Goal: Task Accomplishment & Management: Complete application form

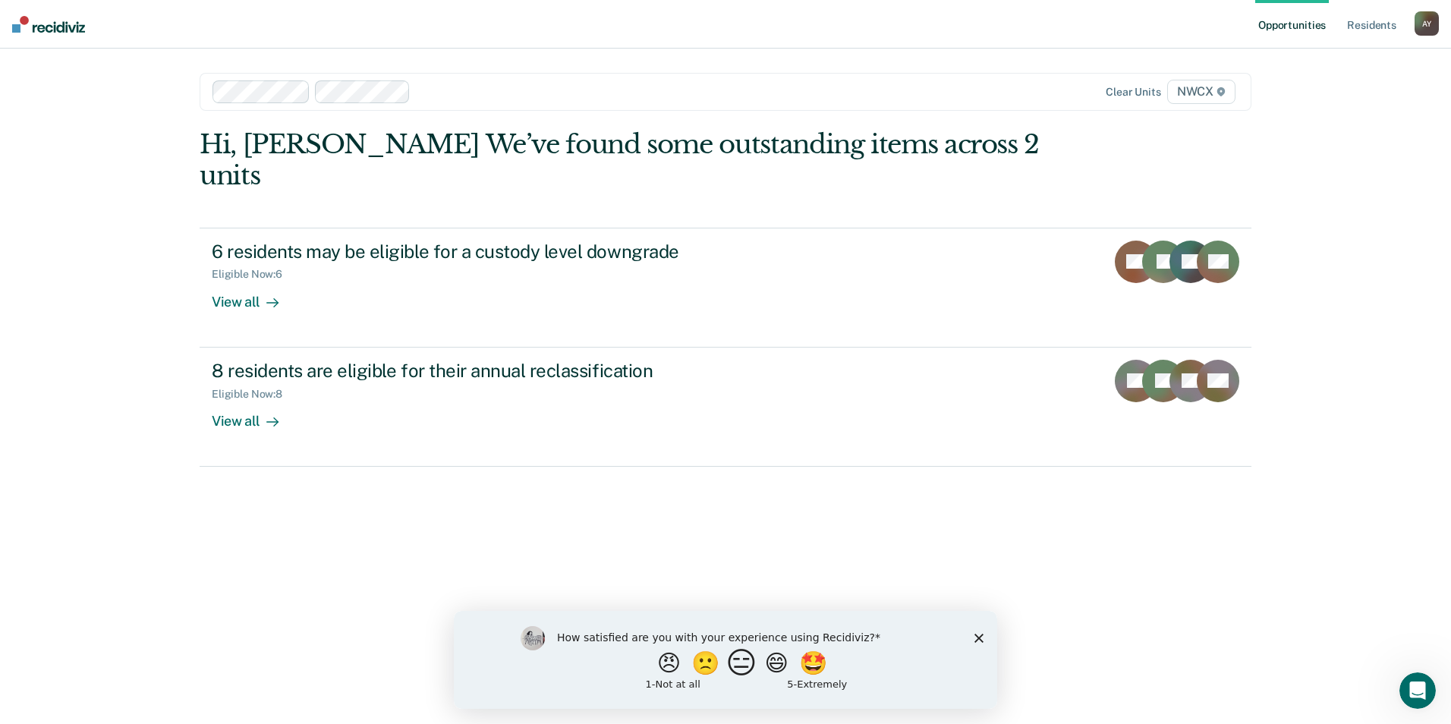
click at [748, 664] on button "😑" at bounding box center [744, 663] width 36 height 30
click at [595, 675] on input "Enter text..." at bounding box center [712, 673] width 311 height 30
type input "m"
type input "Mixed feelings."
click at [882, 673] on icon "Submit your response" at bounding box center [880, 673] width 4 height 7
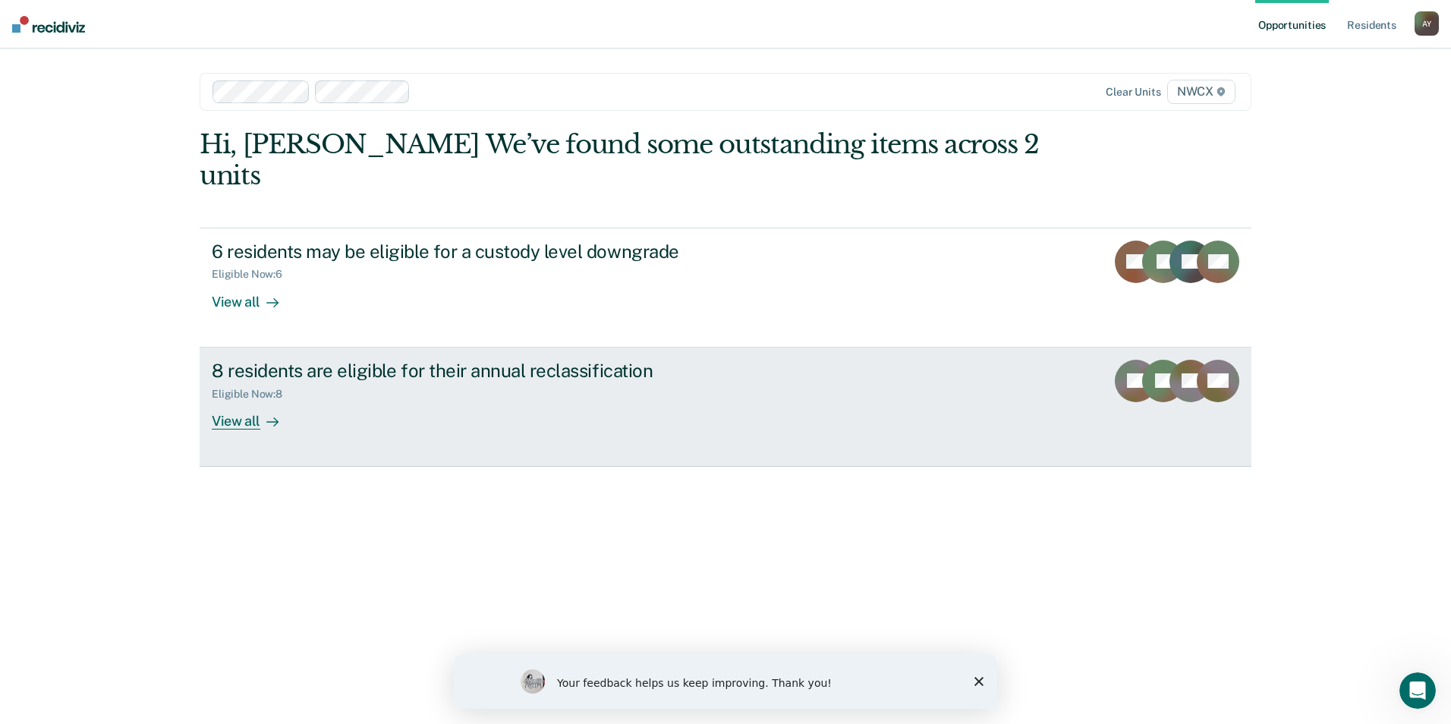
click at [238, 400] on div "View all" at bounding box center [254, 415] width 85 height 30
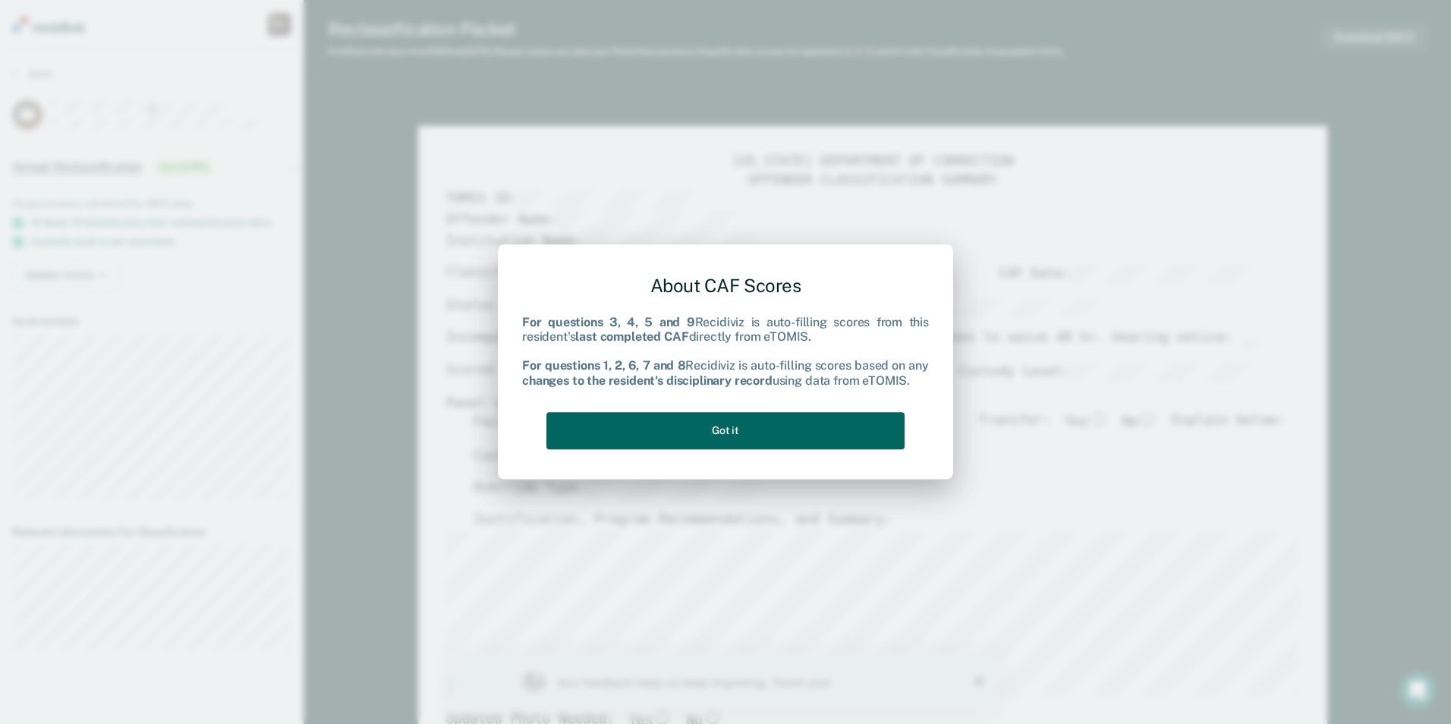
click at [719, 419] on button "Got it" at bounding box center [726, 430] width 358 height 37
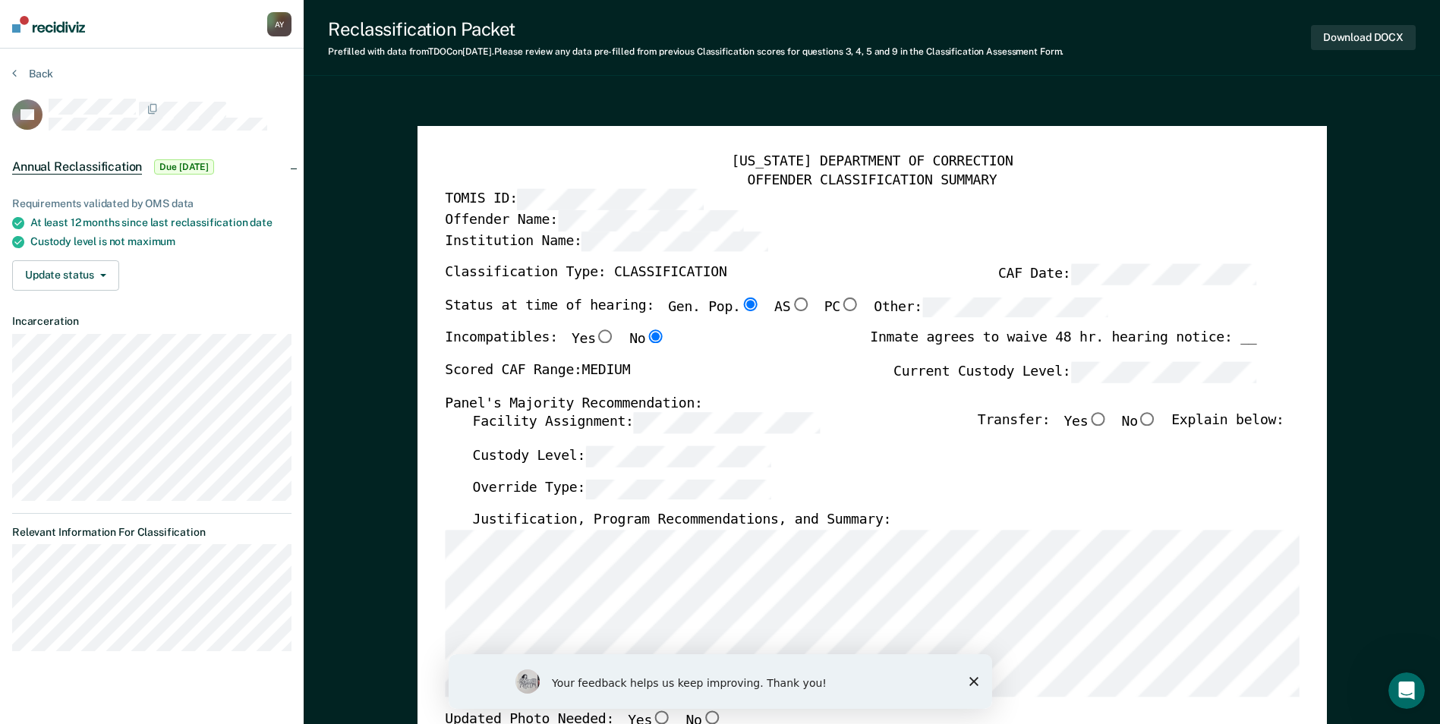
click at [1155, 421] on input "No" at bounding box center [1148, 420] width 20 height 14
type textarea "x"
radio input "true"
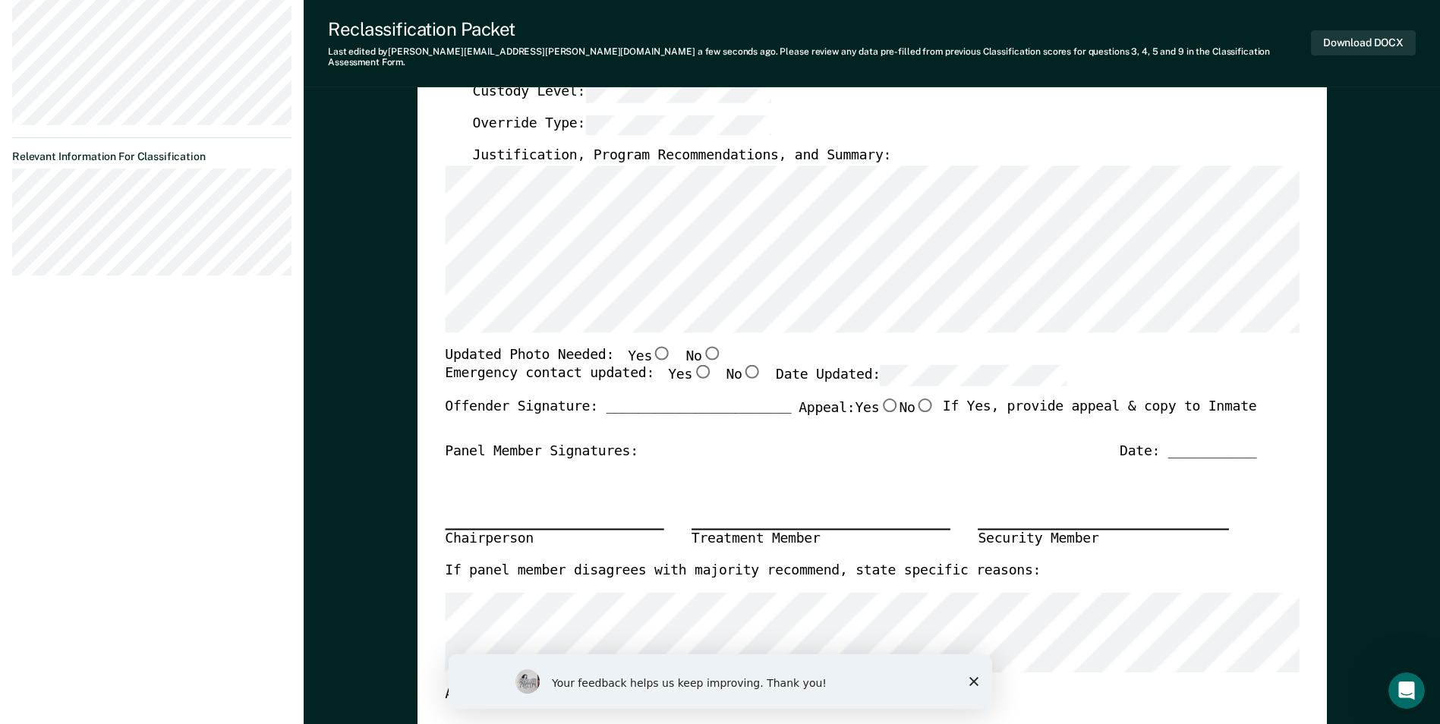
scroll to position [380, 0]
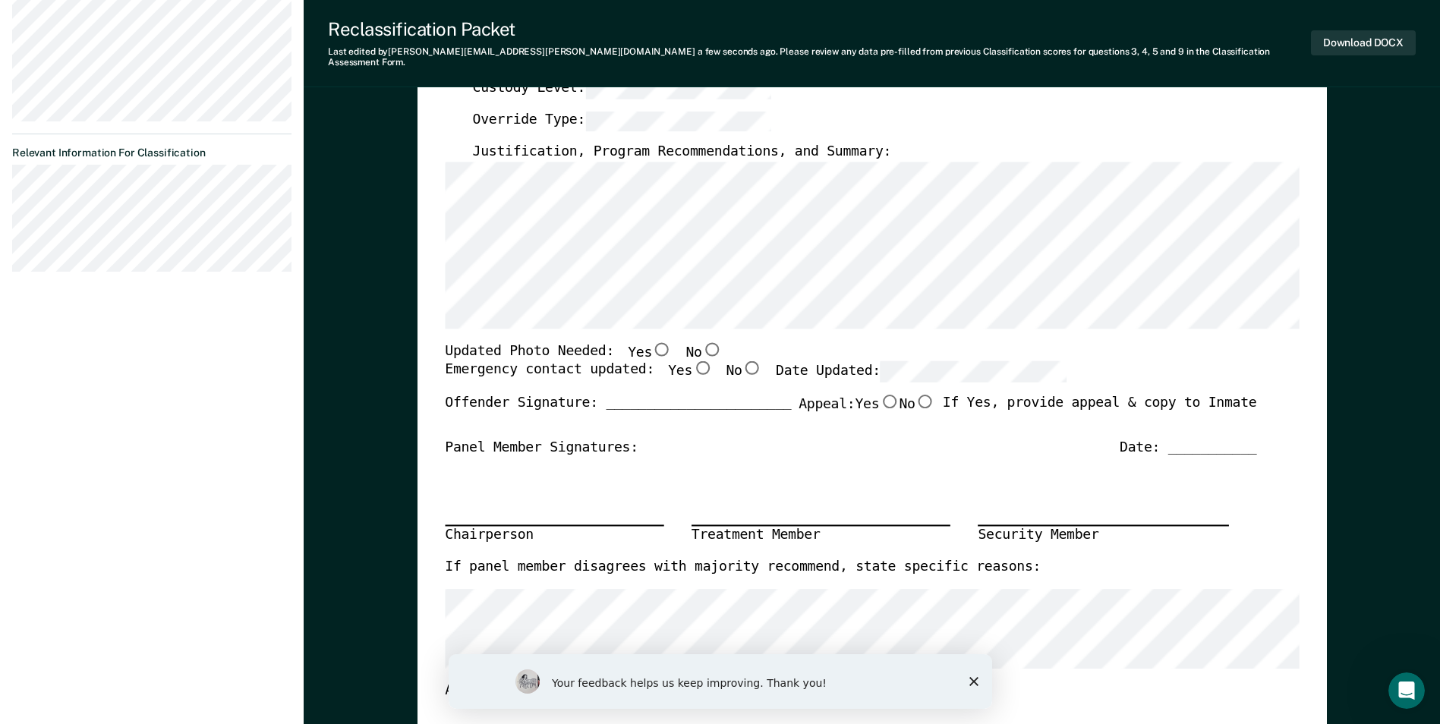
click at [701, 342] on input "No" at bounding box center [711, 349] width 20 height 14
type textarea "x"
radio input "true"
click at [692, 361] on input "Yes" at bounding box center [702, 368] width 20 height 14
type textarea "x"
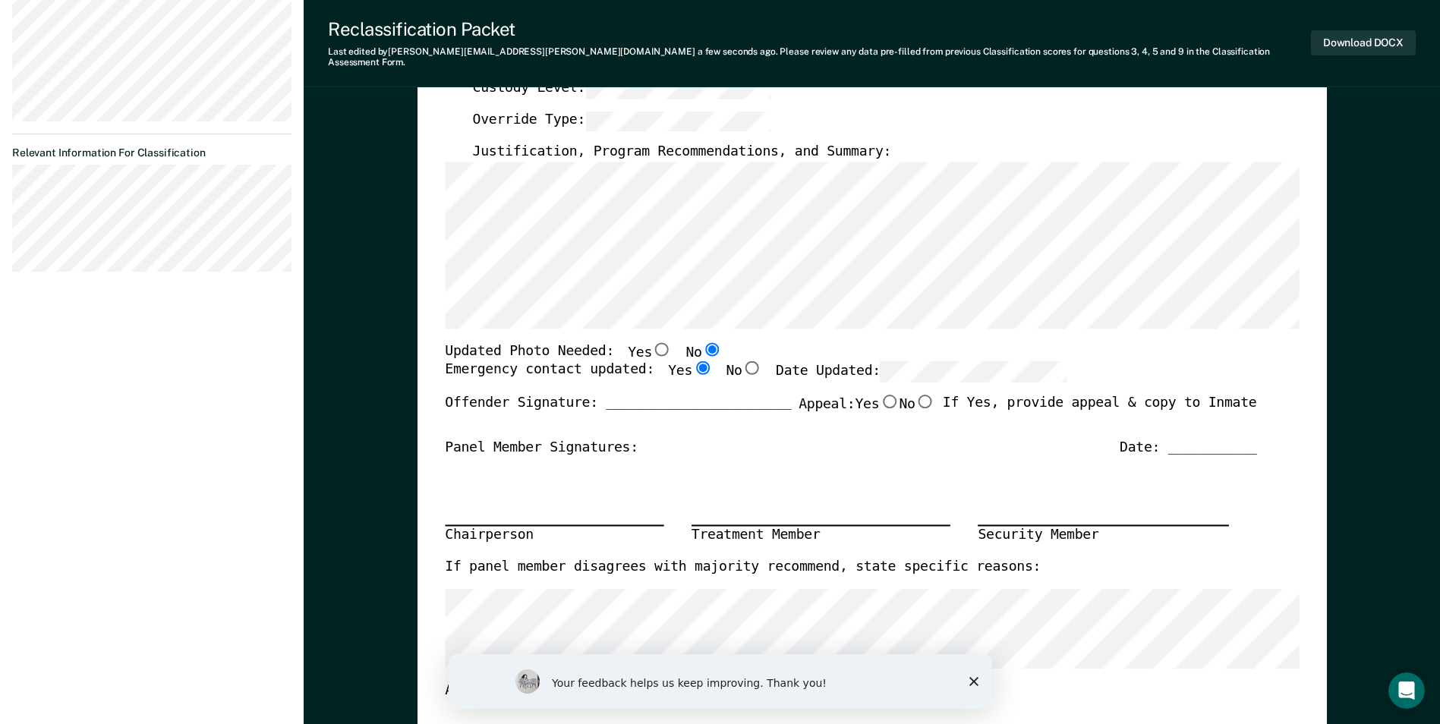
radio input "true"
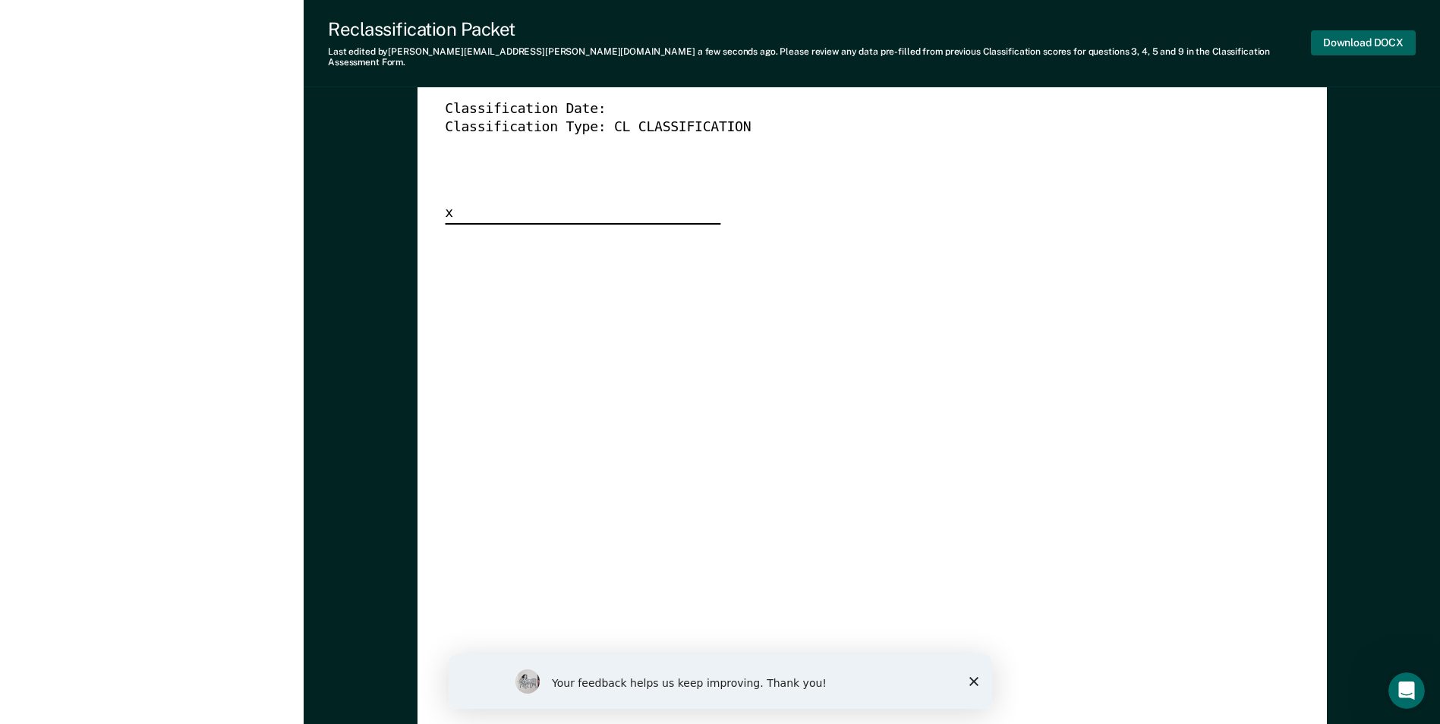
scroll to position [0, 0]
click at [1369, 33] on button "Download DOCX" at bounding box center [1363, 42] width 105 height 25
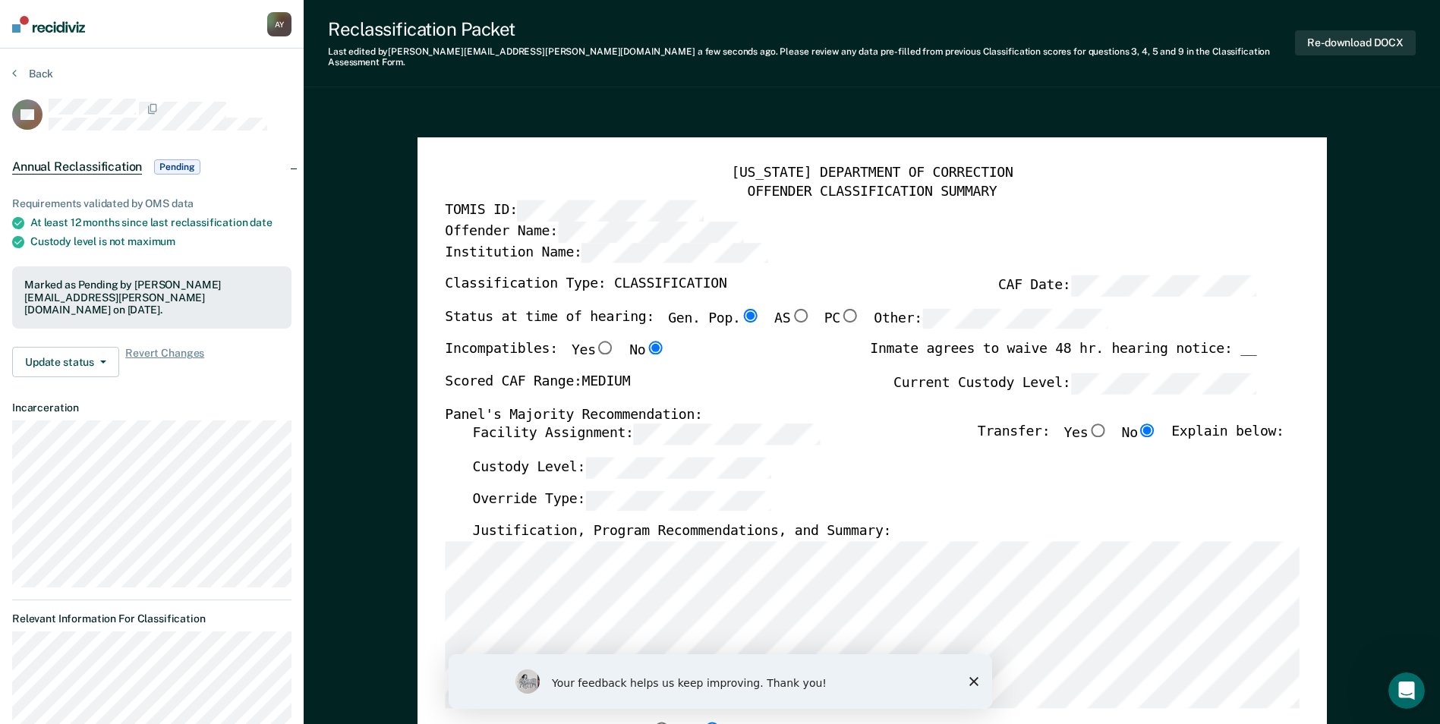
click at [1006, 248] on div "Institution Name:" at bounding box center [850, 258] width 811 height 33
click at [31, 71] on button "Back" at bounding box center [32, 74] width 41 height 14
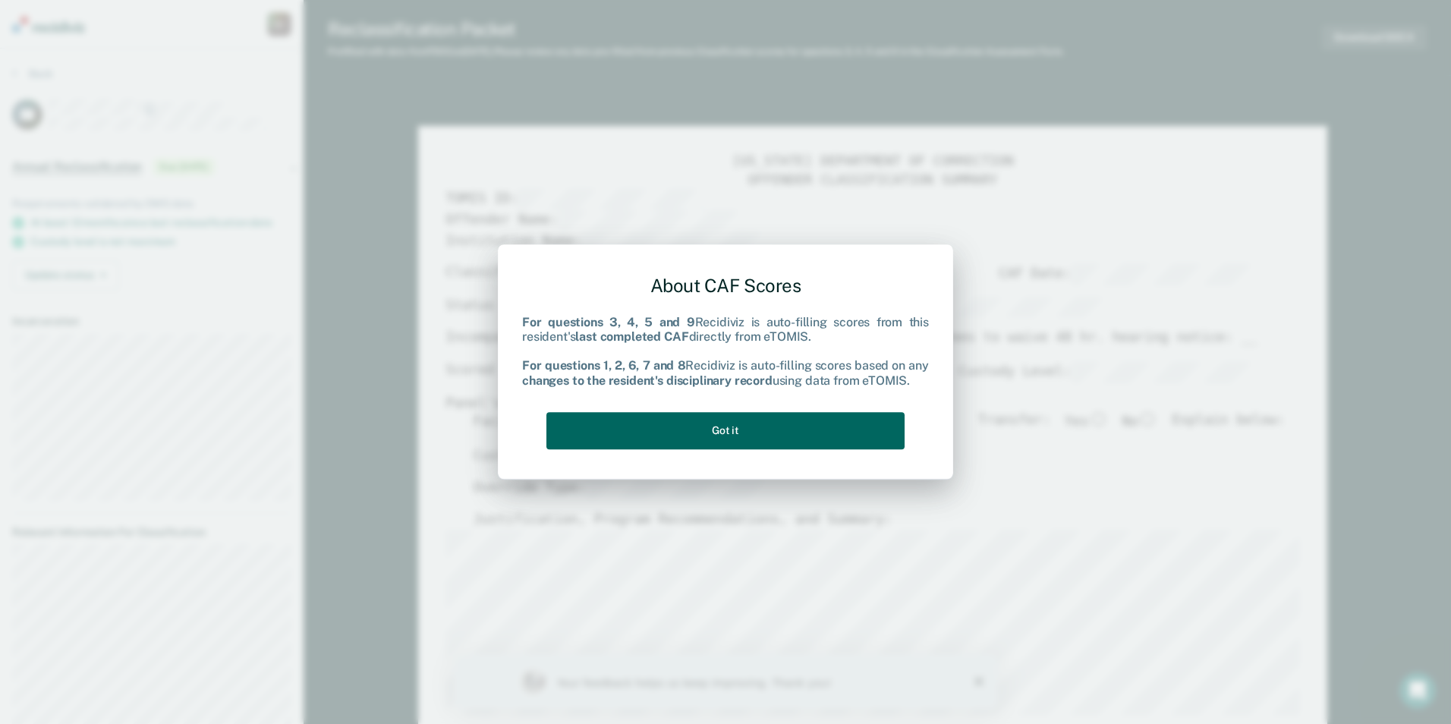
click at [818, 434] on button "Got it" at bounding box center [726, 430] width 358 height 37
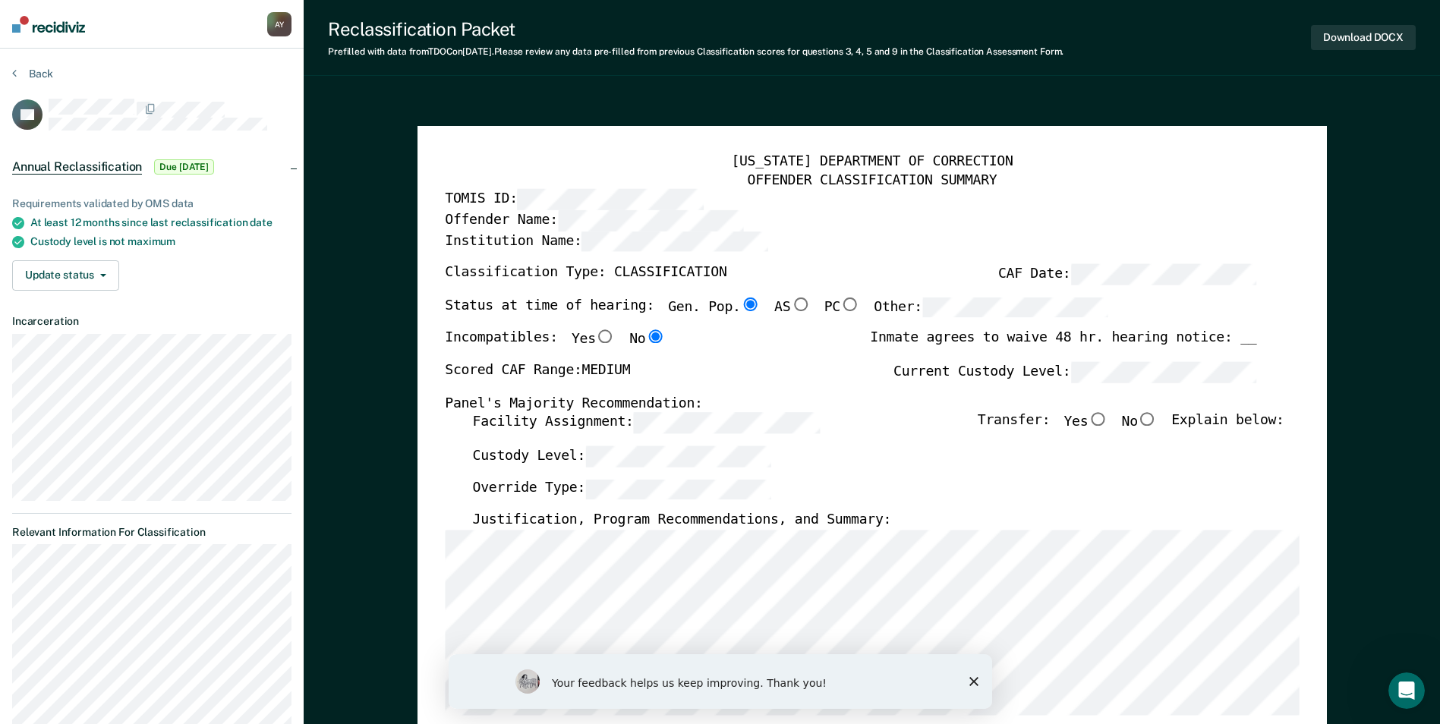
click at [835, 481] on div "Override Type:" at bounding box center [877, 495] width 811 height 33
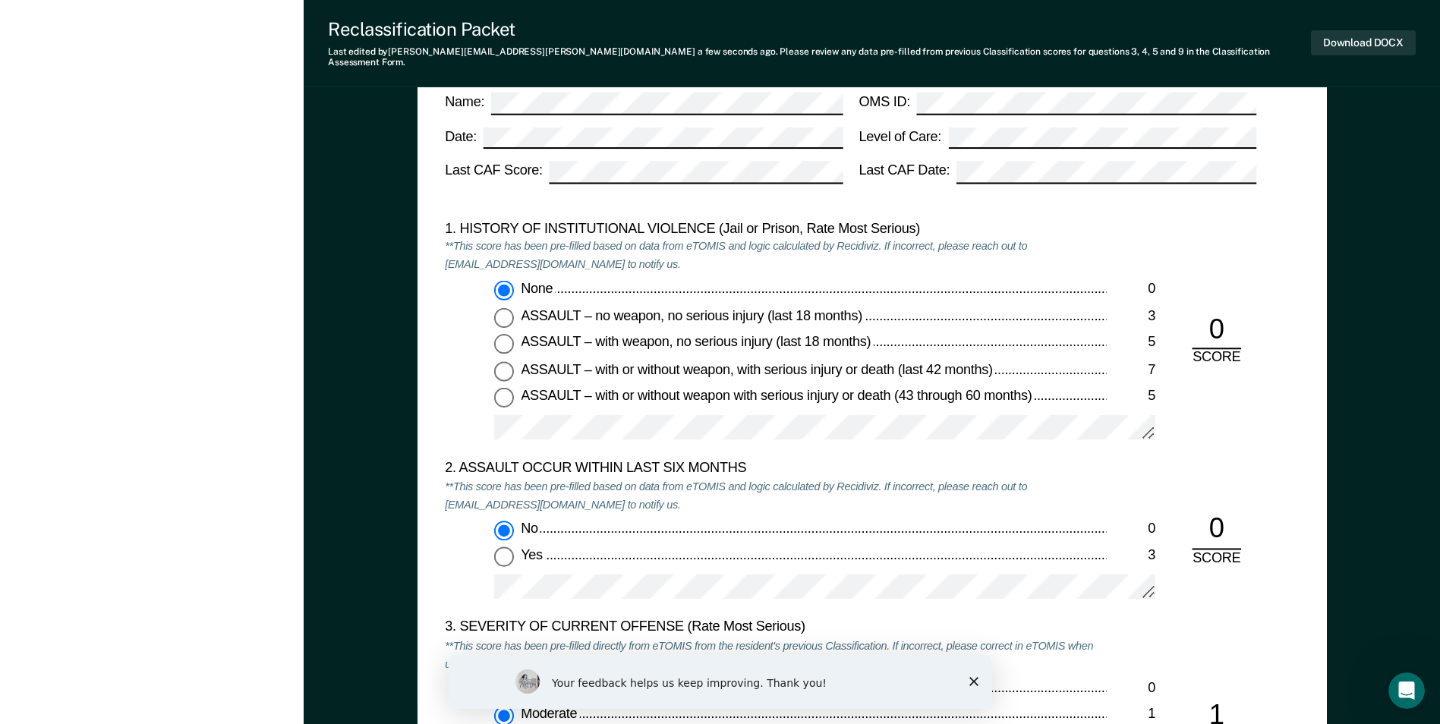
click at [1077, 460] on div "2. ASSAULT OCCUR WITHIN LAST SIX MONTHS" at bounding box center [775, 469] width 661 height 18
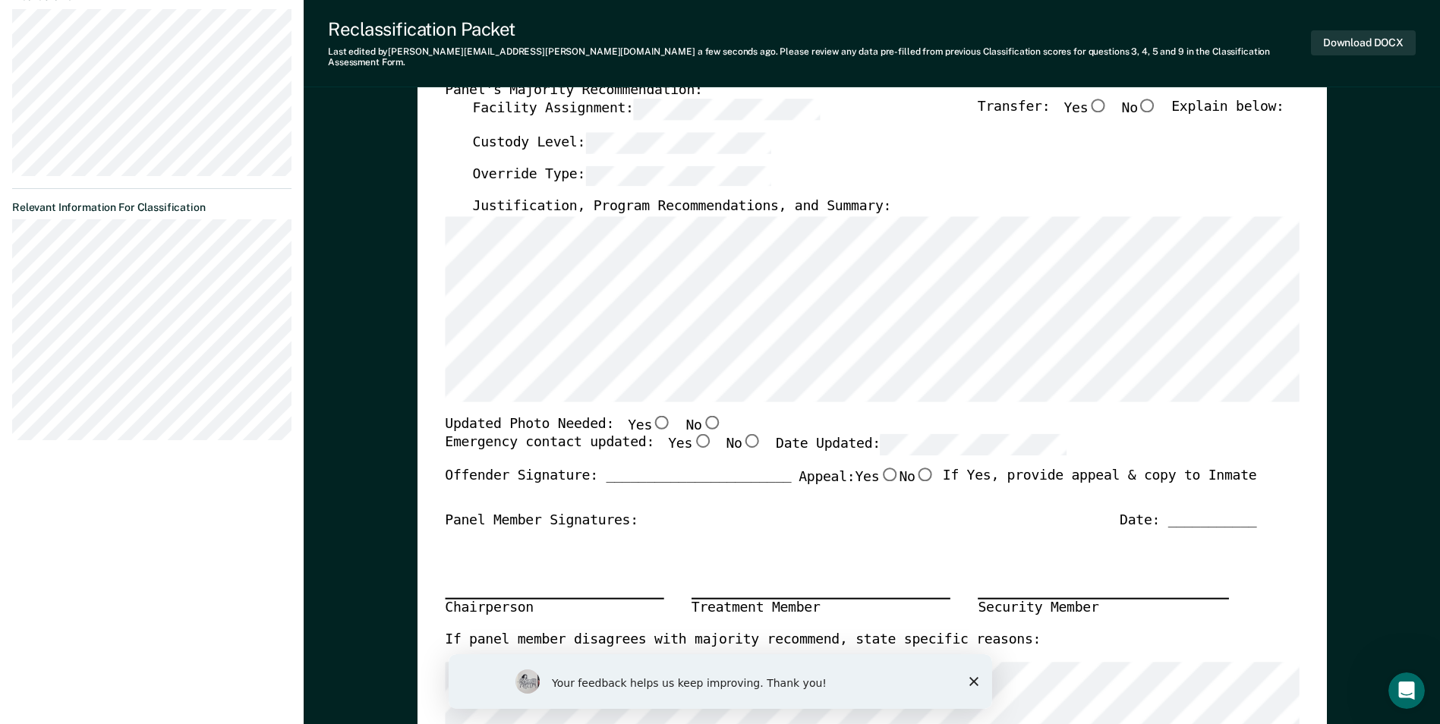
scroll to position [304, 0]
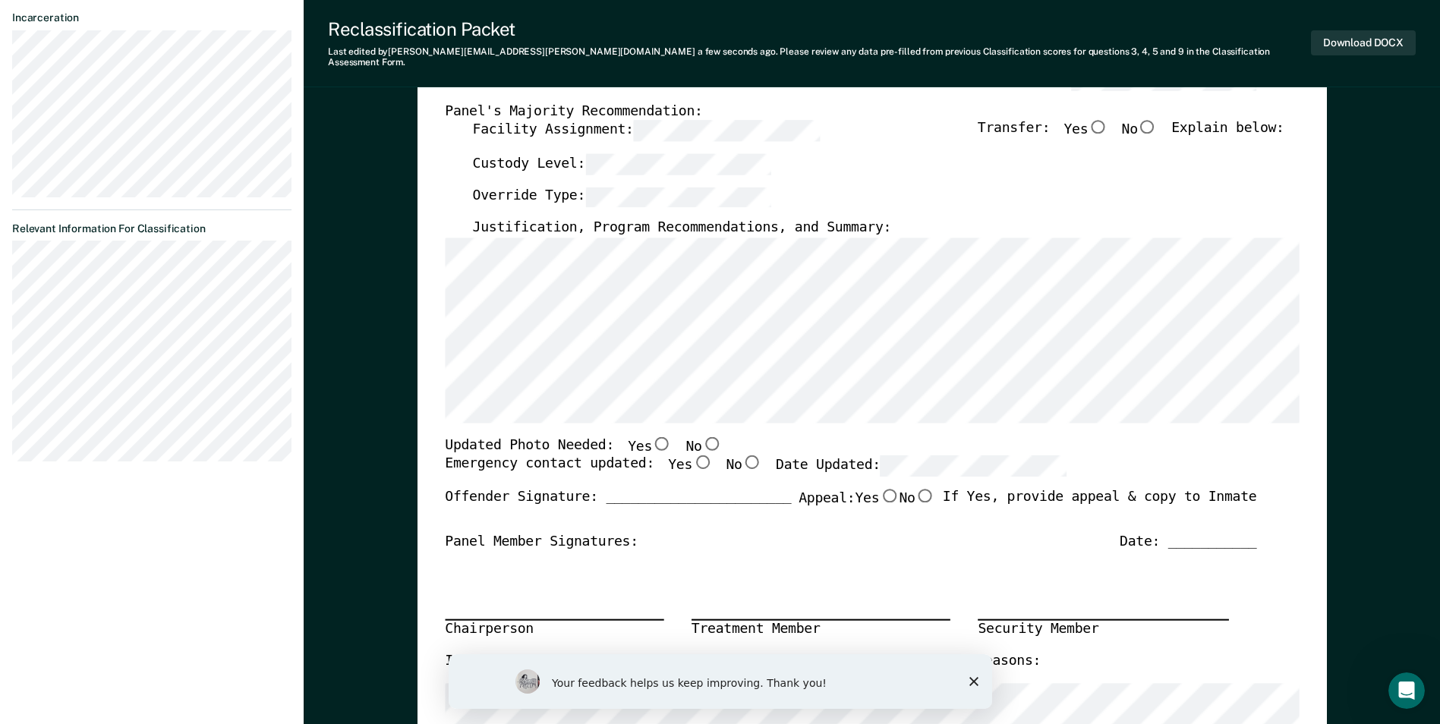
click at [701, 436] on input "No" at bounding box center [711, 443] width 20 height 14
type textarea "x"
radio input "true"
click at [692, 455] on input "Yes" at bounding box center [702, 462] width 20 height 14
type textarea "x"
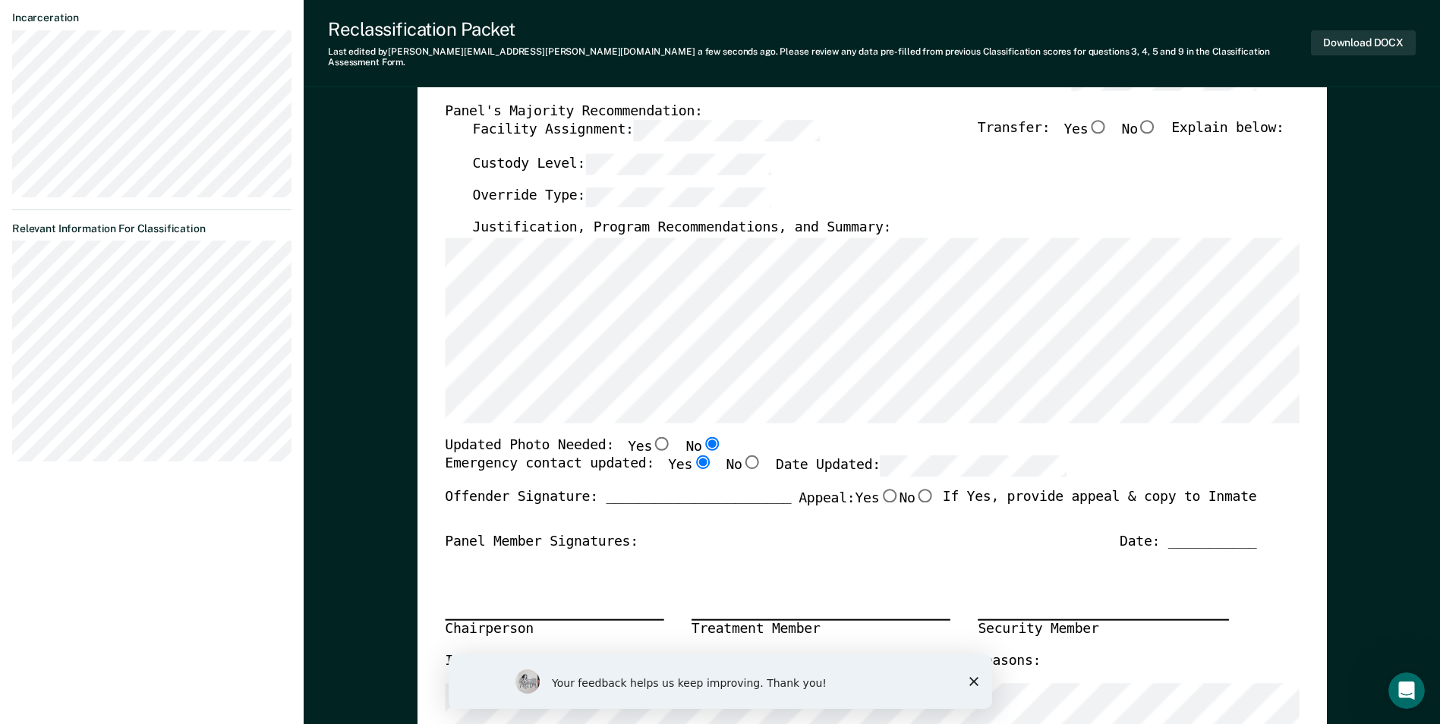
radio input "true"
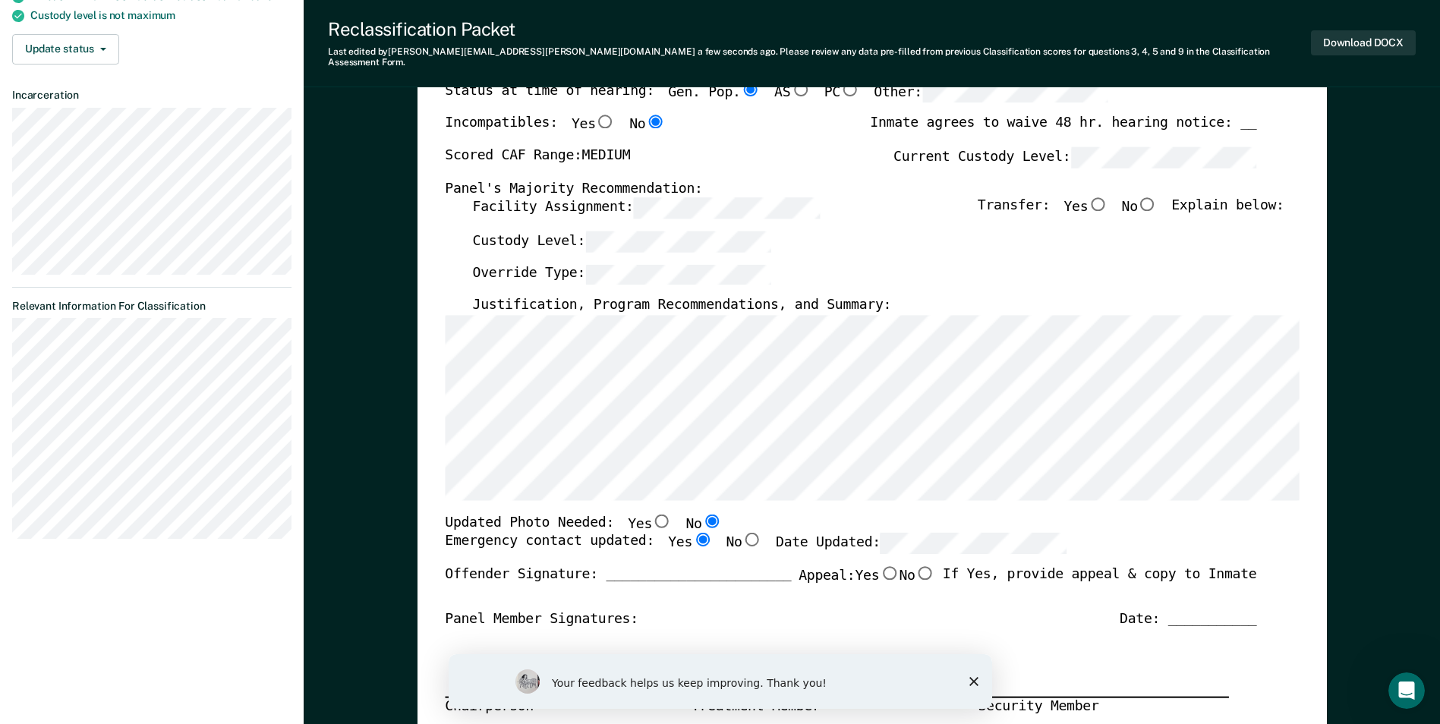
scroll to position [152, 0]
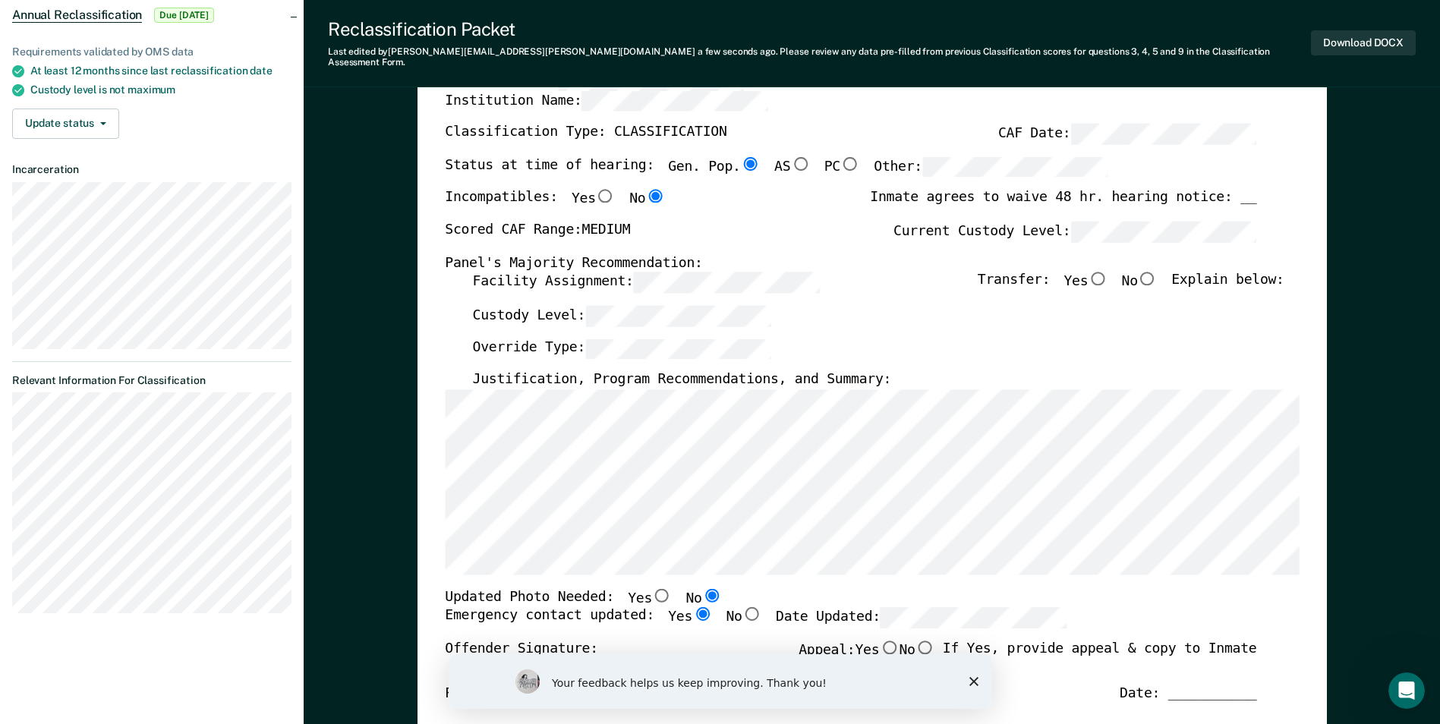
click at [832, 307] on div "Custody Level:" at bounding box center [877, 321] width 811 height 33
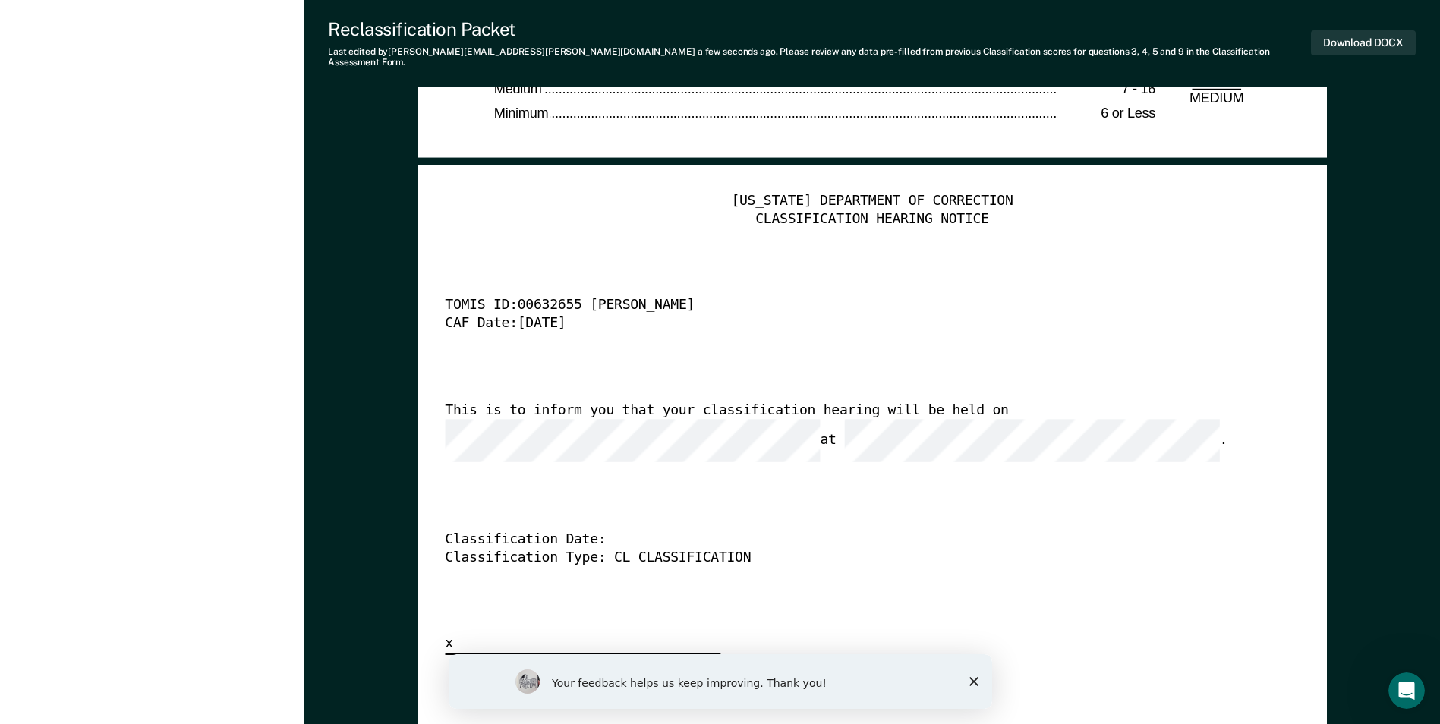
scroll to position [3720, 0]
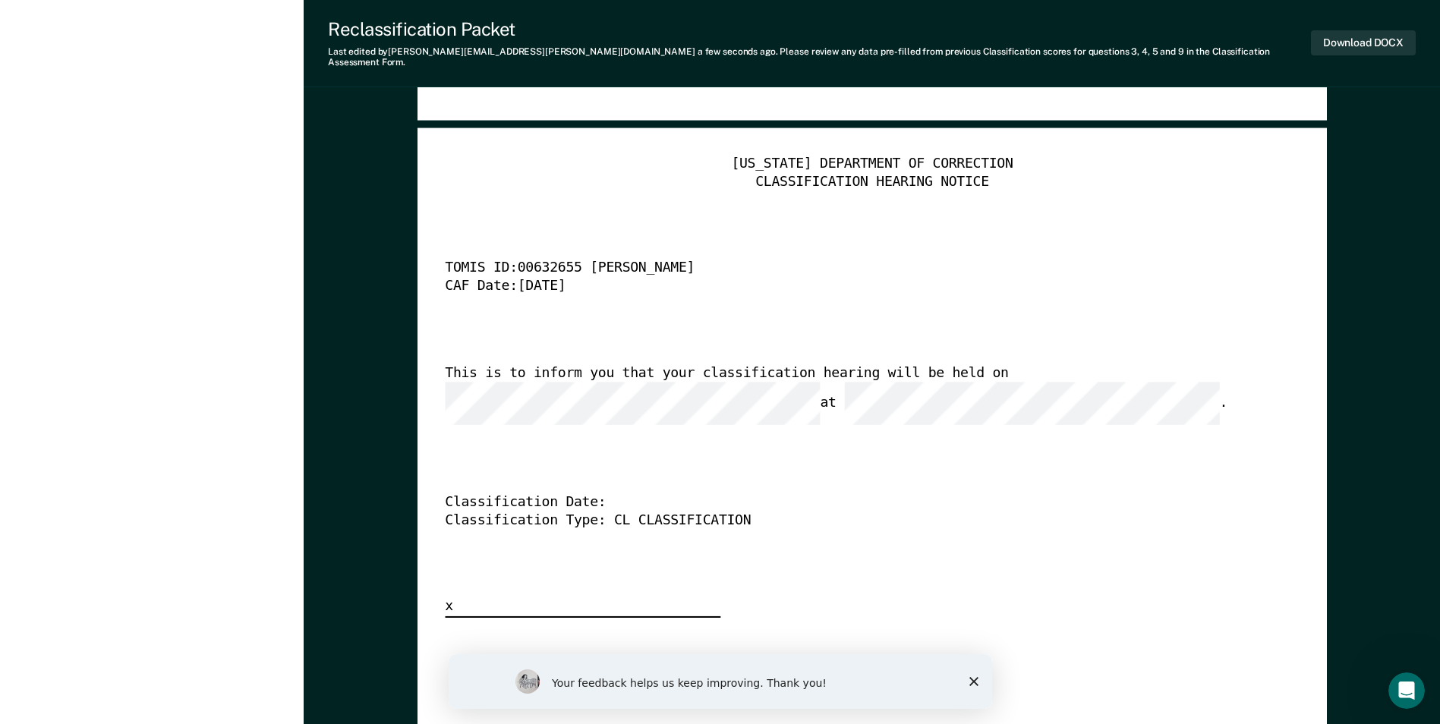
click at [756, 588] on div "[US_STATE] DEPARTMENT OF CORRECTION CLASSIFICATION HEARING NOTICE TOMIS ID: 006…" at bounding box center [872, 387] width 854 height 462
click at [1344, 30] on button "Download DOCX" at bounding box center [1363, 42] width 105 height 25
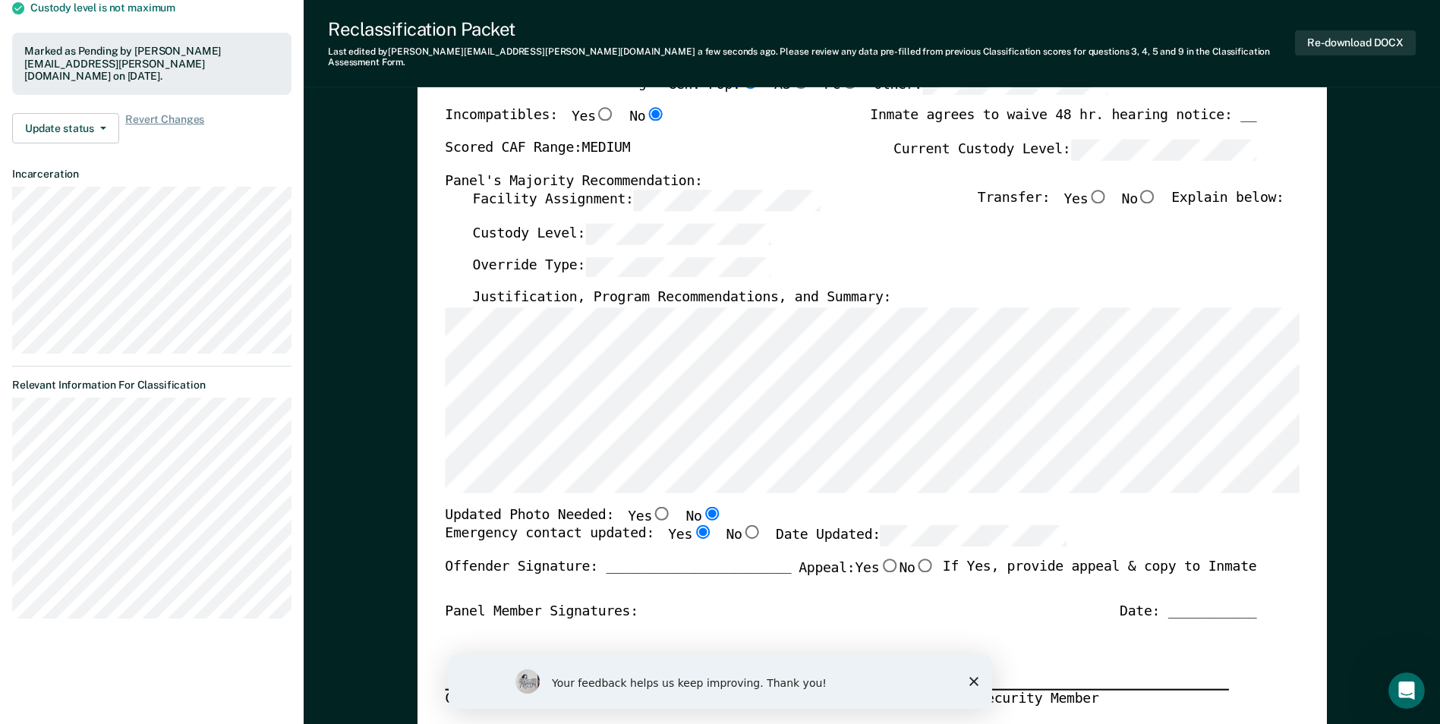
scroll to position [228, 0]
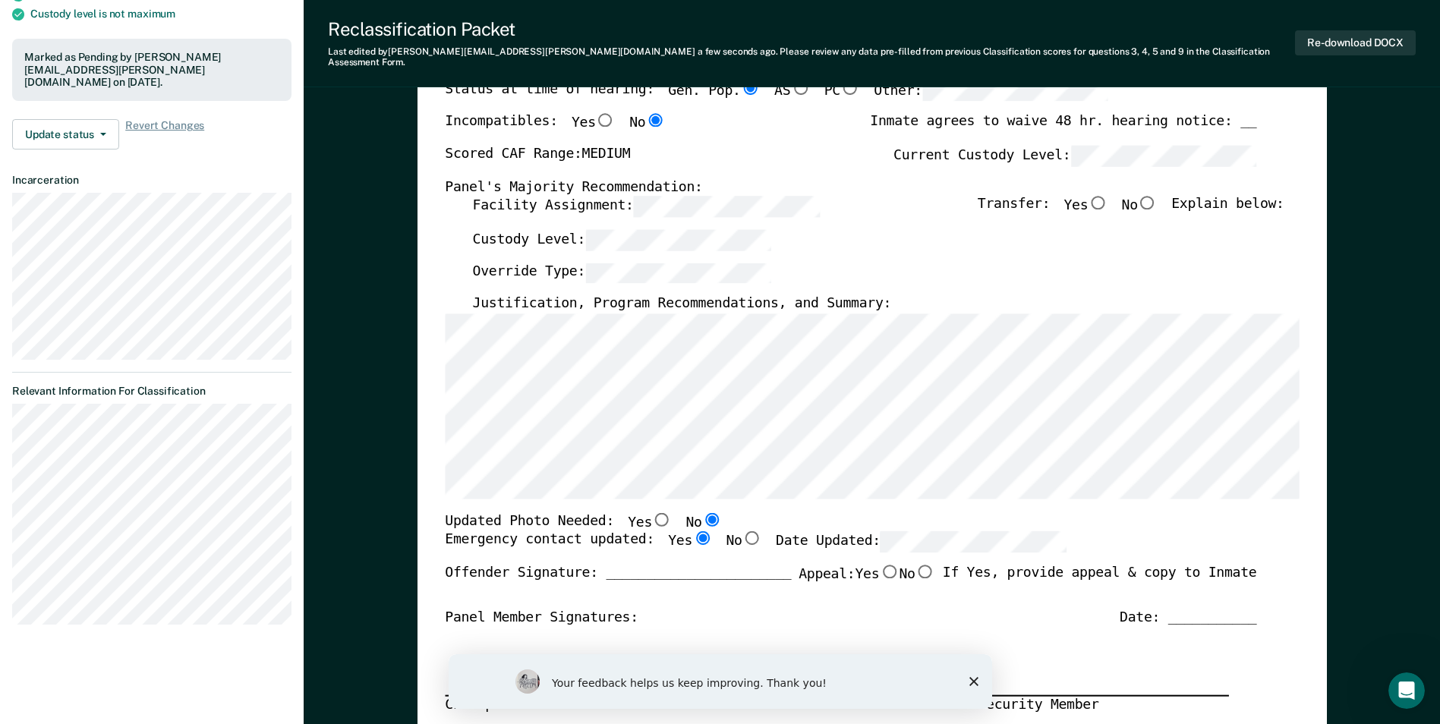
click at [1158, 196] on input "No" at bounding box center [1148, 203] width 20 height 14
type textarea "x"
radio input "true"
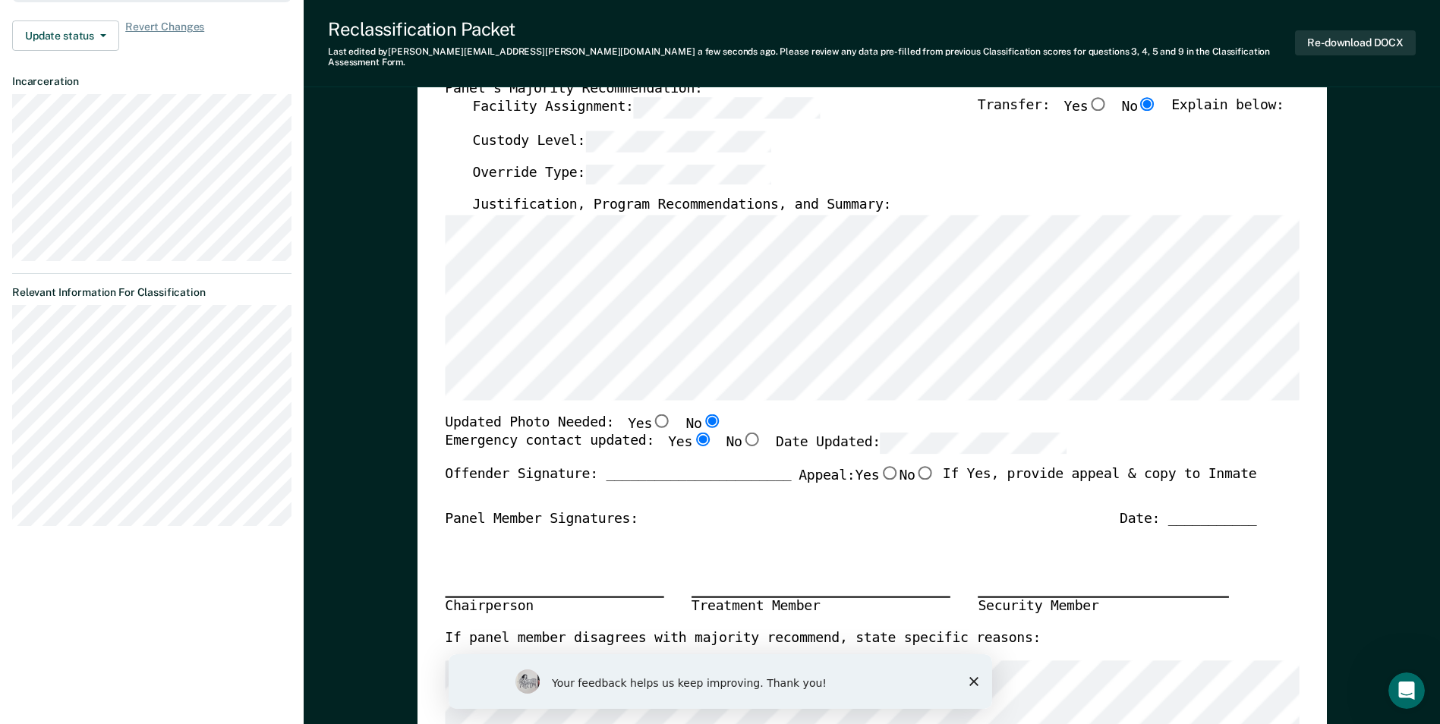
scroll to position [380, 0]
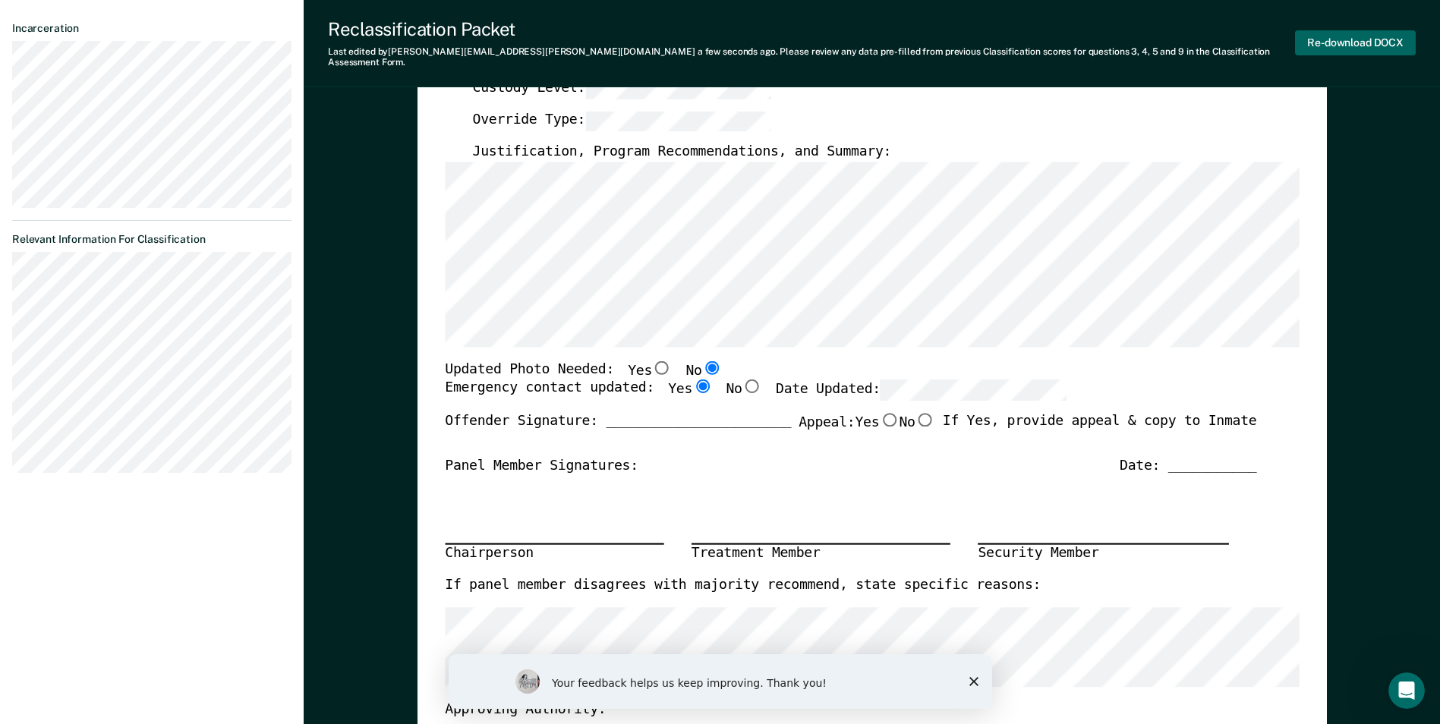
click at [1356, 35] on button "Re-download DOCX" at bounding box center [1355, 42] width 121 height 25
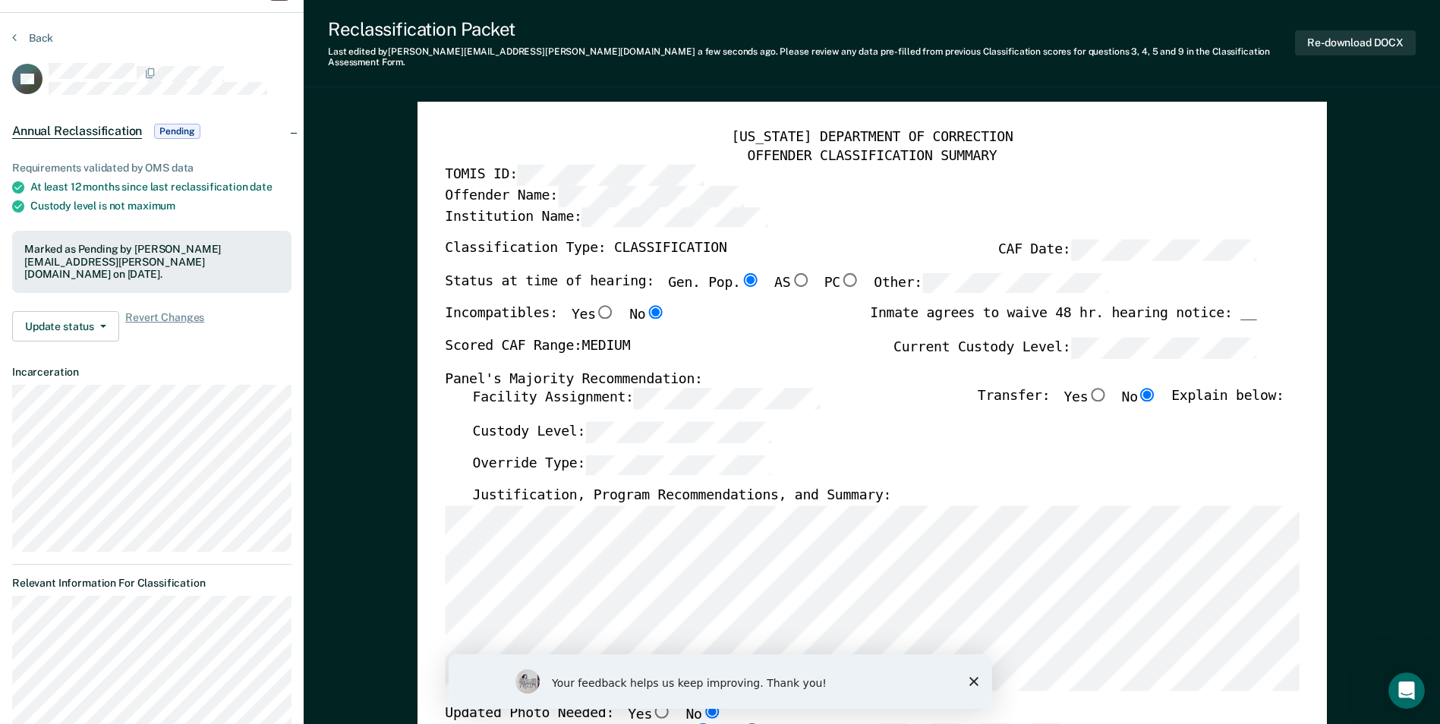
scroll to position [0, 0]
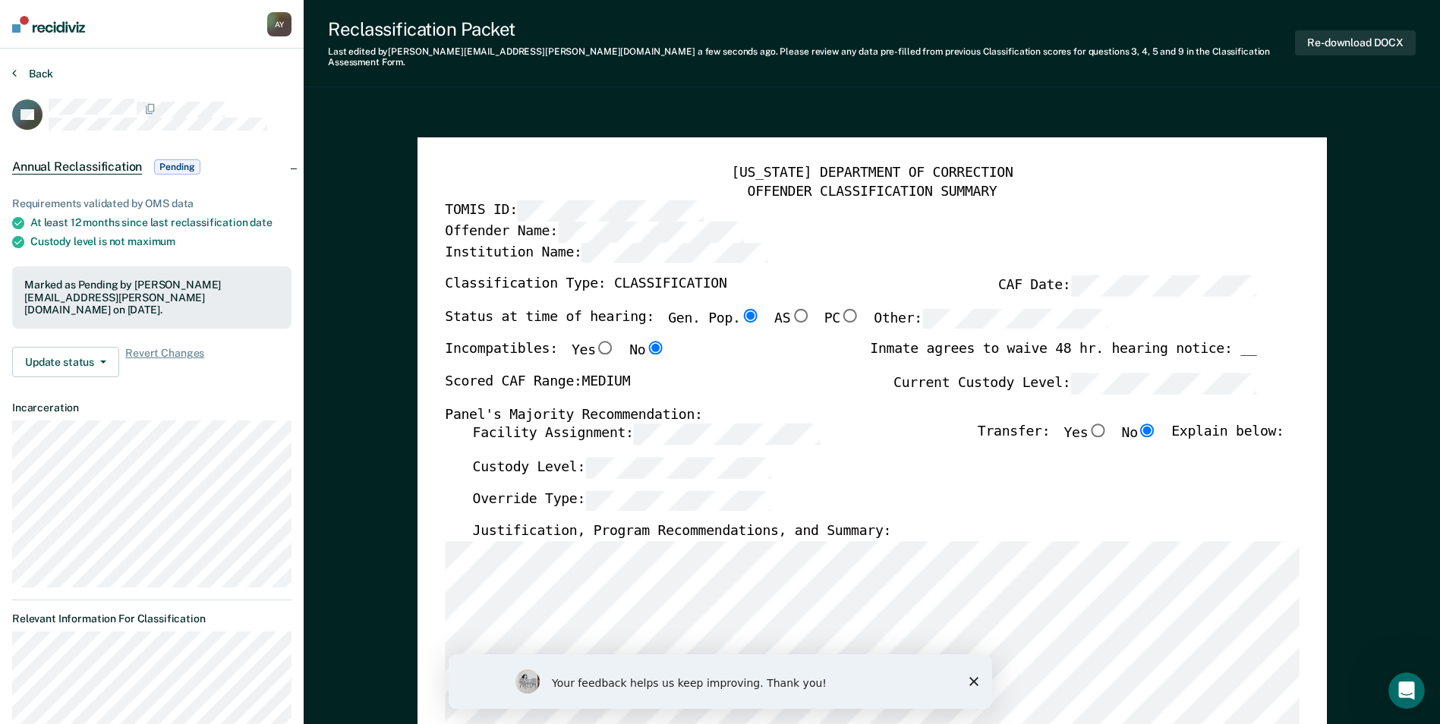
click at [25, 73] on button "Back" at bounding box center [32, 74] width 41 height 14
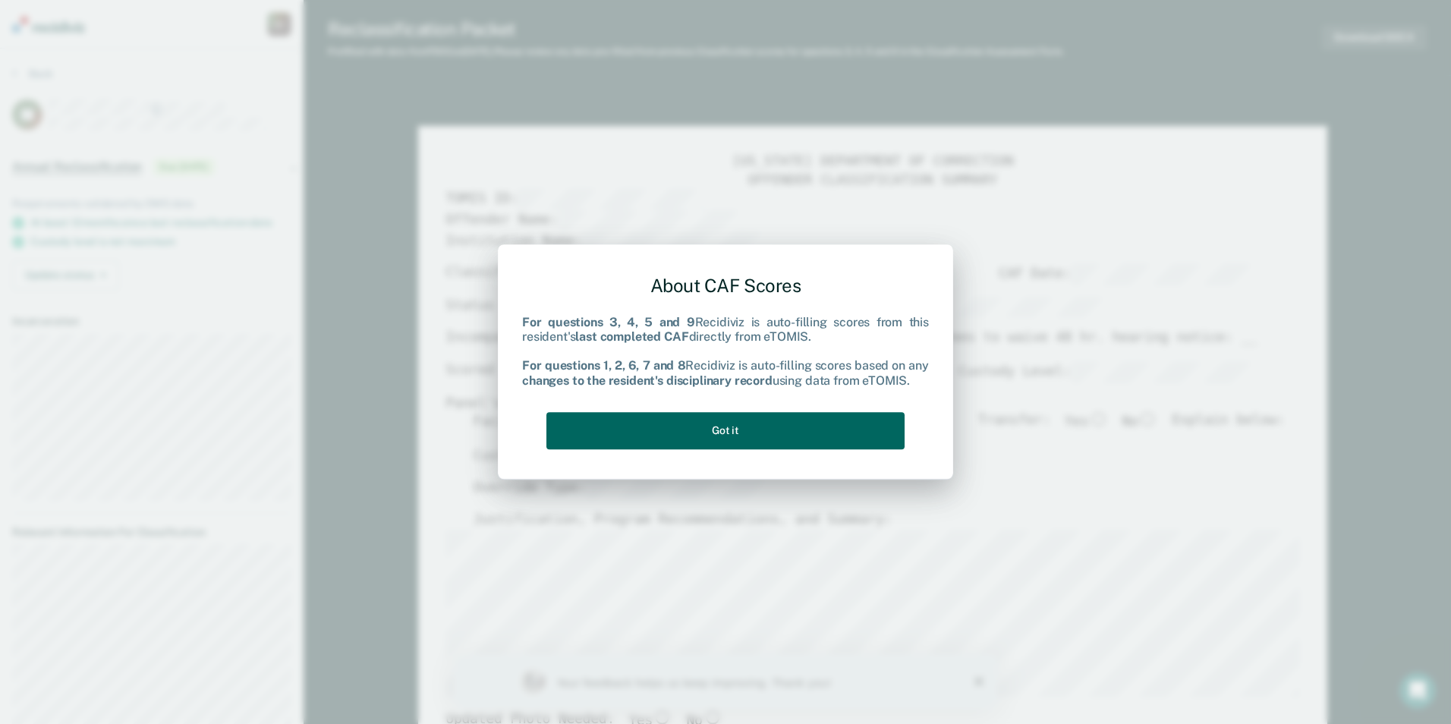
click at [702, 429] on button "Got it" at bounding box center [726, 430] width 358 height 37
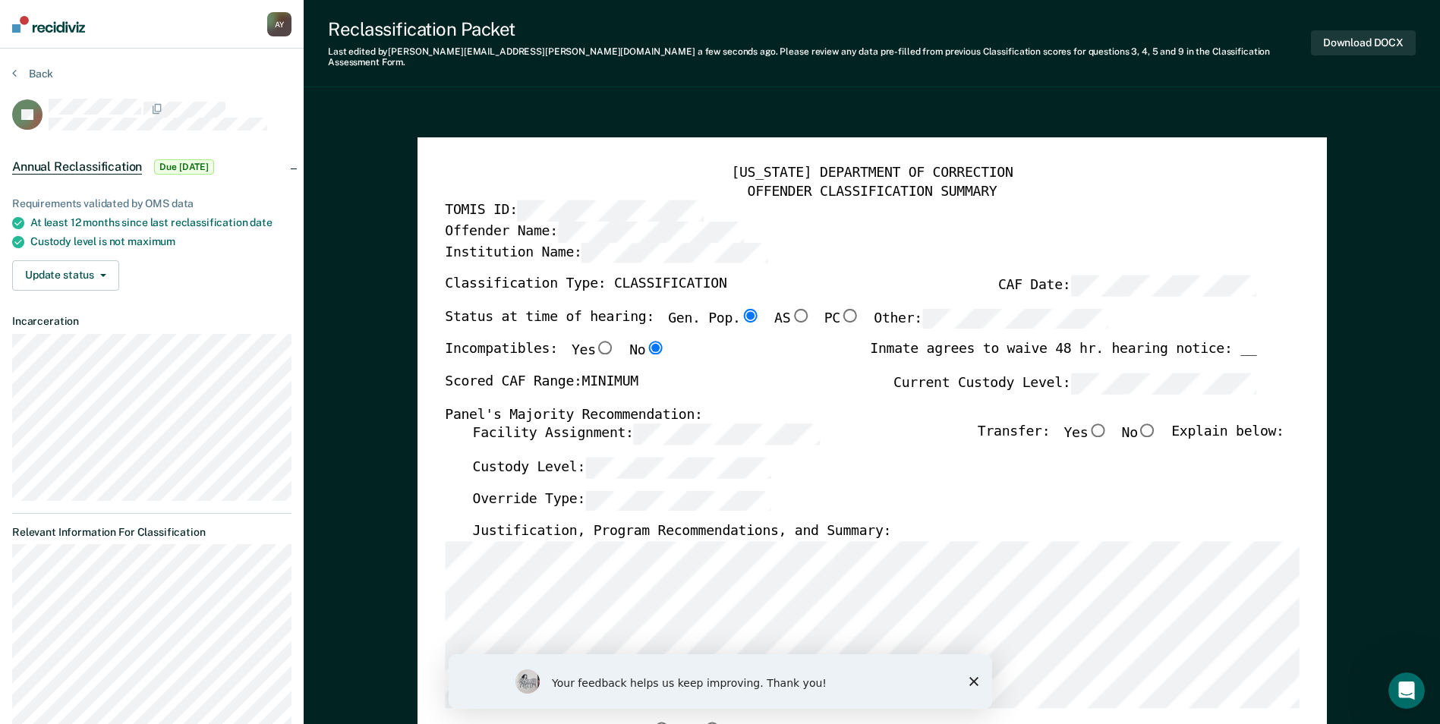
click at [1158, 424] on input "No" at bounding box center [1148, 431] width 20 height 14
type textarea "x"
radio input "true"
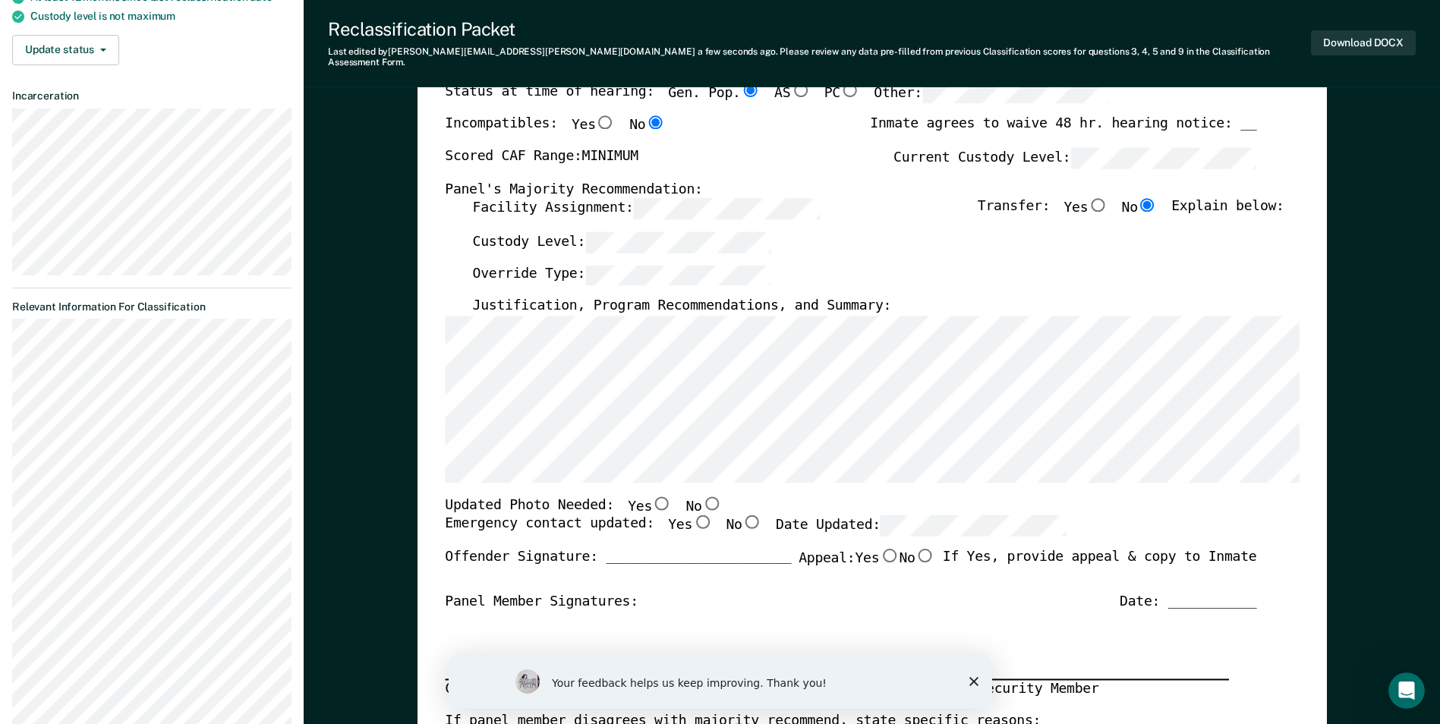
scroll to position [228, 0]
click at [692, 513] on input "Yes" at bounding box center [702, 520] width 20 height 14
type textarea "x"
radio input "true"
click at [652, 494] on input "Yes" at bounding box center [662, 501] width 20 height 14
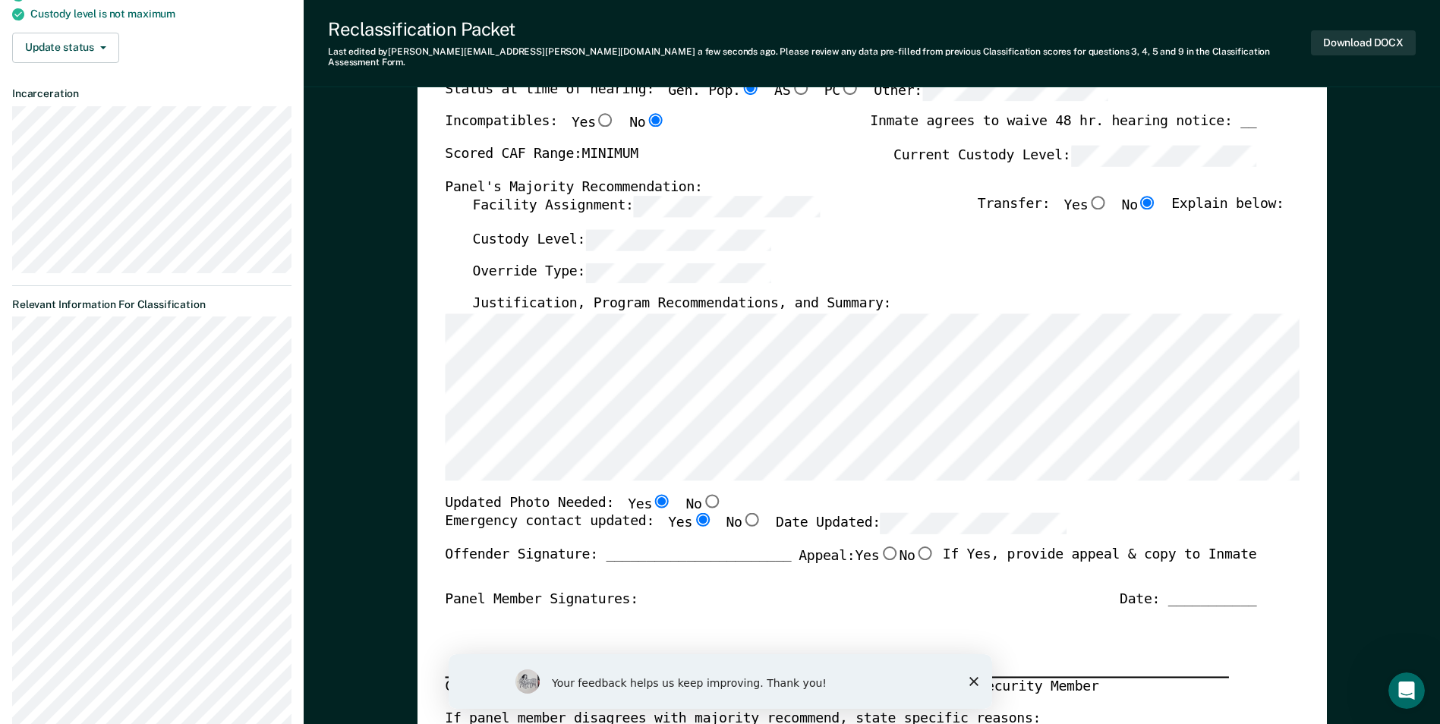
type textarea "x"
radio input "true"
click at [834, 591] on div "Panel Member Signatures: Date: ___________" at bounding box center [850, 600] width 811 height 18
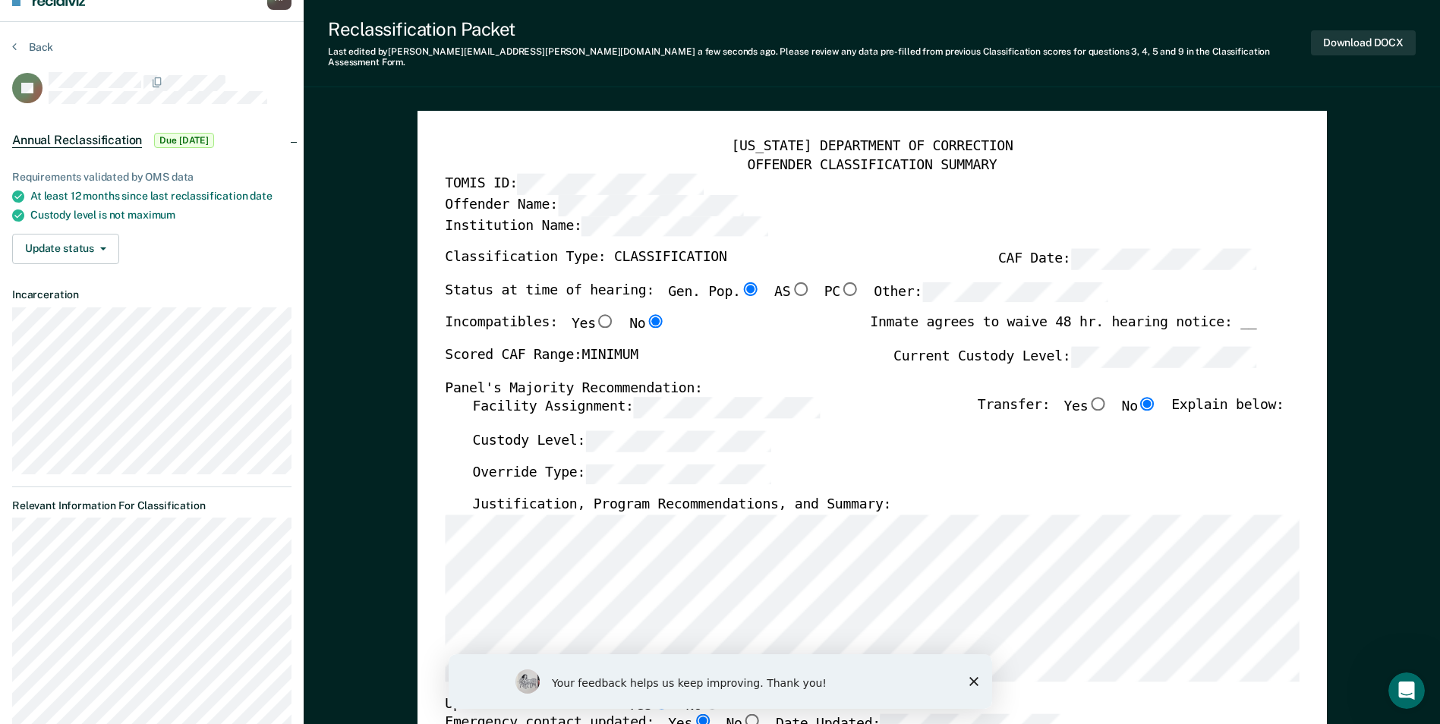
scroll to position [0, 0]
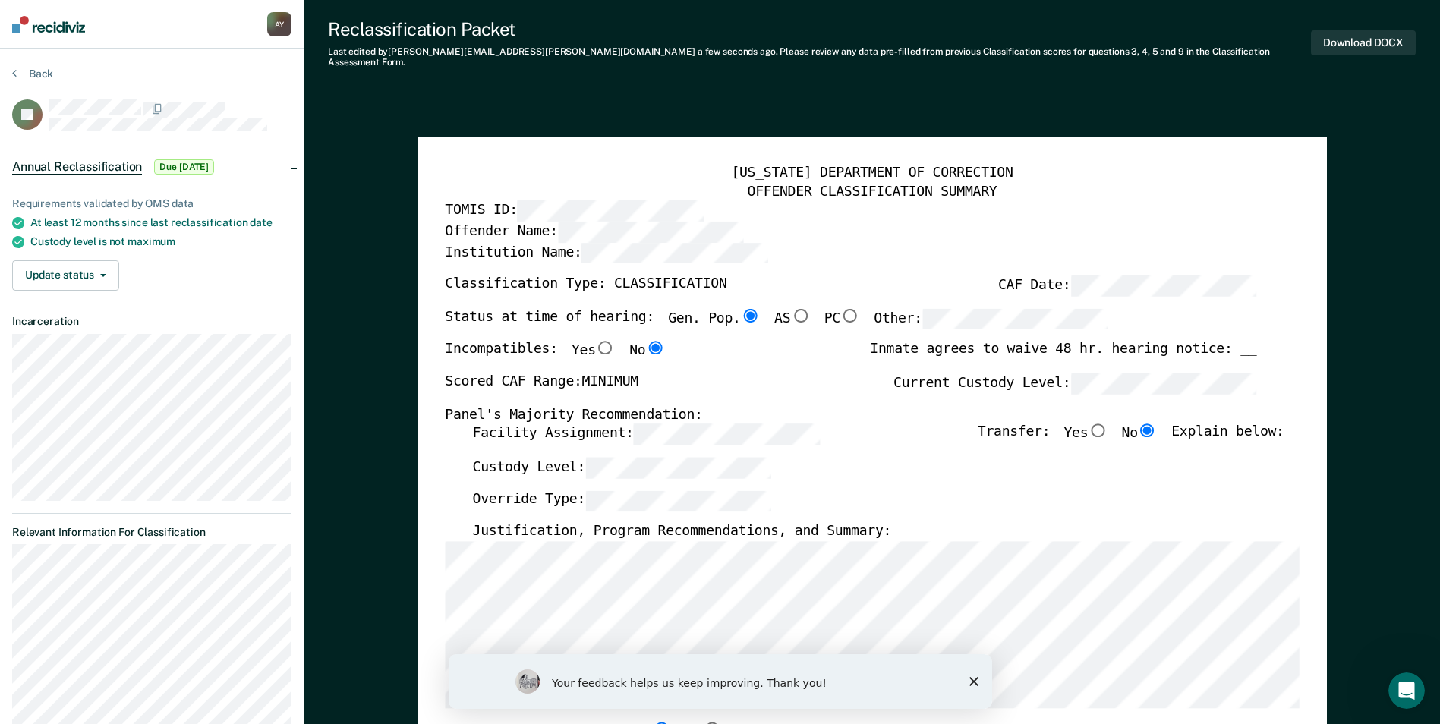
click at [1123, 504] on div "Override Type:" at bounding box center [877, 506] width 811 height 33
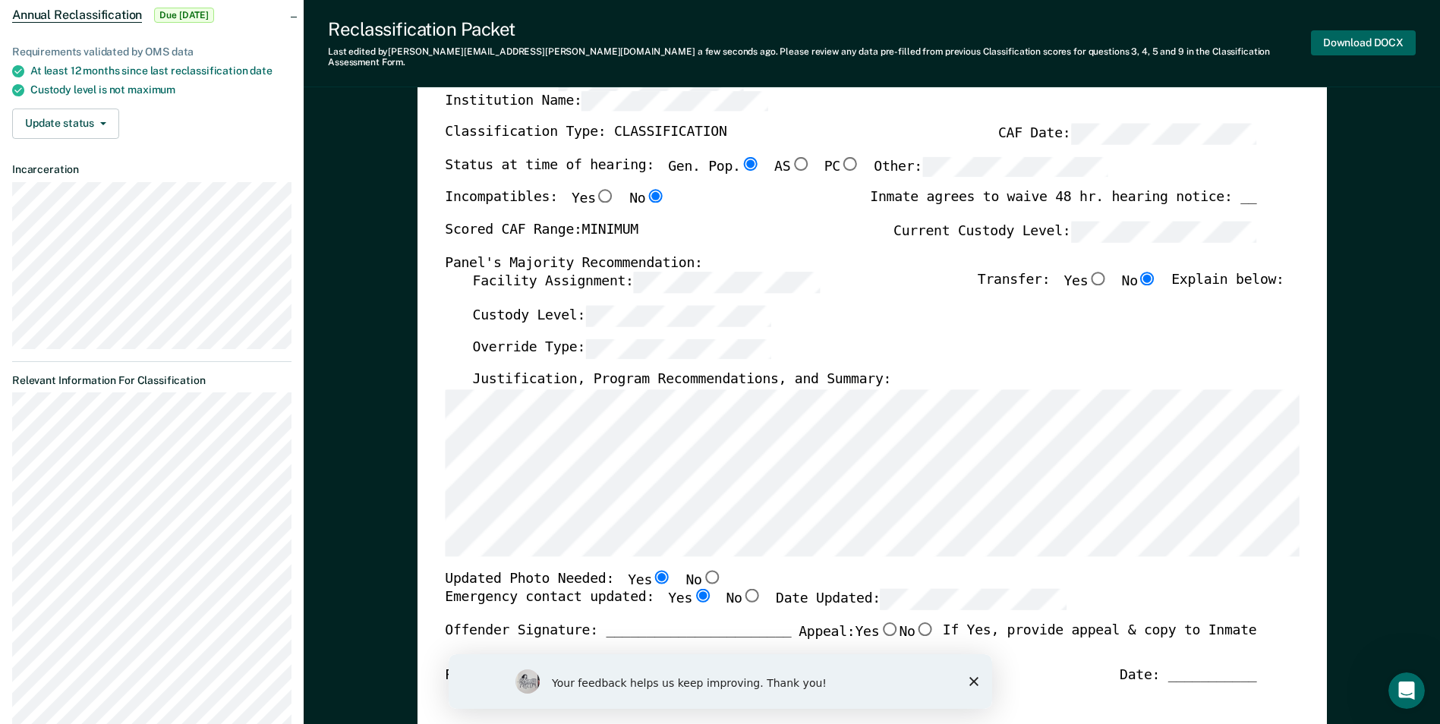
click at [1340, 34] on button "Download DOCX" at bounding box center [1363, 42] width 105 height 25
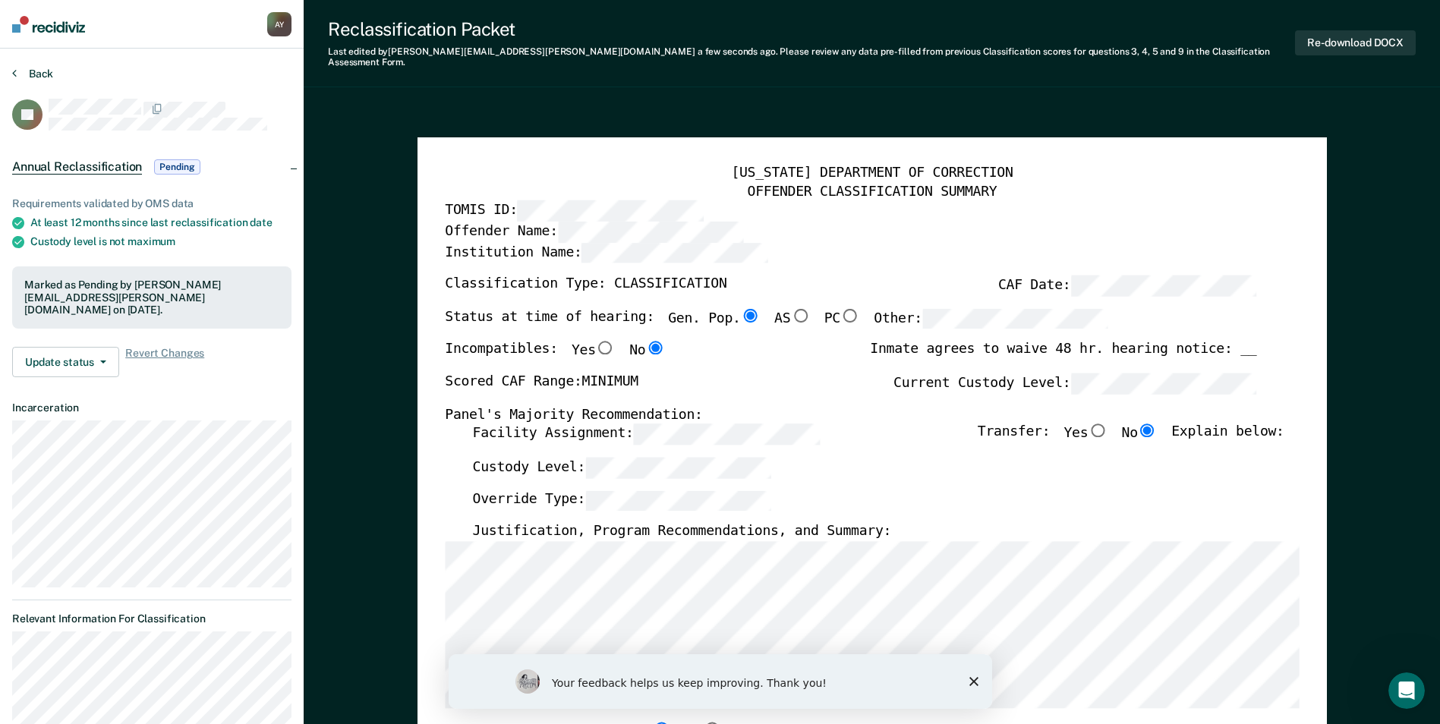
click at [33, 68] on button "Back" at bounding box center [32, 74] width 41 height 14
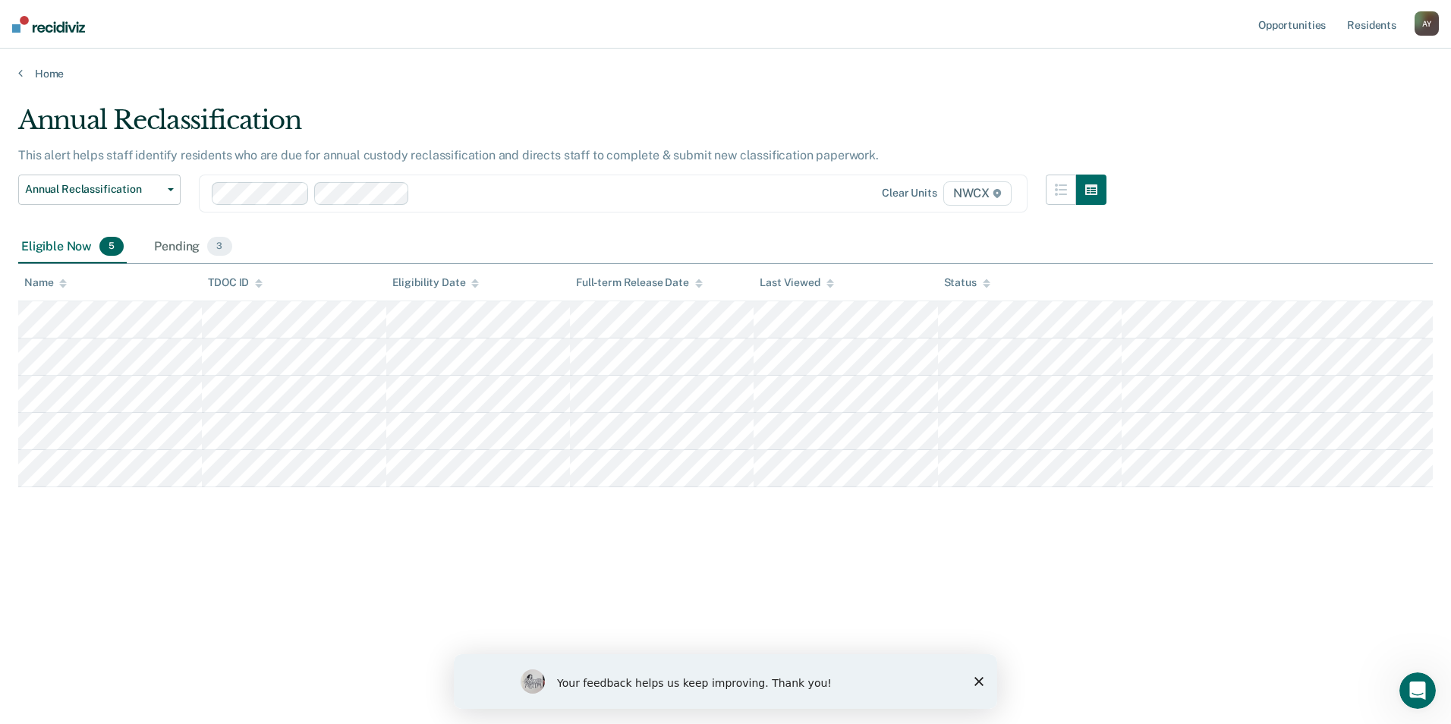
click at [627, 582] on div "Annual Reclassification This alert helps staff identify residents who are due f…" at bounding box center [725, 358] width 1415 height 506
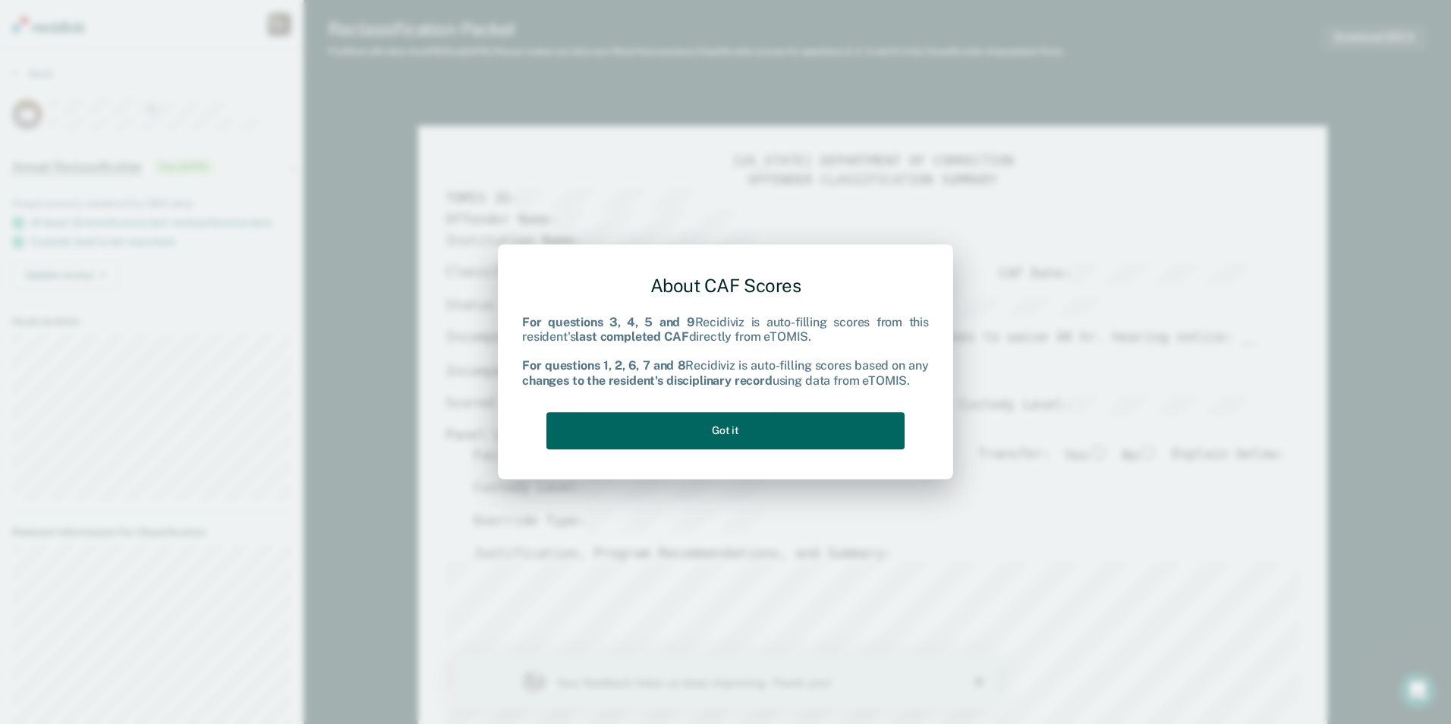
click at [693, 425] on button "Got it" at bounding box center [726, 430] width 358 height 37
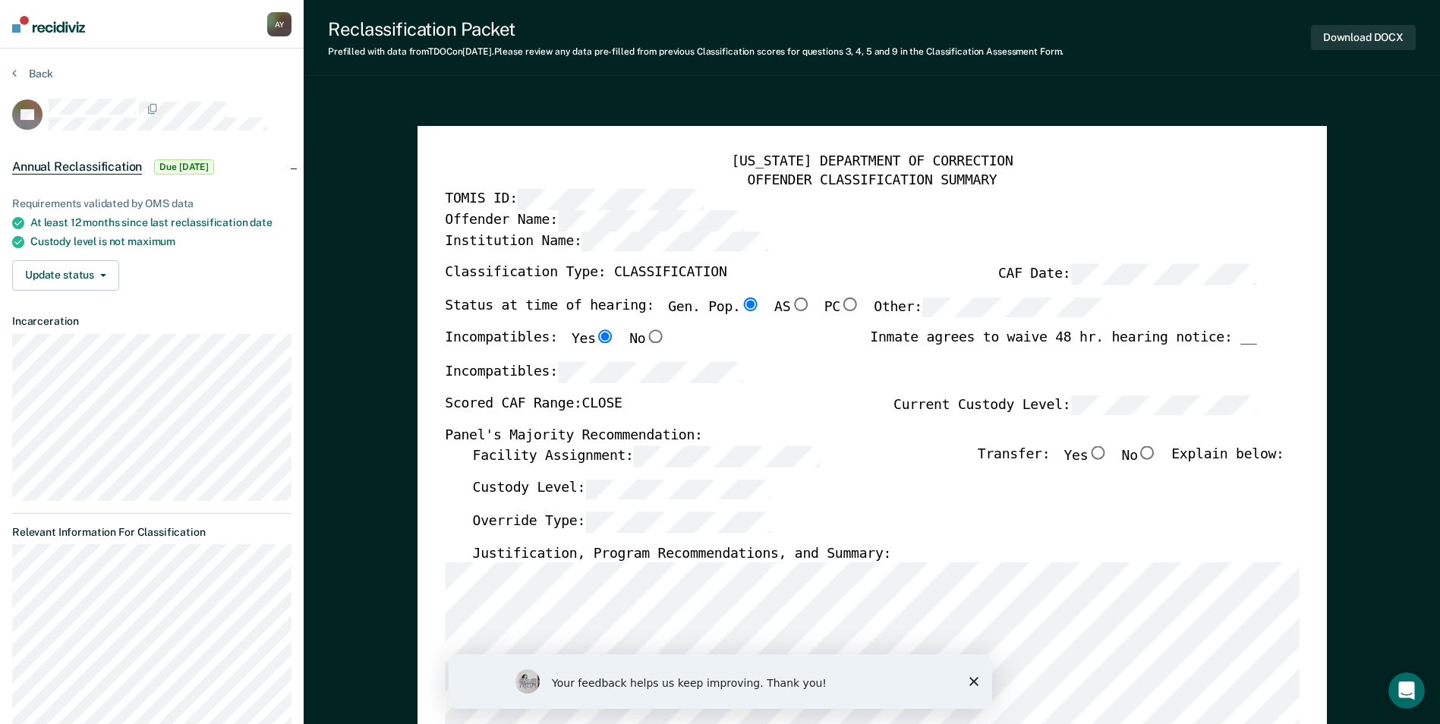
click at [883, 492] on div "Custody Level:" at bounding box center [877, 495] width 811 height 33
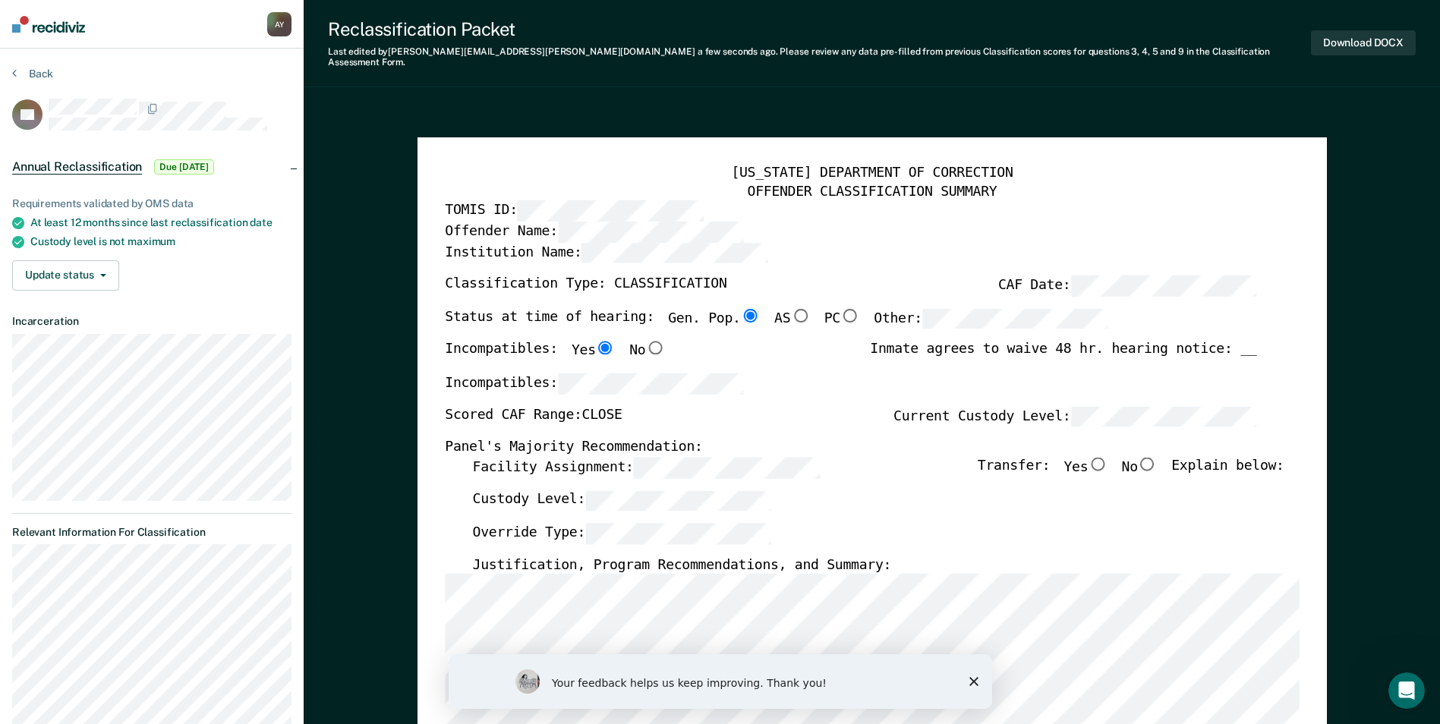
click at [1158, 457] on input "No" at bounding box center [1148, 464] width 20 height 14
type textarea "x"
radio input "true"
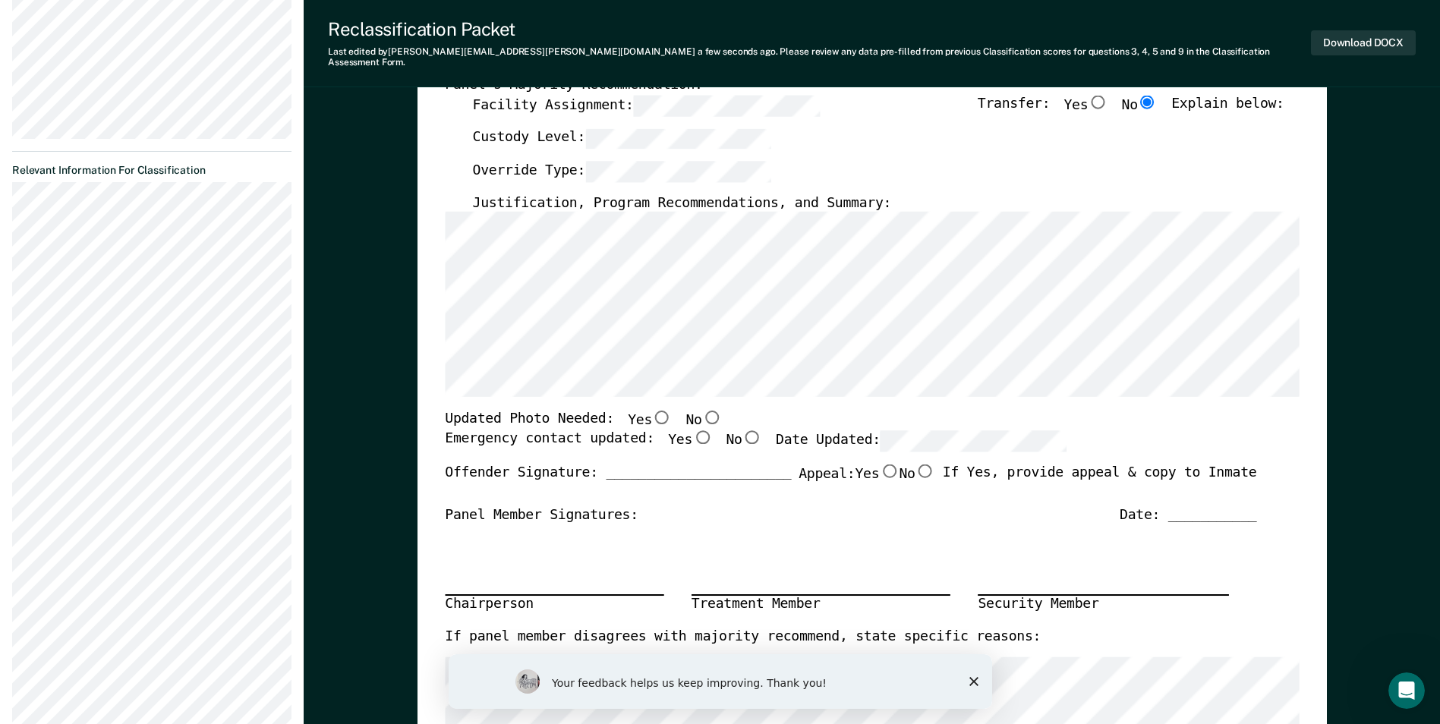
scroll to position [380, 0]
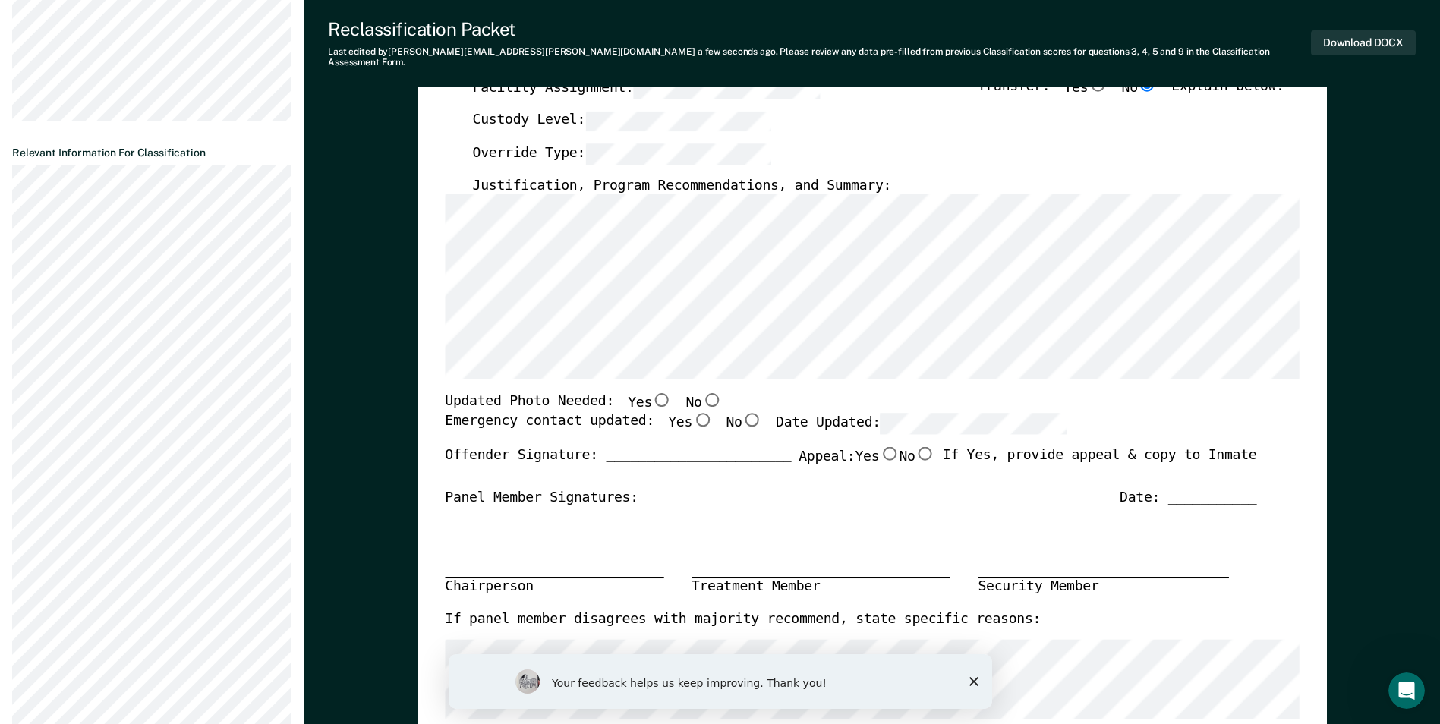
click at [701, 393] on input "No" at bounding box center [711, 400] width 20 height 14
type textarea "x"
radio input "true"
click at [692, 413] on input "Yes" at bounding box center [702, 420] width 20 height 14
type textarea "x"
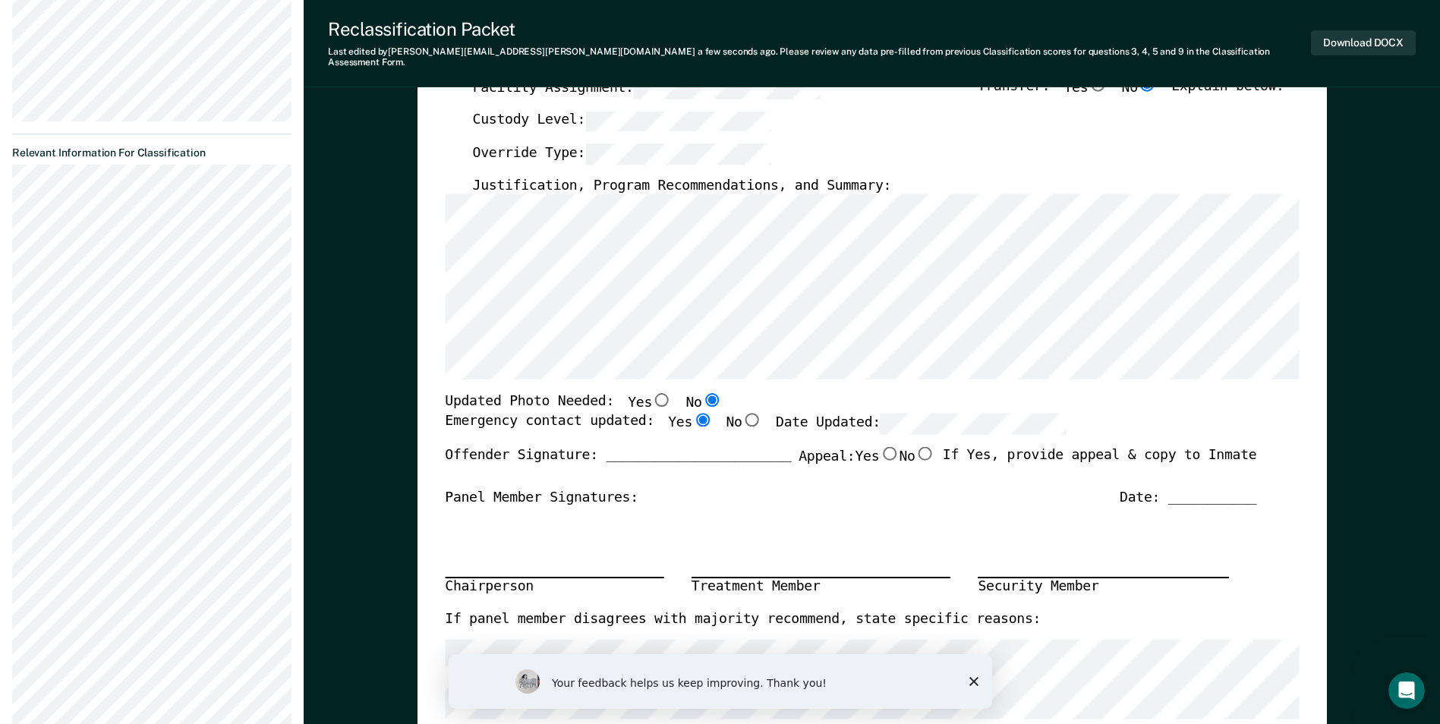
radio input "true"
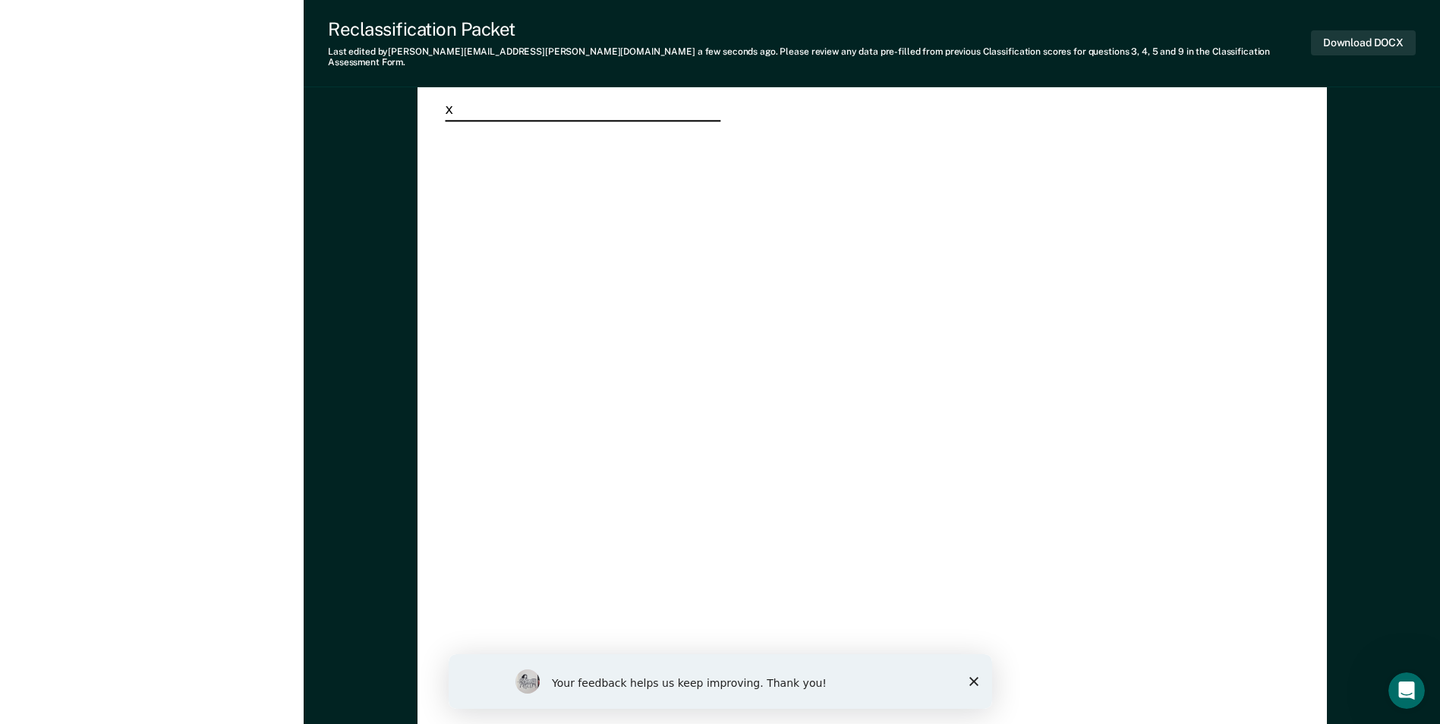
scroll to position [0, 0]
click at [975, 682] on icon "Close survey" at bounding box center [973, 681] width 9 height 9
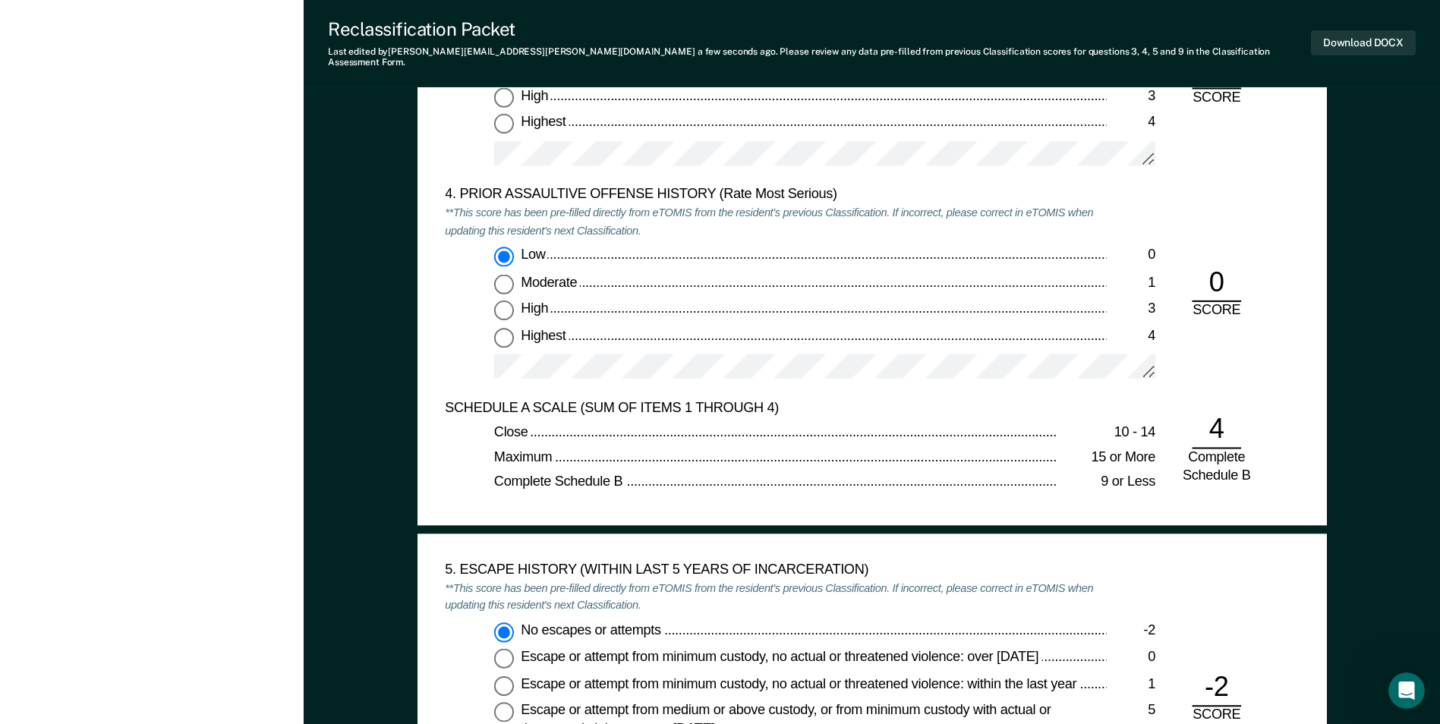
scroll to position [1974, 0]
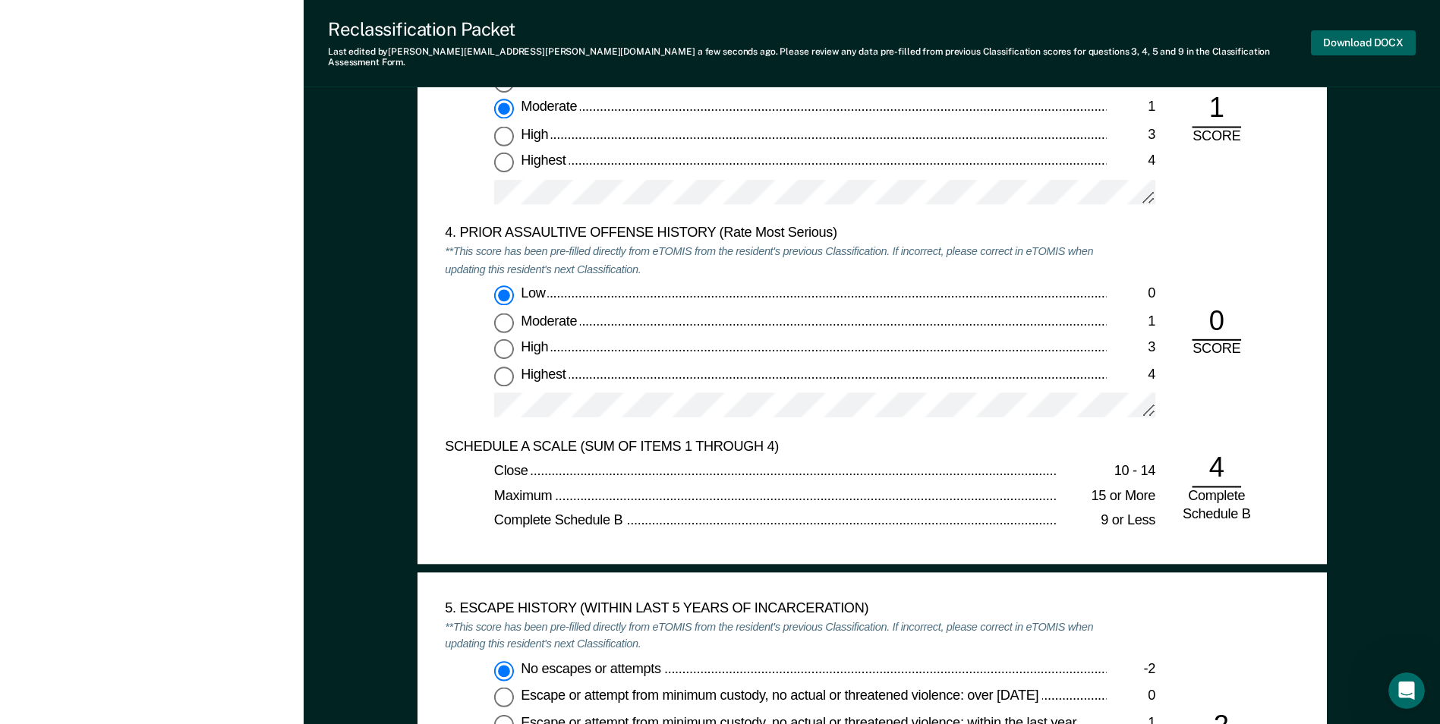
click at [1342, 40] on button "Download DOCX" at bounding box center [1363, 42] width 105 height 25
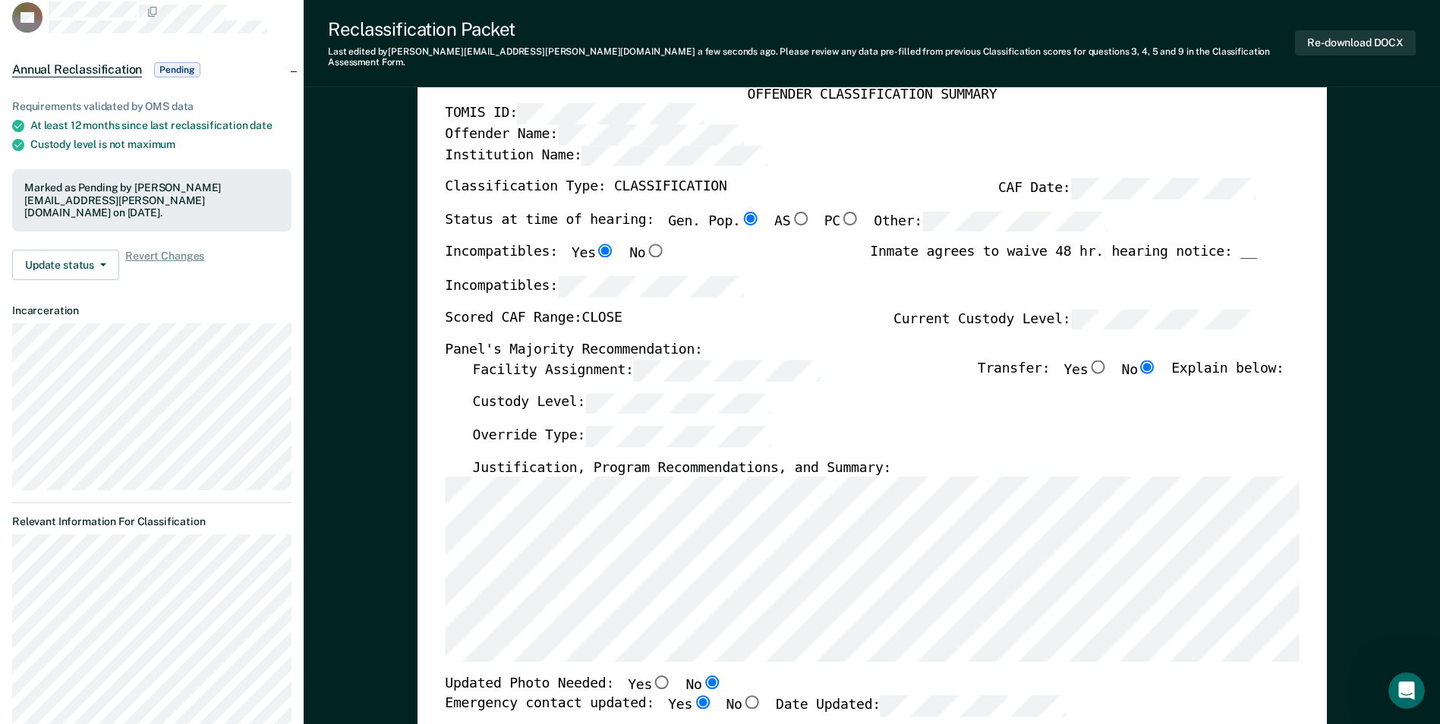
scroll to position [0, 0]
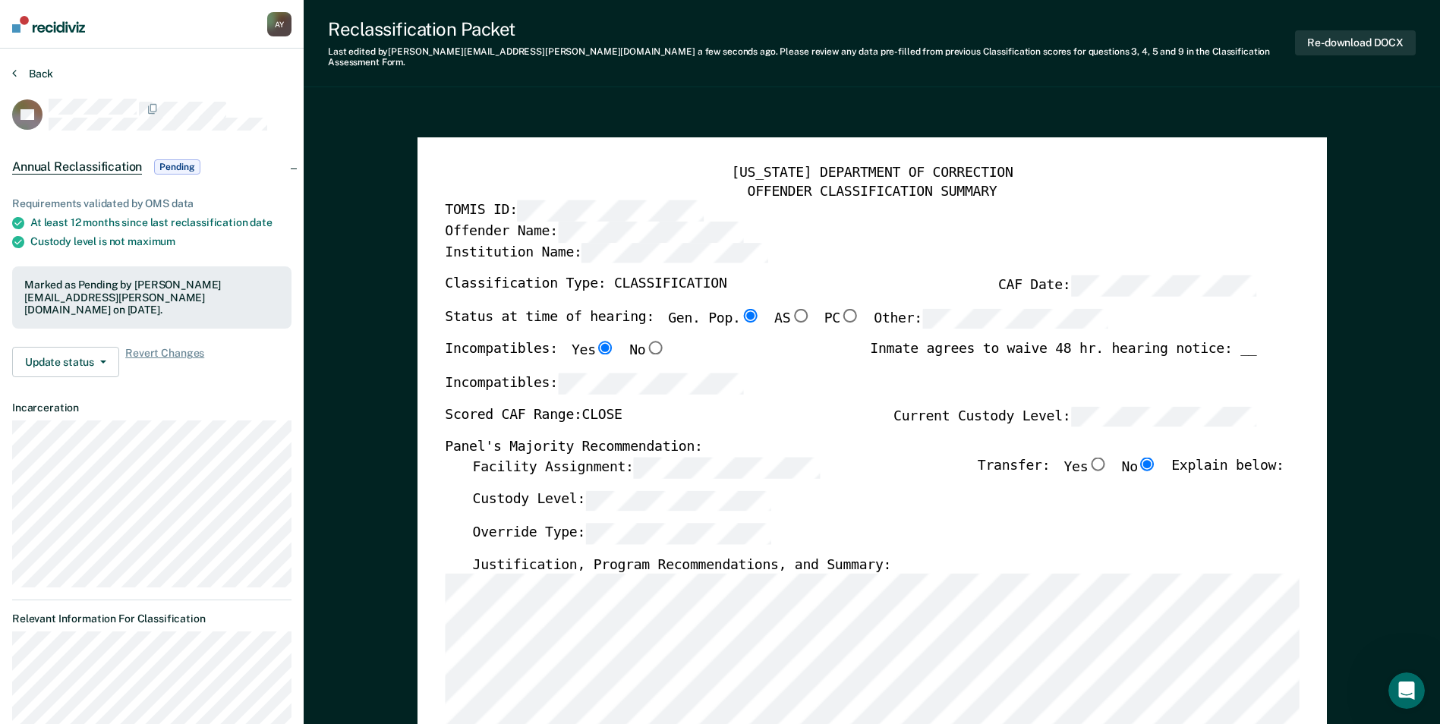
click at [24, 72] on button "Back" at bounding box center [32, 74] width 41 height 14
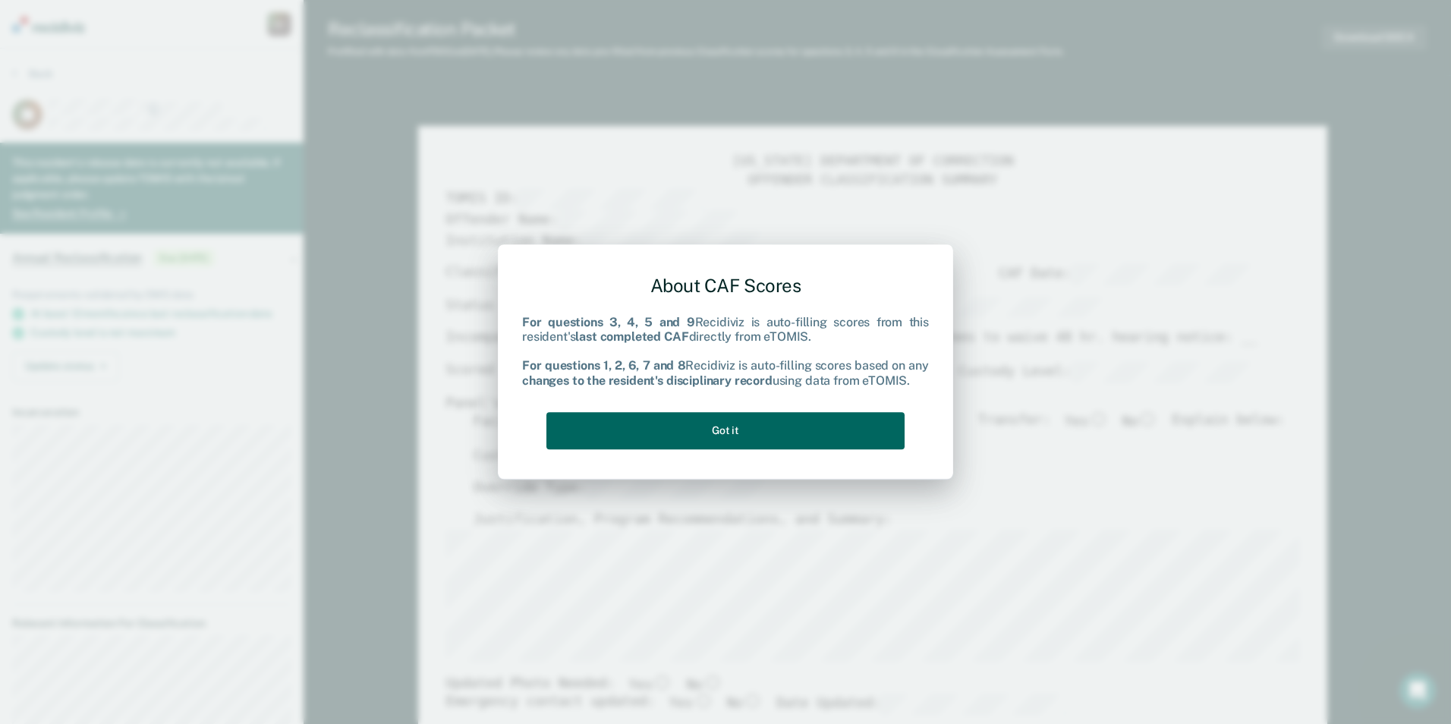
click at [792, 426] on button "Got it" at bounding box center [726, 430] width 358 height 37
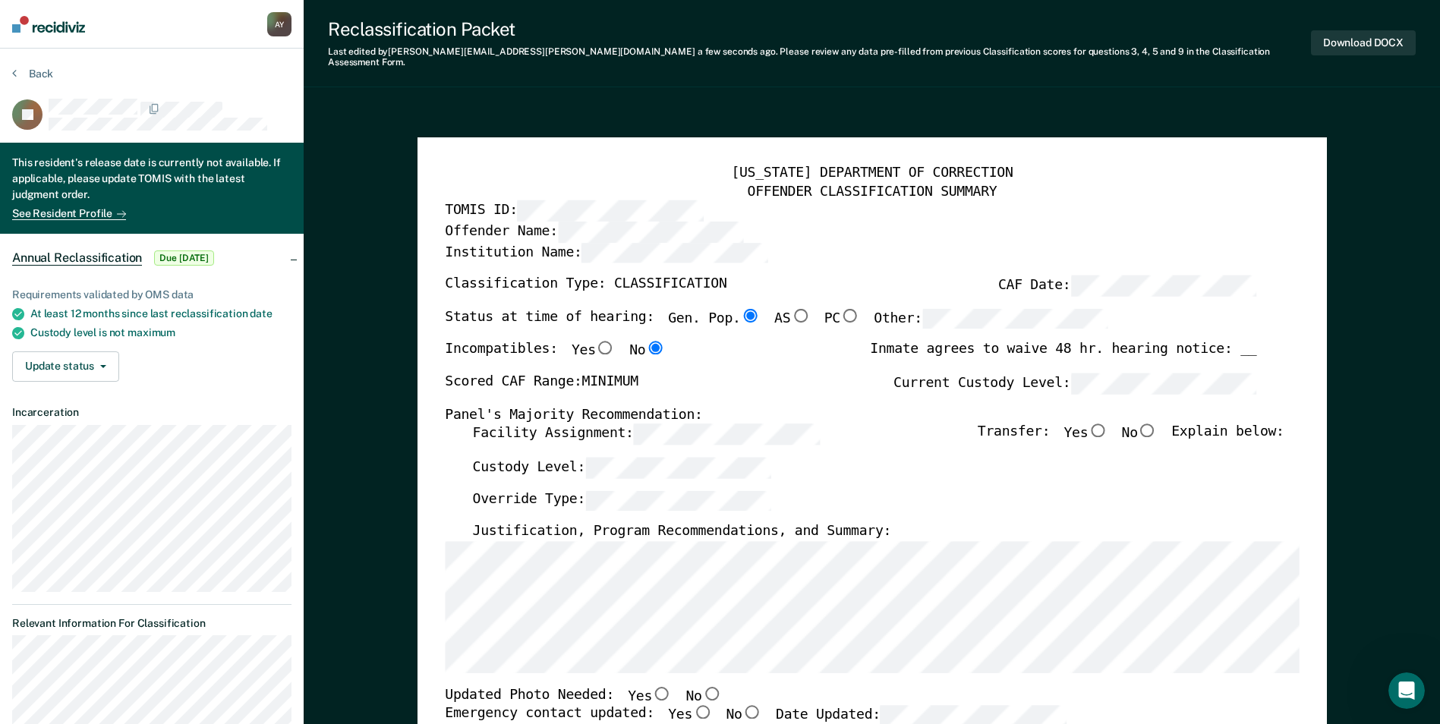
click at [1158, 424] on input "No" at bounding box center [1148, 431] width 20 height 14
type textarea "x"
radio input "true"
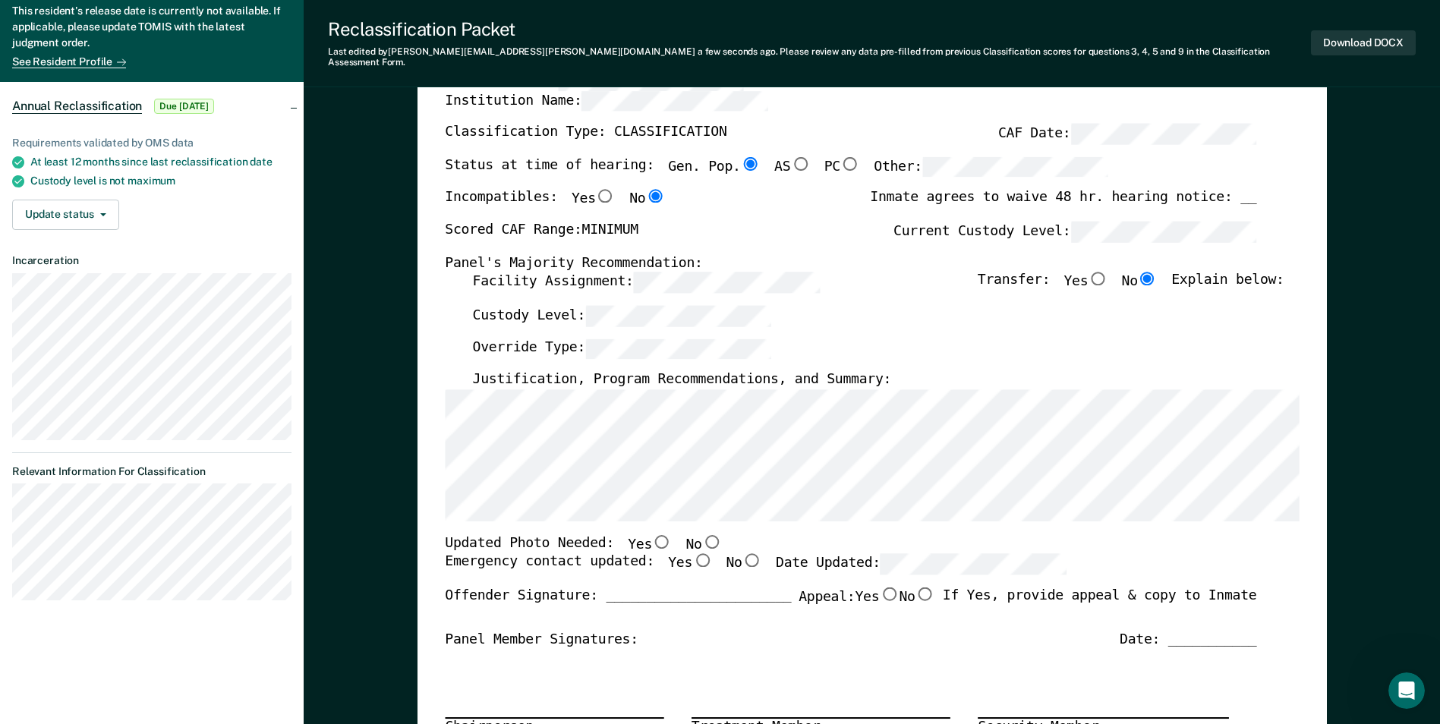
scroll to position [228, 0]
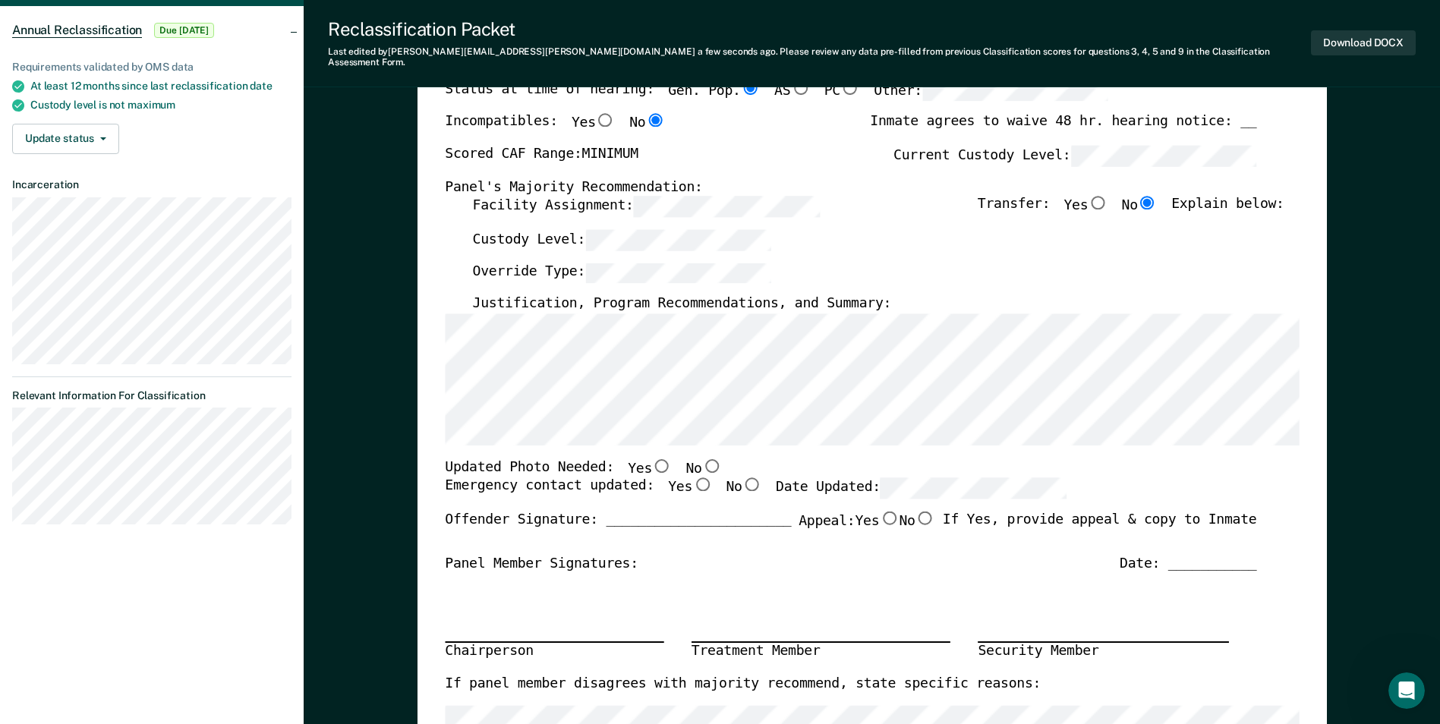
click at [701, 459] on input "No" at bounding box center [711, 466] width 20 height 14
type textarea "x"
radio input "true"
click at [692, 478] on input "Yes" at bounding box center [702, 485] width 20 height 14
type textarea "x"
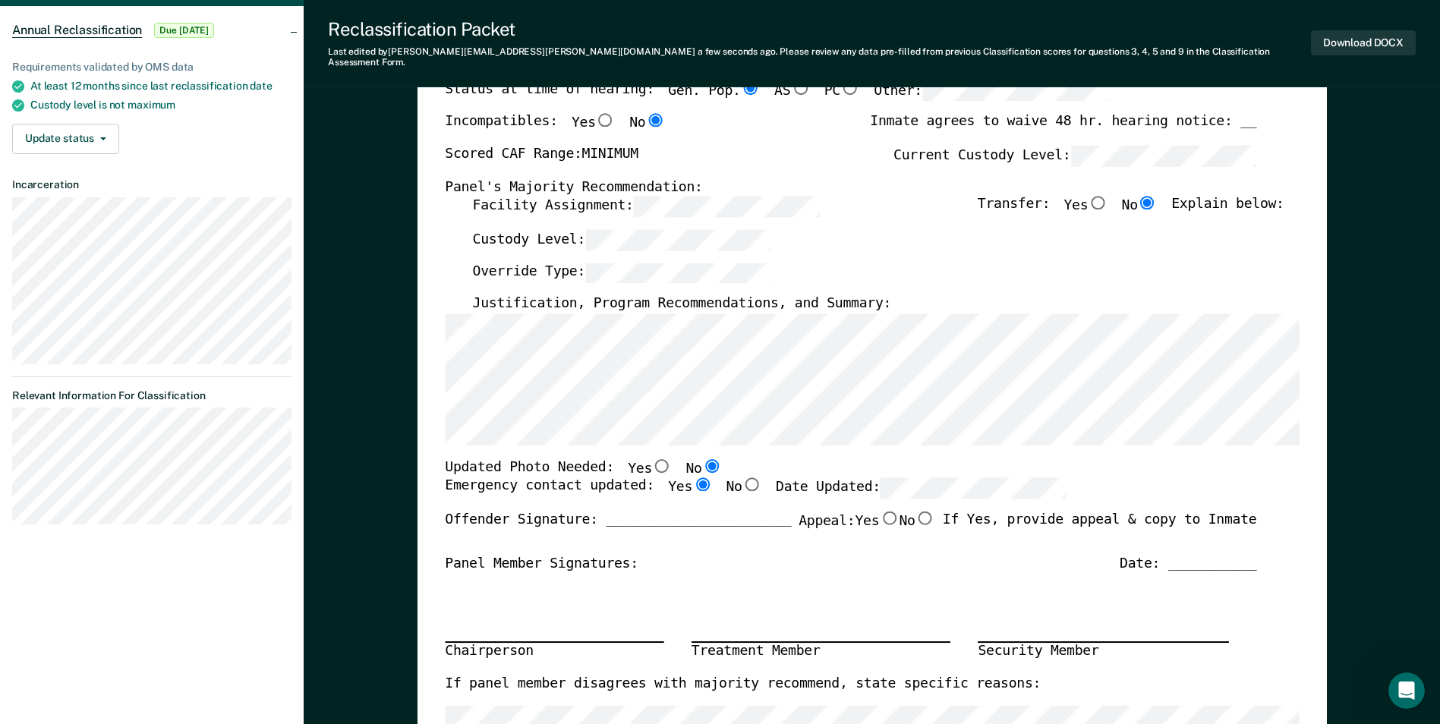
radio input "true"
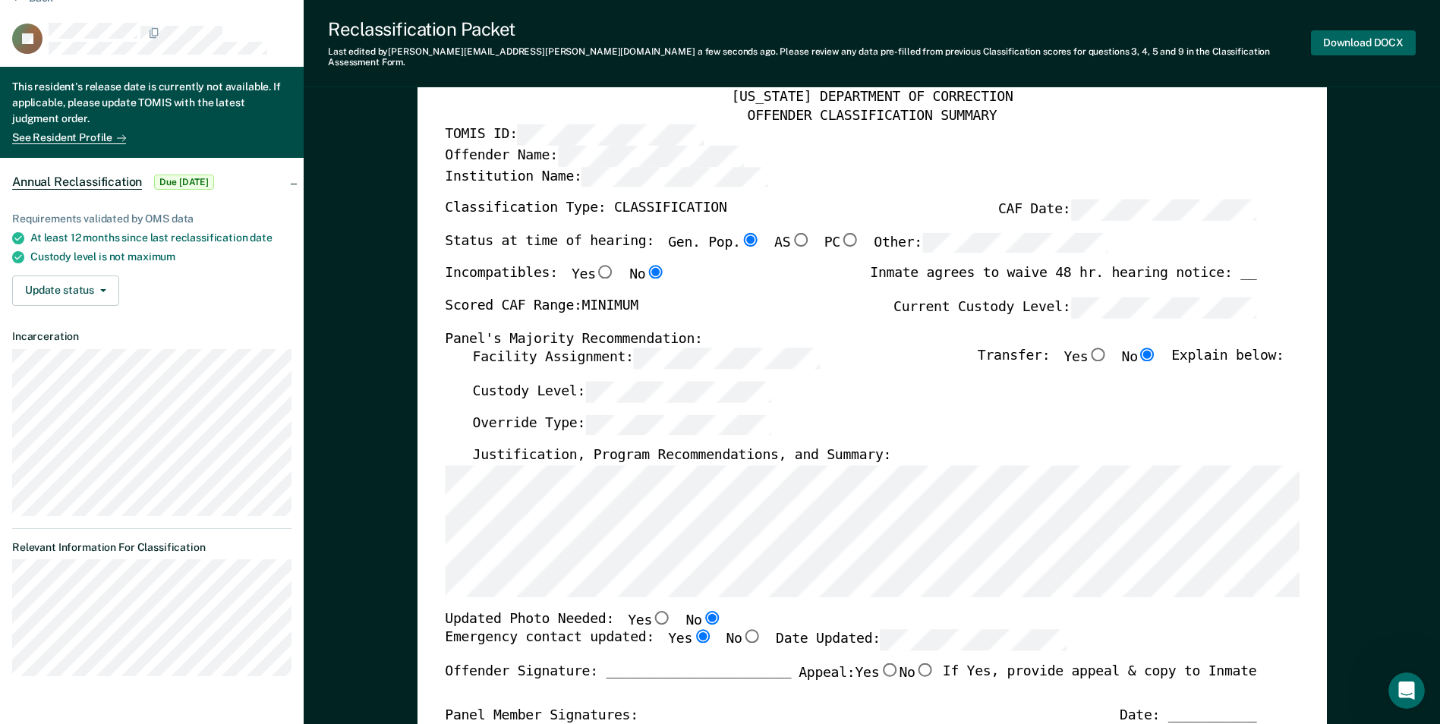
scroll to position [0, 0]
click at [1364, 36] on button "Download DOCX" at bounding box center [1363, 42] width 105 height 25
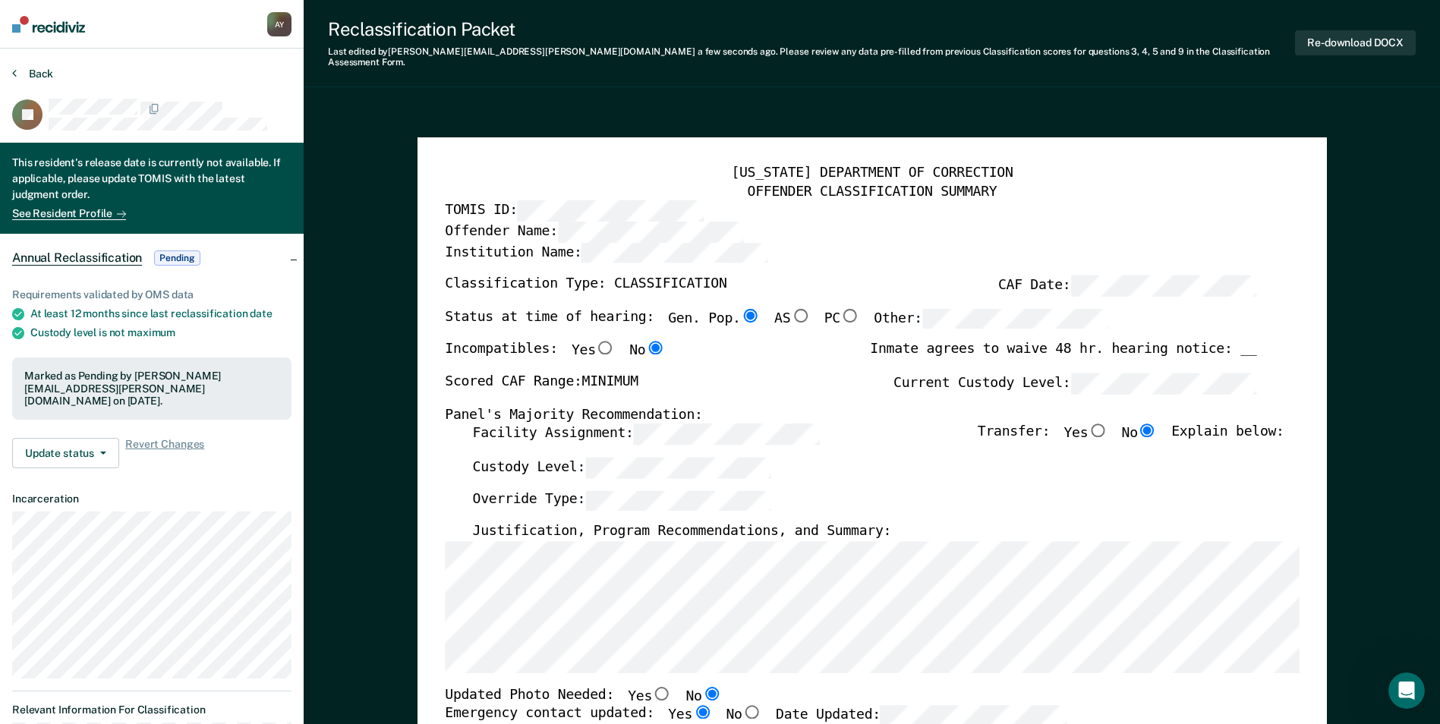
click at [28, 73] on button "Back" at bounding box center [32, 74] width 41 height 14
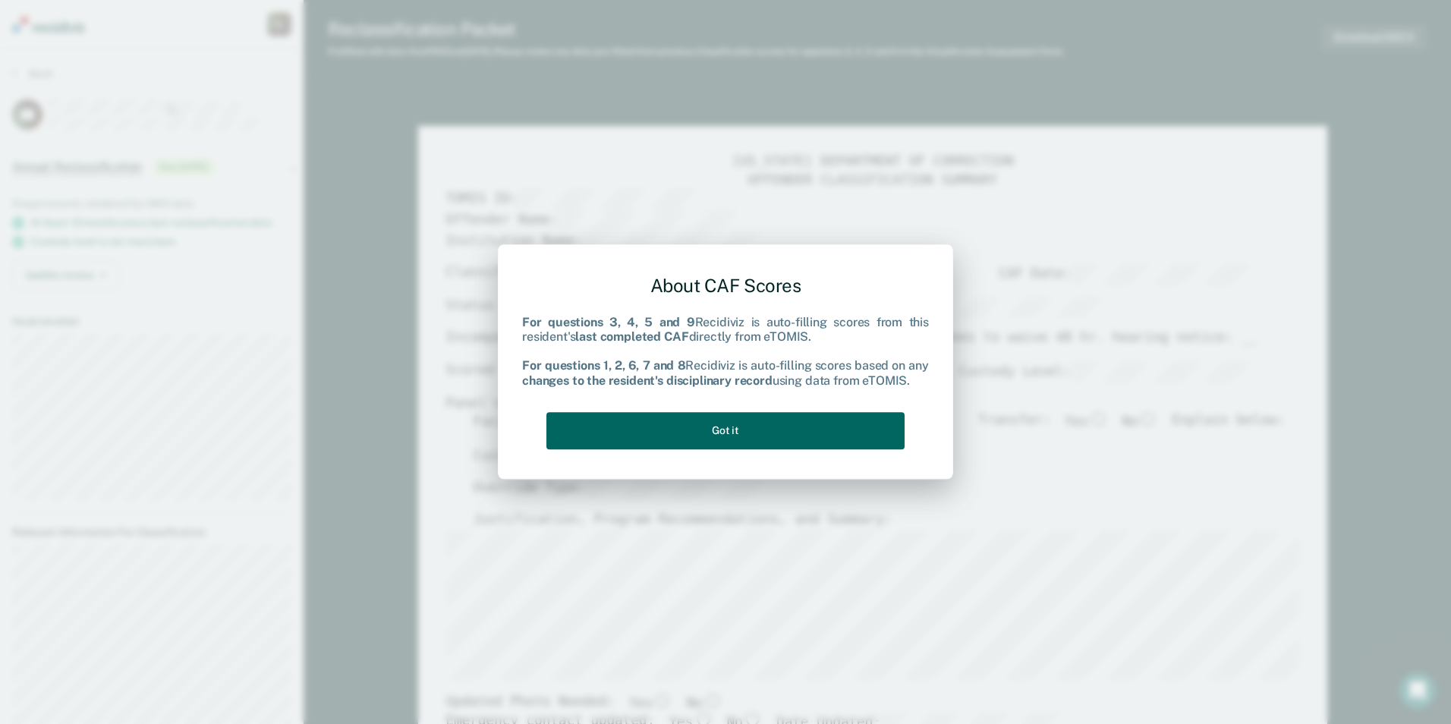
click at [808, 431] on button "Got it" at bounding box center [726, 430] width 358 height 37
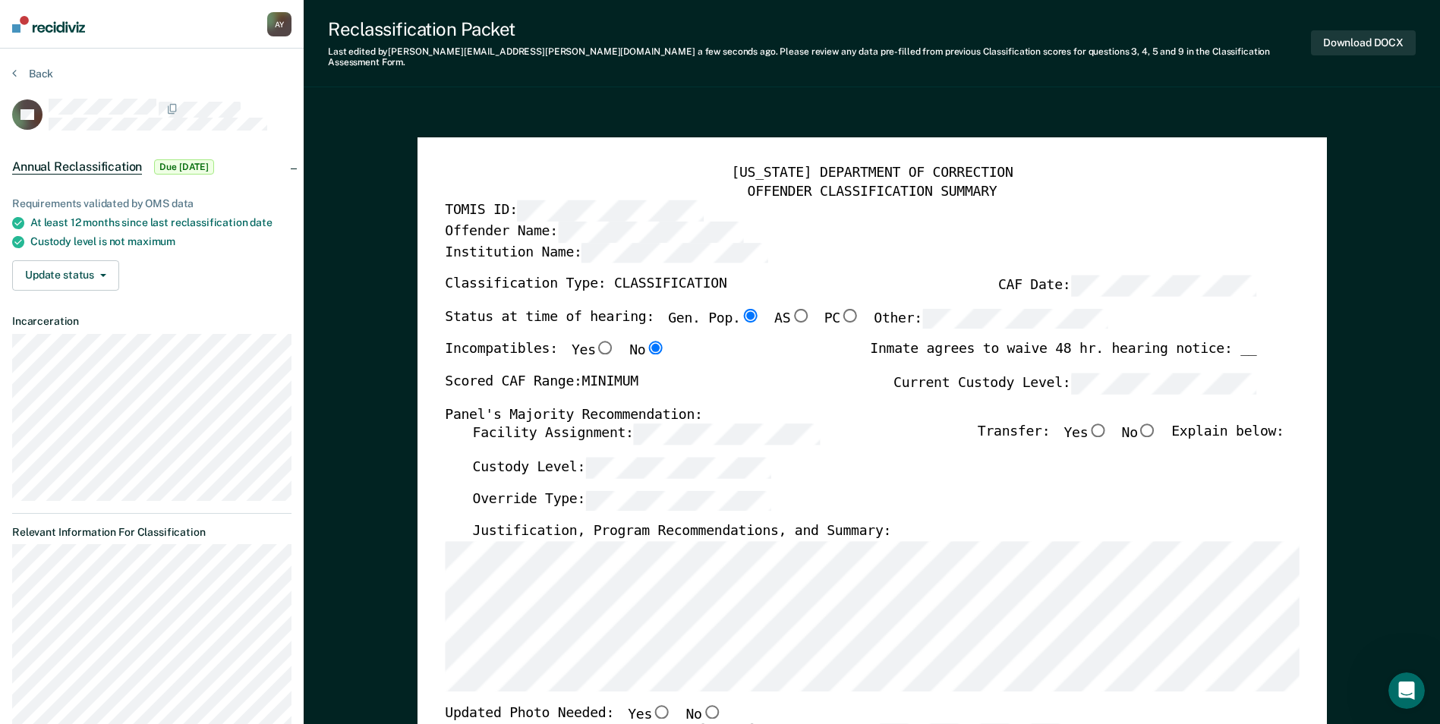
click at [825, 424] on div "Facility Assignment: Transfer: Yes No Explain below:" at bounding box center [877, 440] width 811 height 33
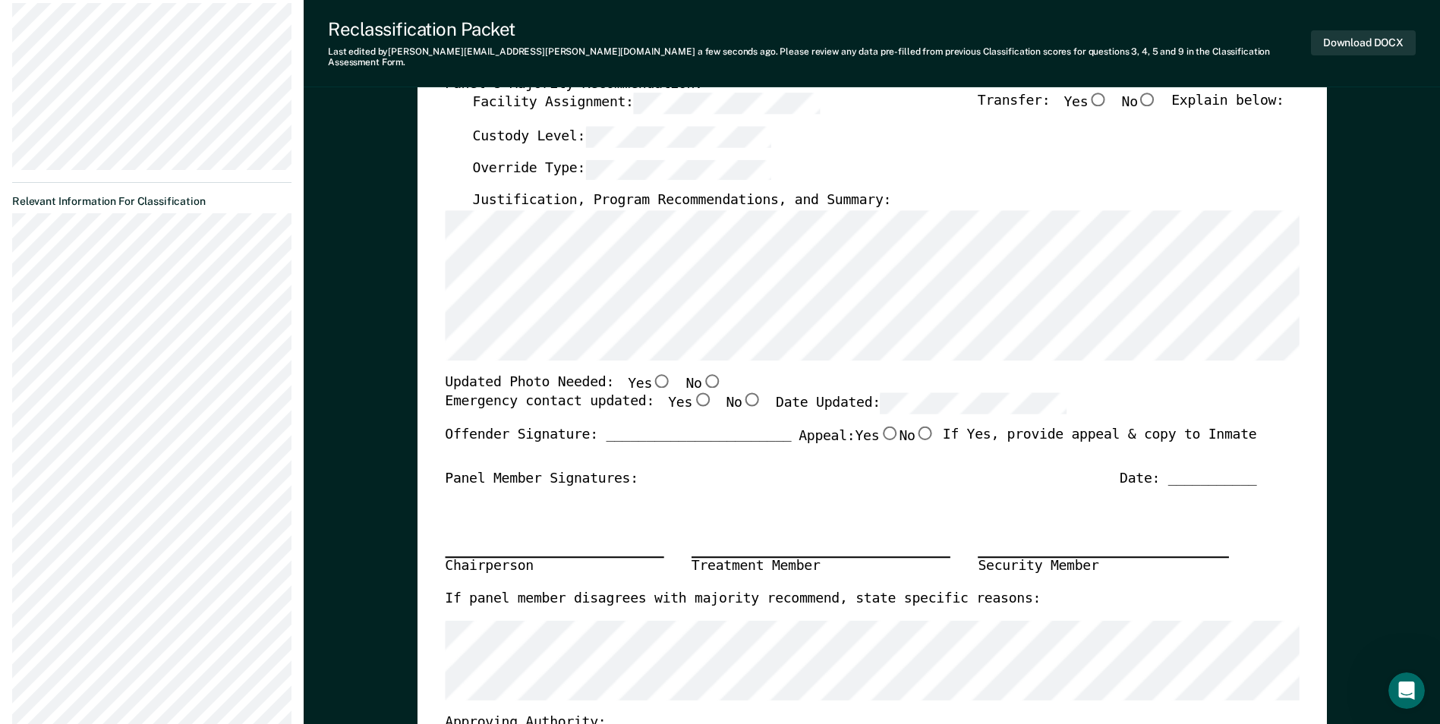
scroll to position [304, 0]
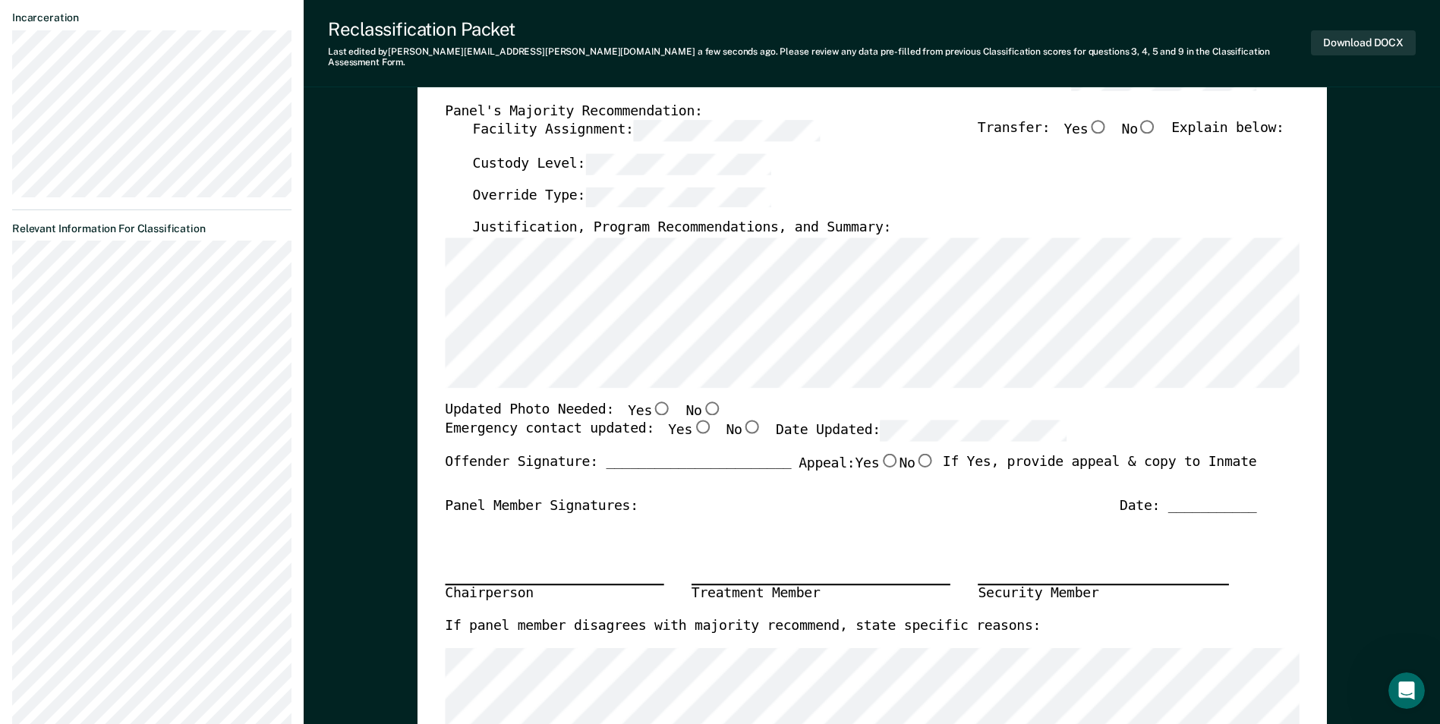
click at [701, 401] on input "No" at bounding box center [711, 408] width 20 height 14
type textarea "x"
radio input "true"
click at [692, 421] on input "Yes" at bounding box center [702, 428] width 20 height 14
type textarea "x"
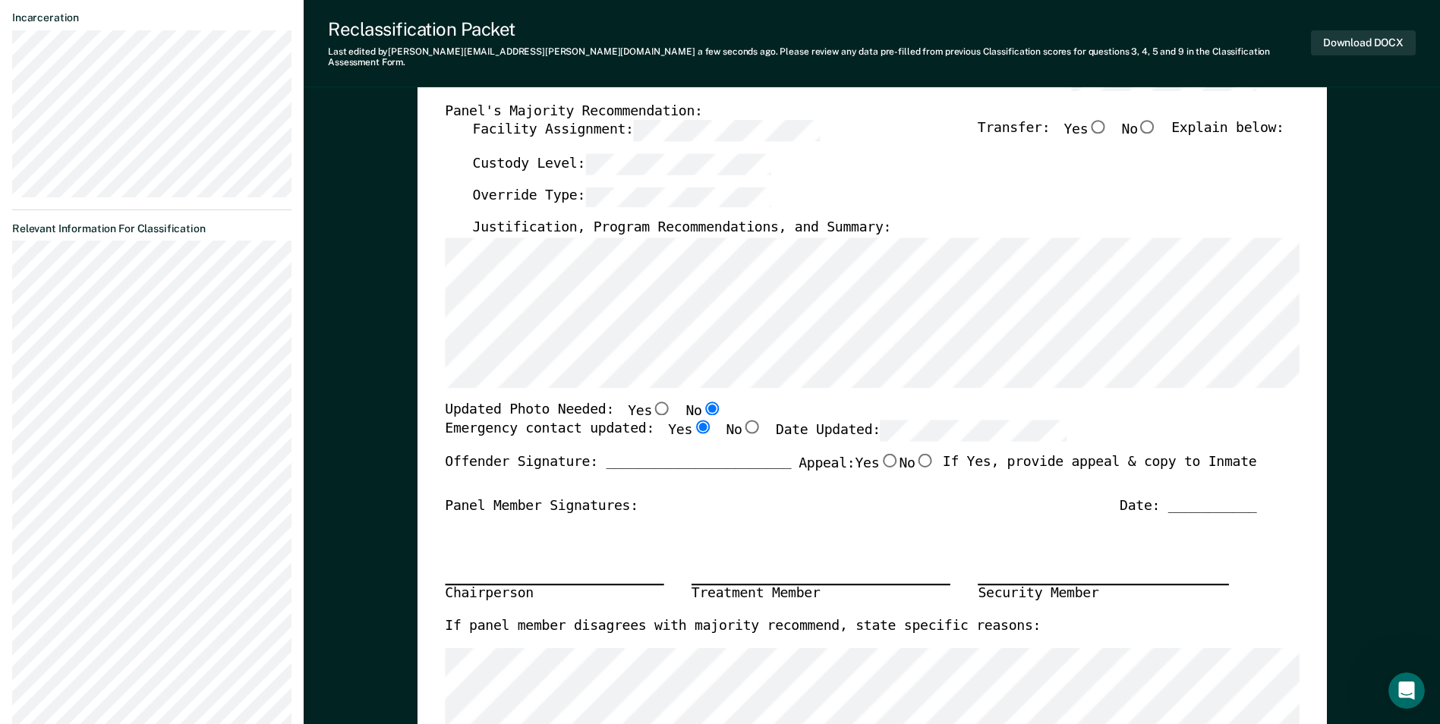
radio input "true"
click at [1158, 120] on input "No" at bounding box center [1148, 127] width 20 height 14
type textarea "x"
radio input "true"
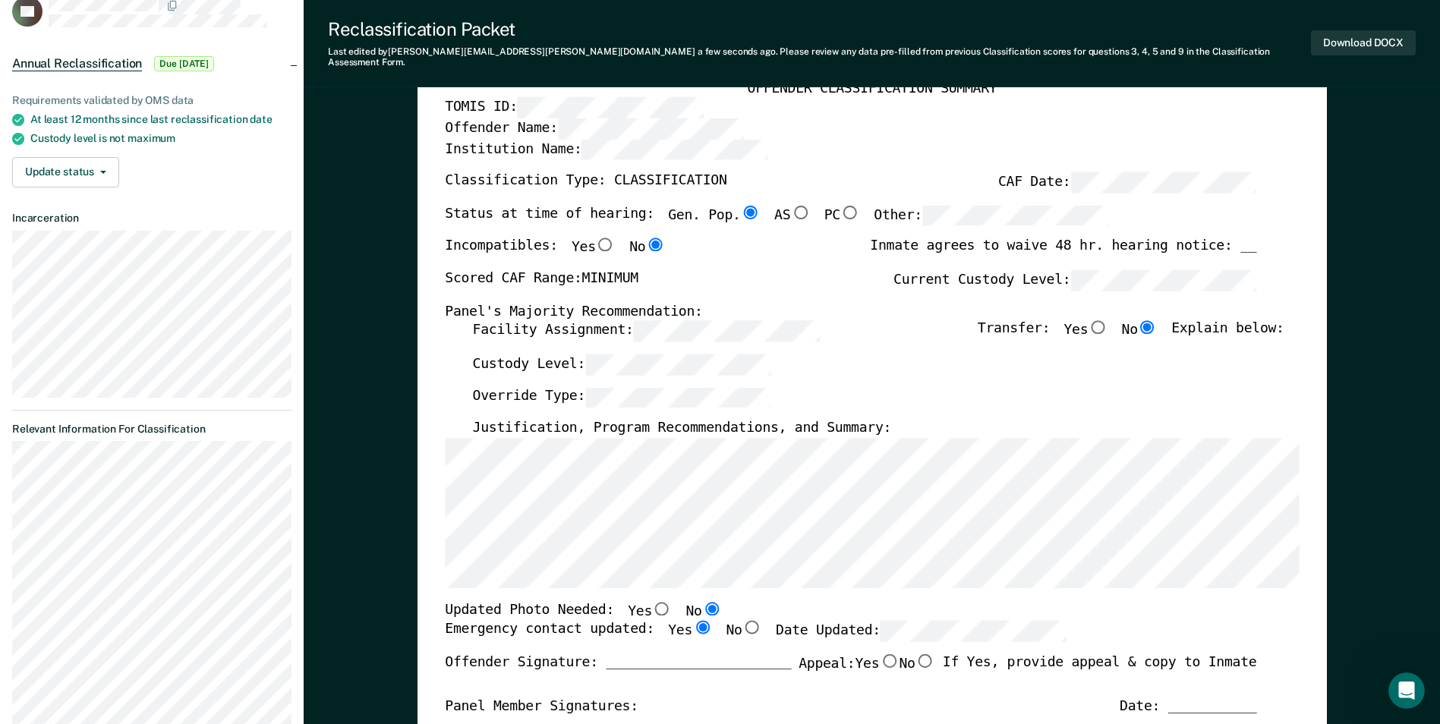
scroll to position [76, 0]
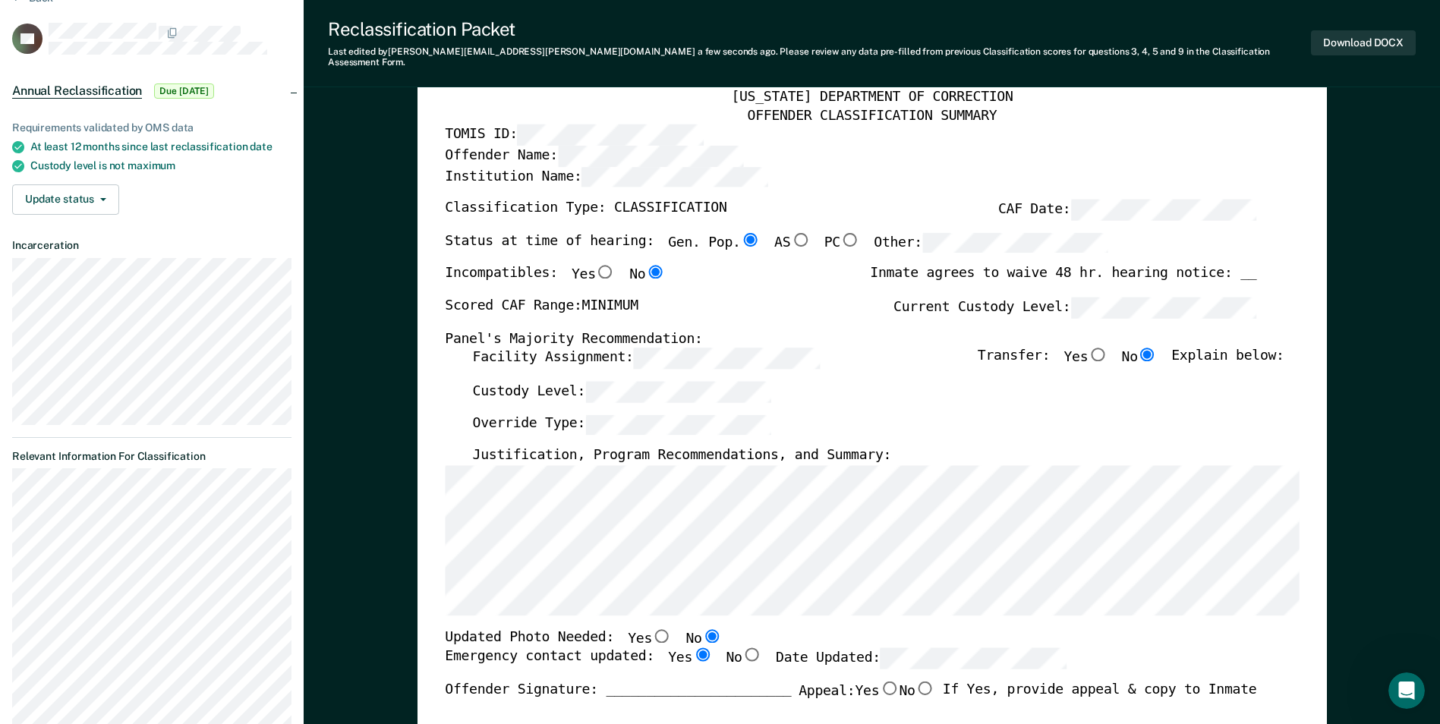
type textarea "x"
radio input "false"
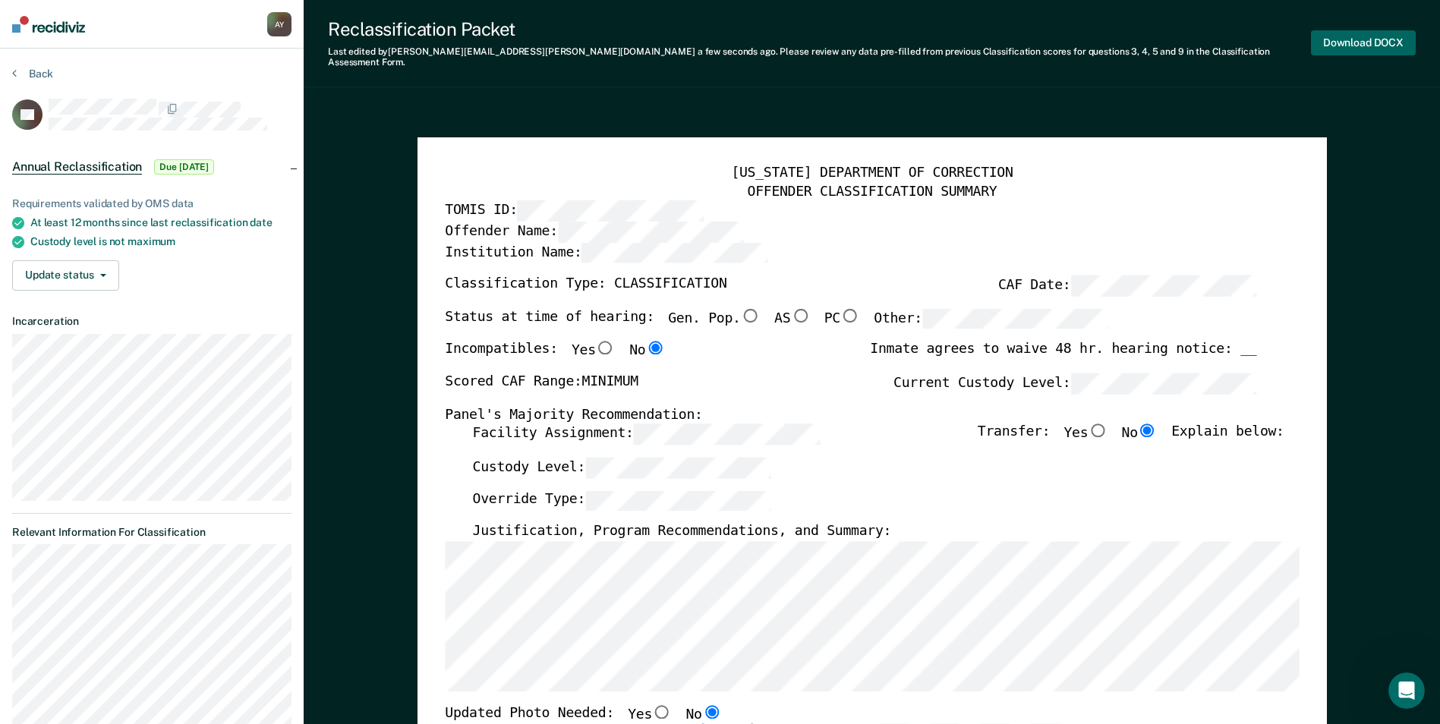
scroll to position [0, 0]
click at [1344, 33] on button "Download DOCX" at bounding box center [1363, 42] width 105 height 25
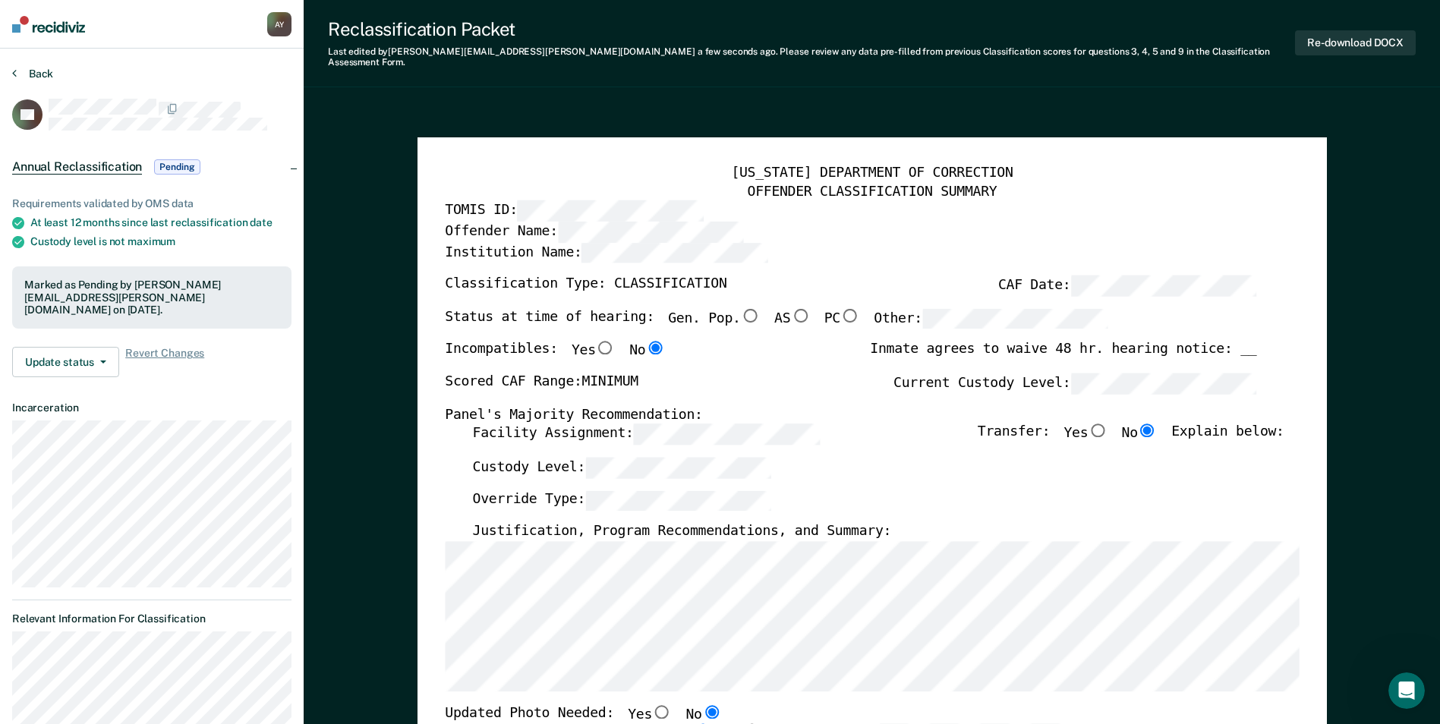
click at [32, 71] on button "Back" at bounding box center [32, 74] width 41 height 14
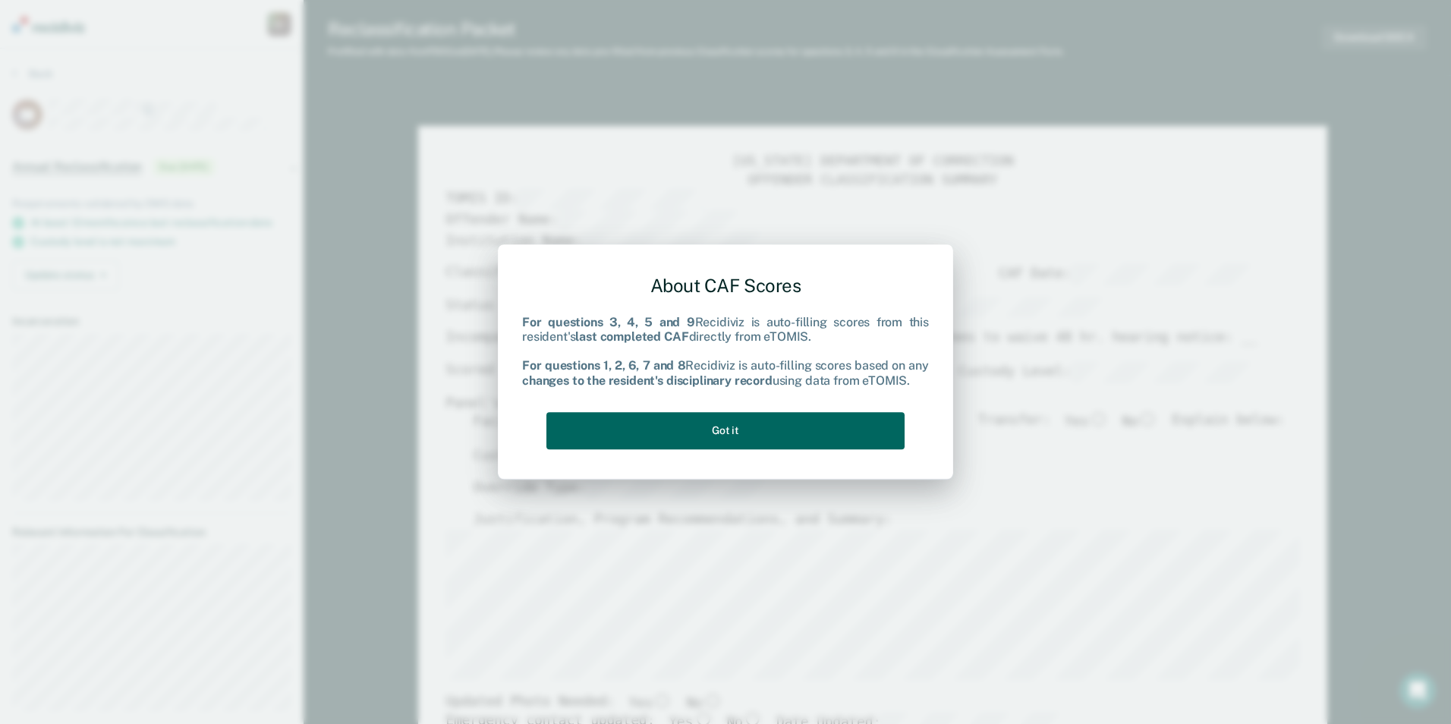
click at [726, 429] on button "Got it" at bounding box center [726, 430] width 358 height 37
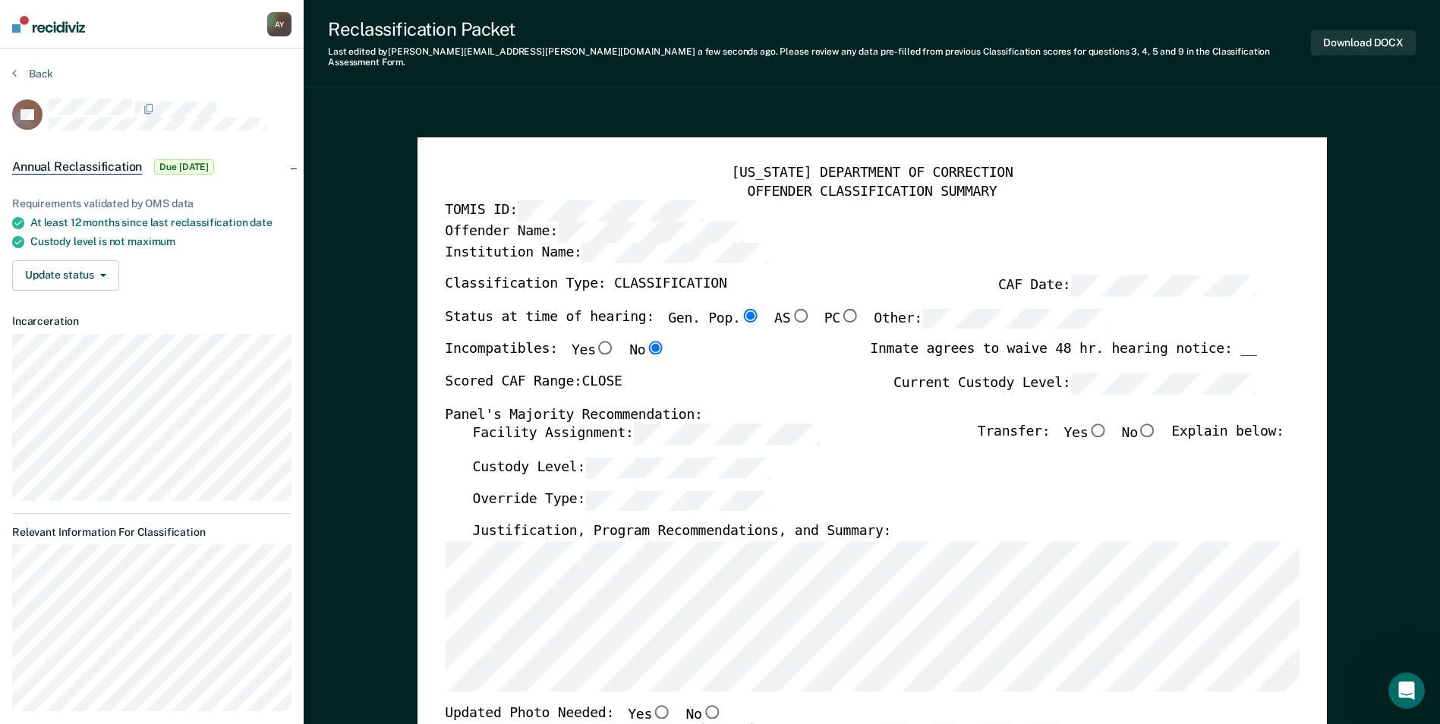
click at [1158, 424] on input "No" at bounding box center [1148, 431] width 20 height 14
type textarea "x"
radio input "true"
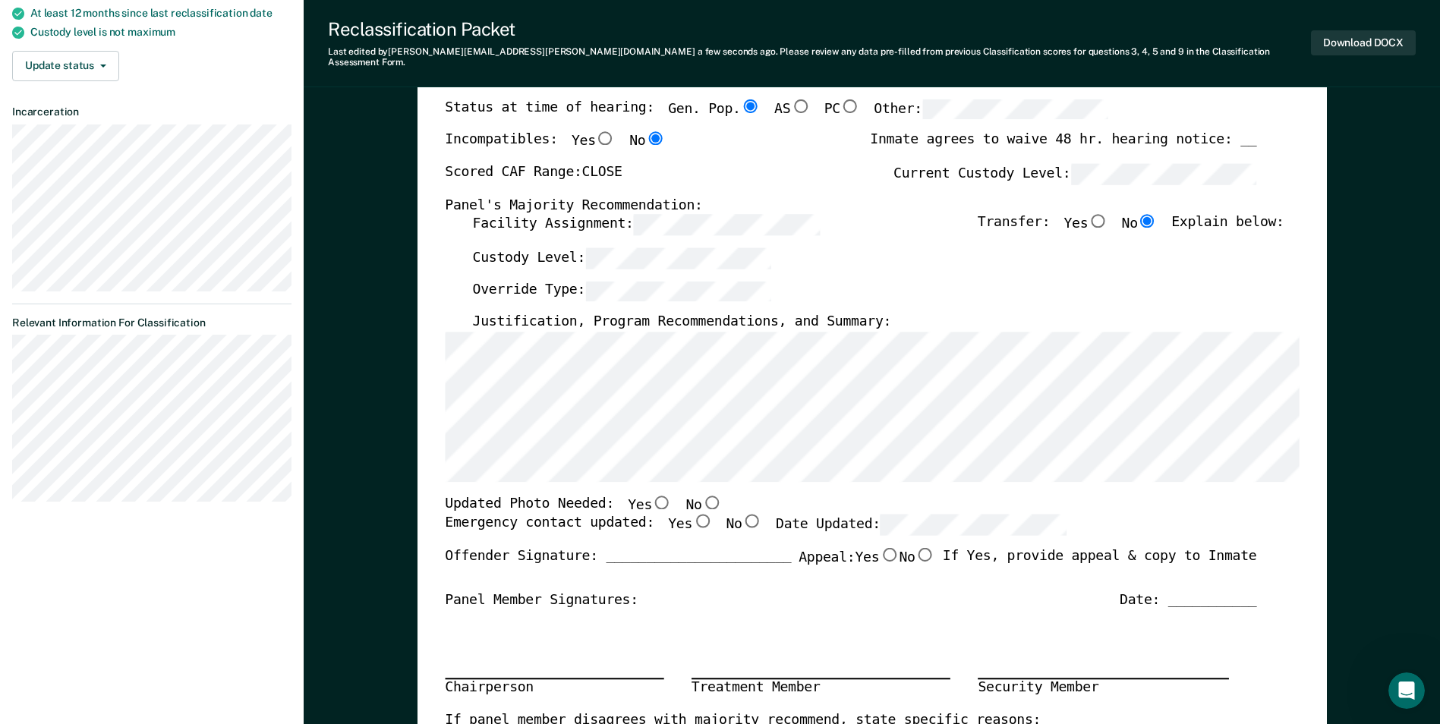
scroll to position [304, 0]
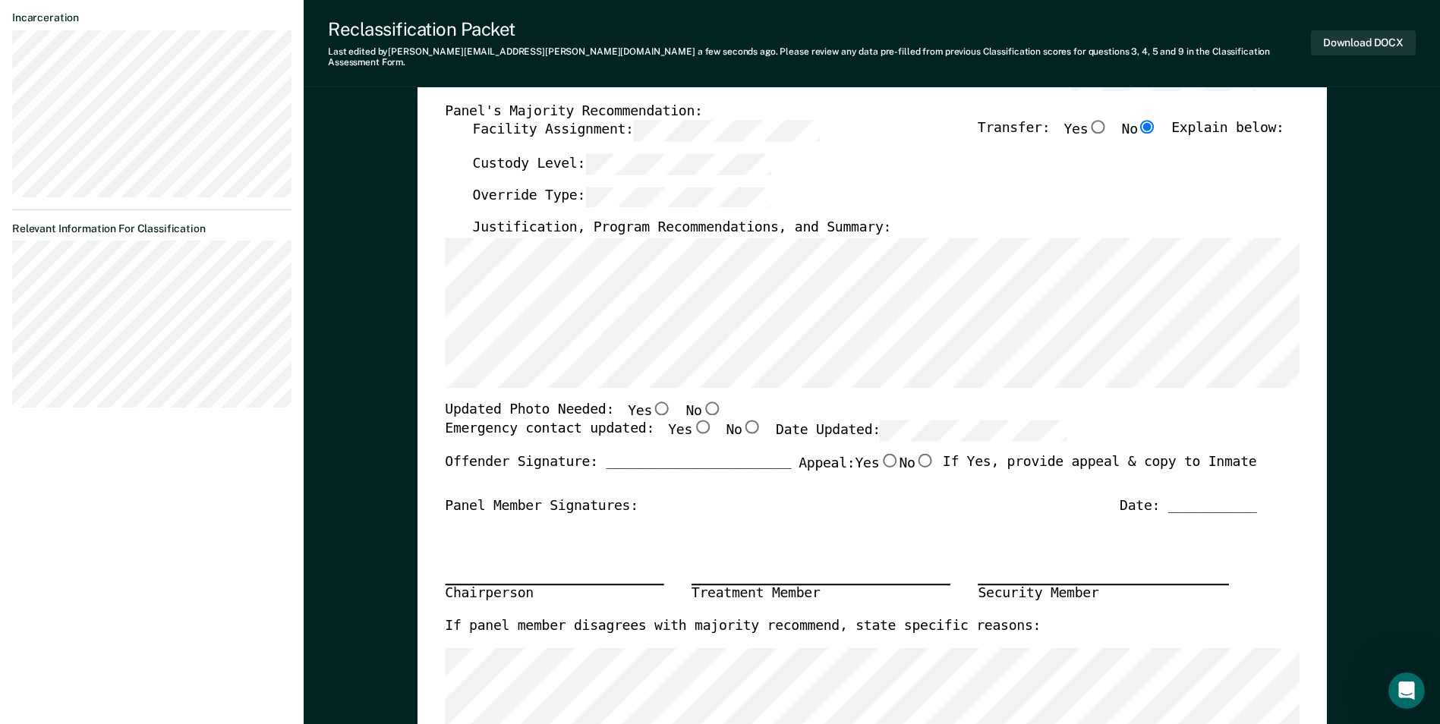
click at [701, 401] on input "No" at bounding box center [711, 408] width 20 height 14
type textarea "x"
radio input "true"
click at [692, 421] on input "Yes" at bounding box center [702, 428] width 20 height 14
type textarea "x"
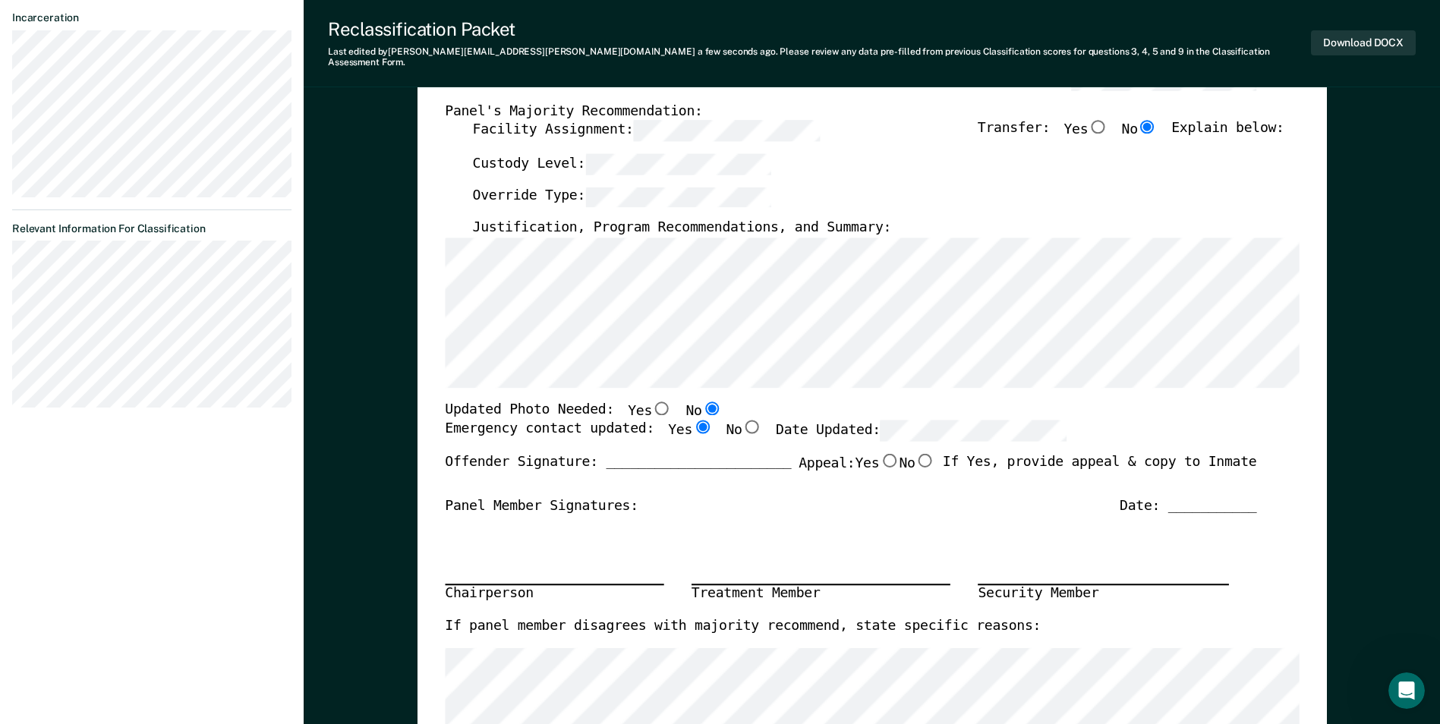
radio input "true"
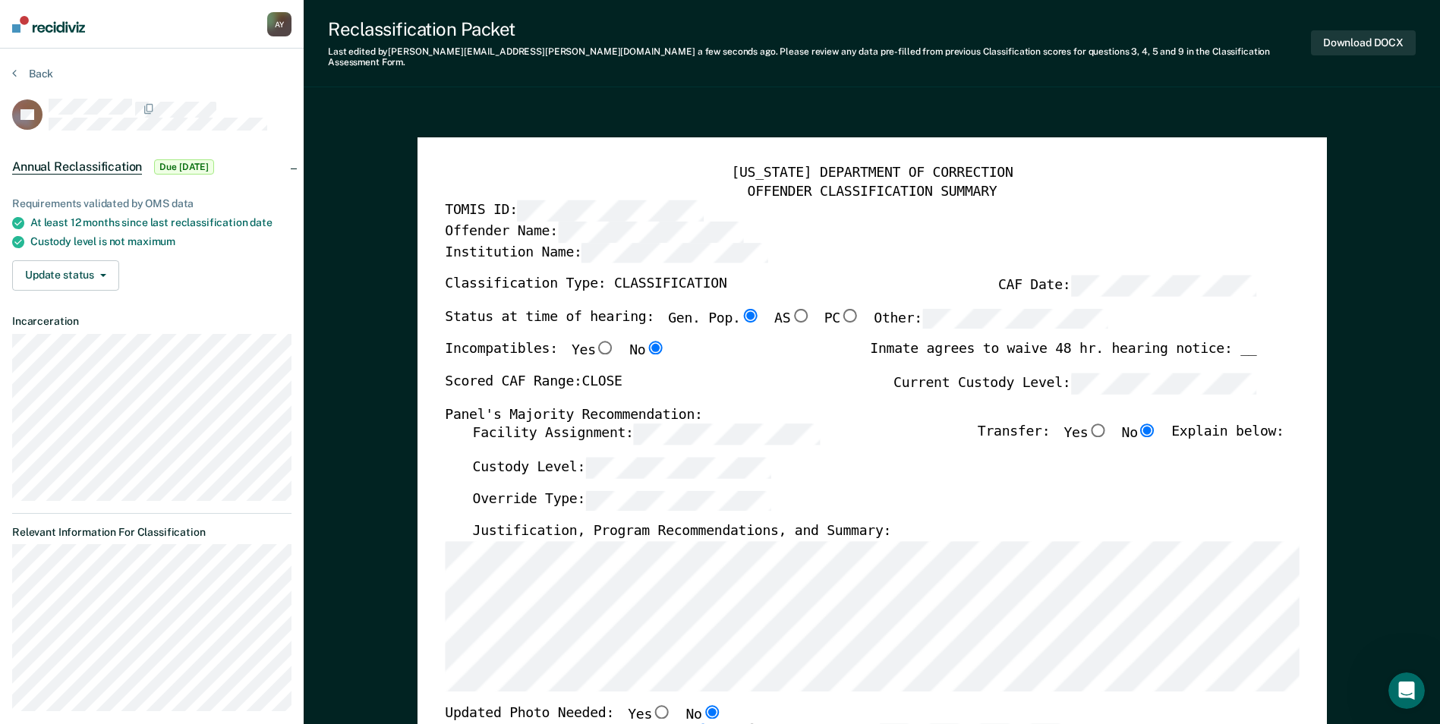
scroll to position [0, 0]
type textarea "x"
radio input "false"
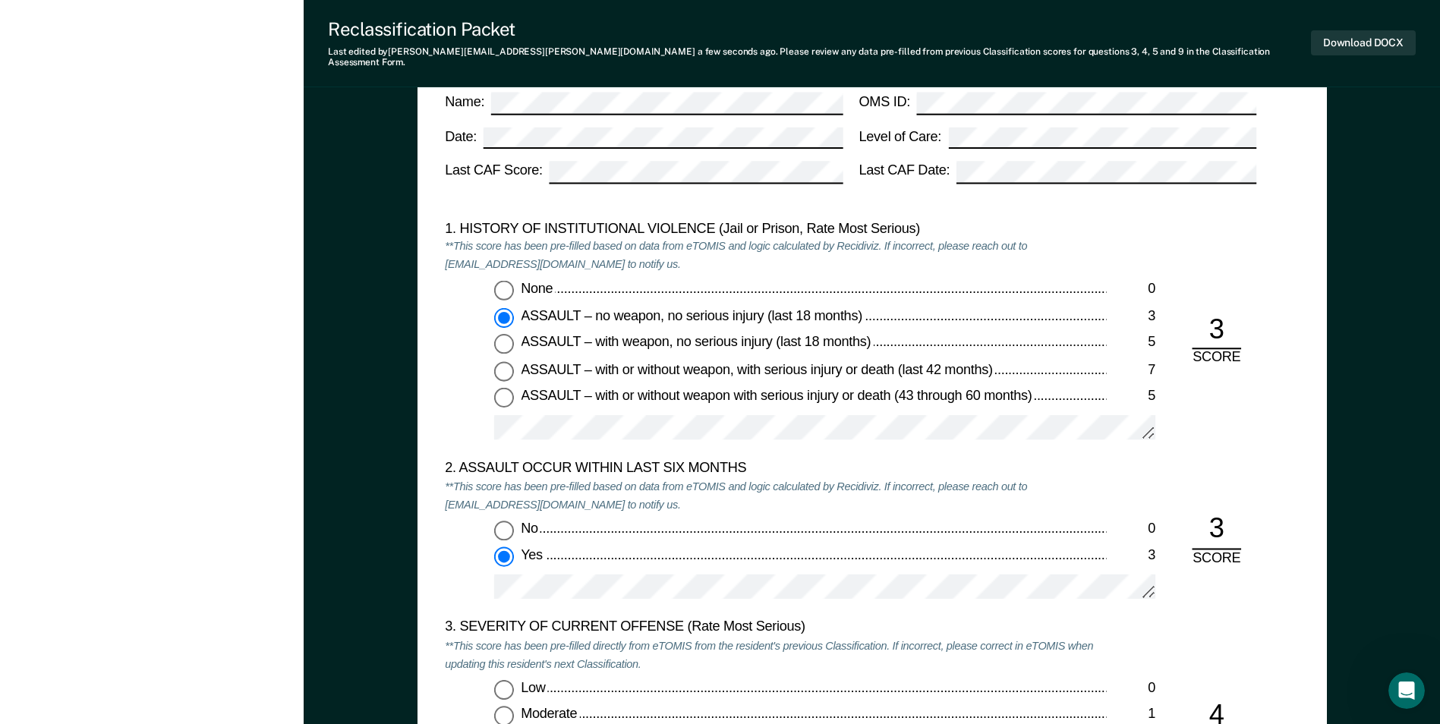
scroll to position [987, 0]
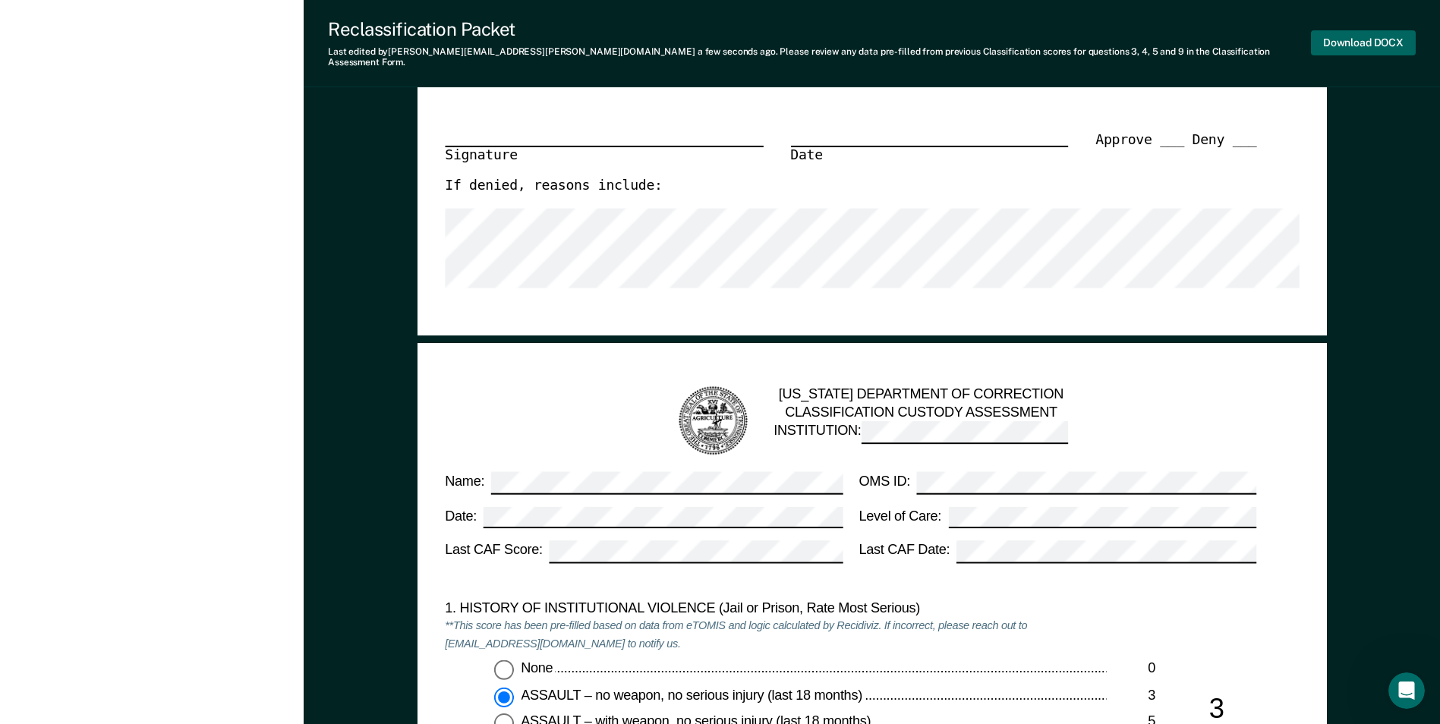
click at [1346, 36] on button "Download DOCX" at bounding box center [1363, 42] width 105 height 25
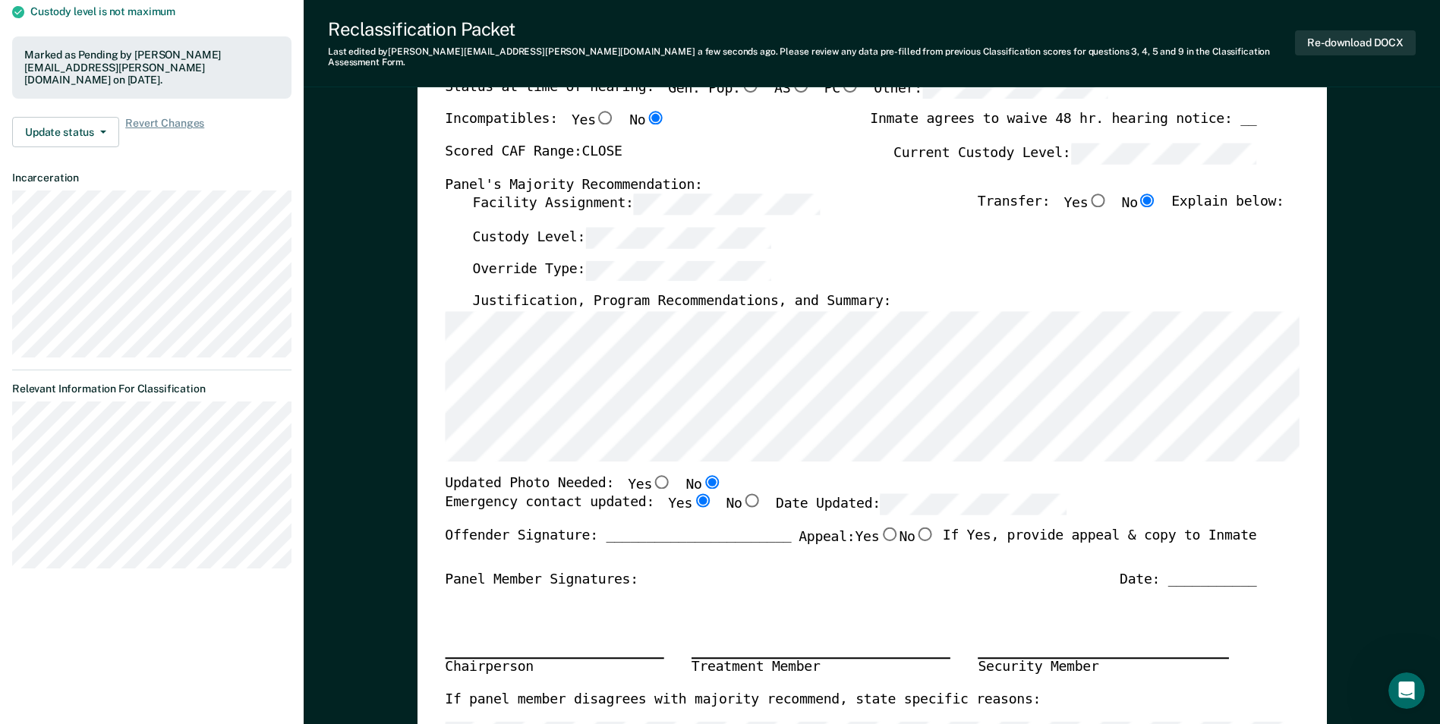
scroll to position [0, 0]
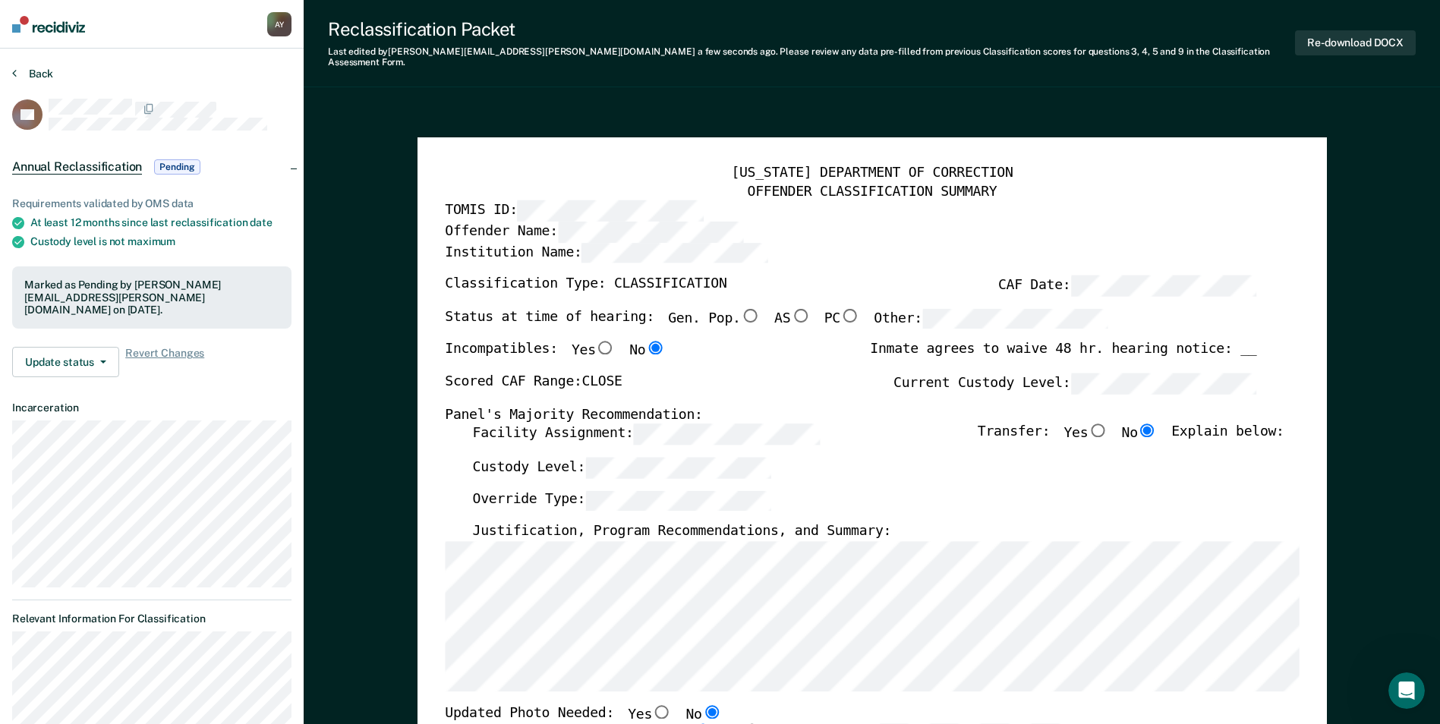
click at [43, 74] on button "Back" at bounding box center [32, 74] width 41 height 14
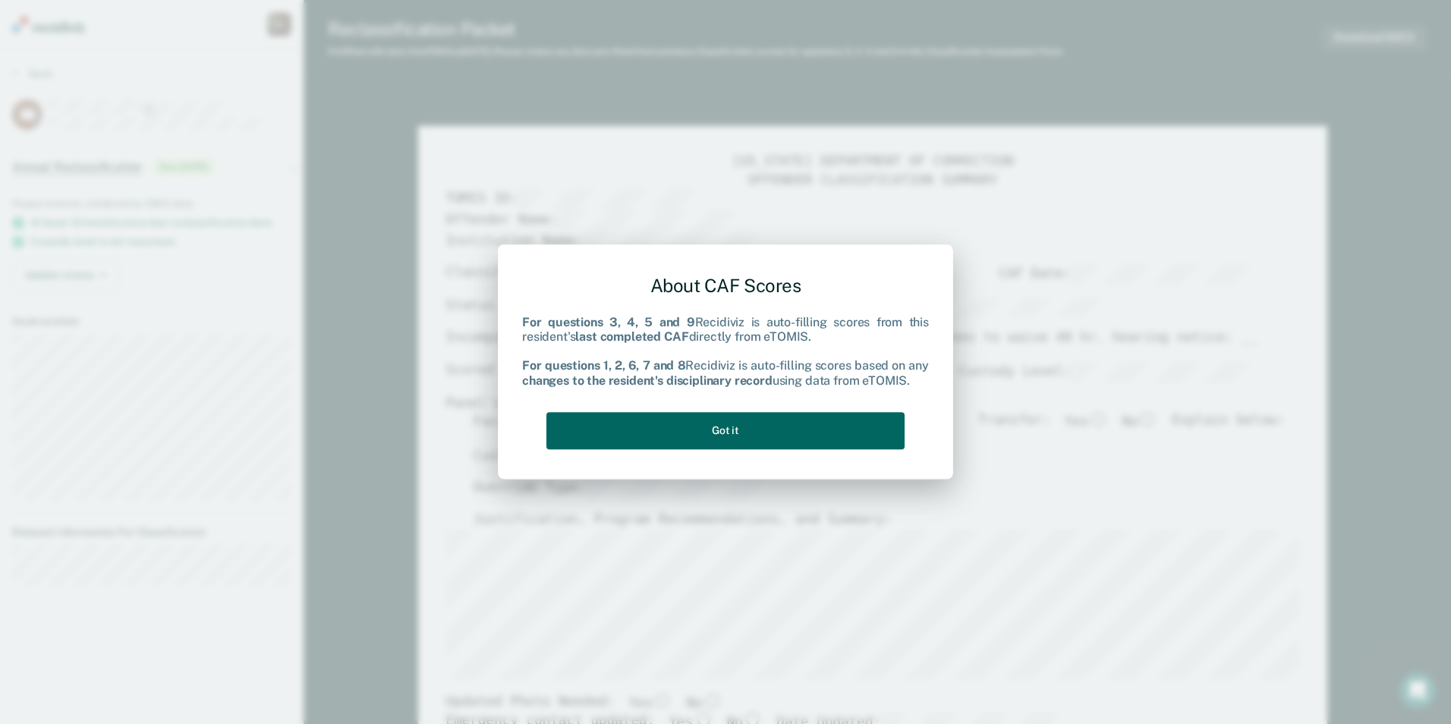
click at [840, 424] on button "Got it" at bounding box center [726, 430] width 358 height 37
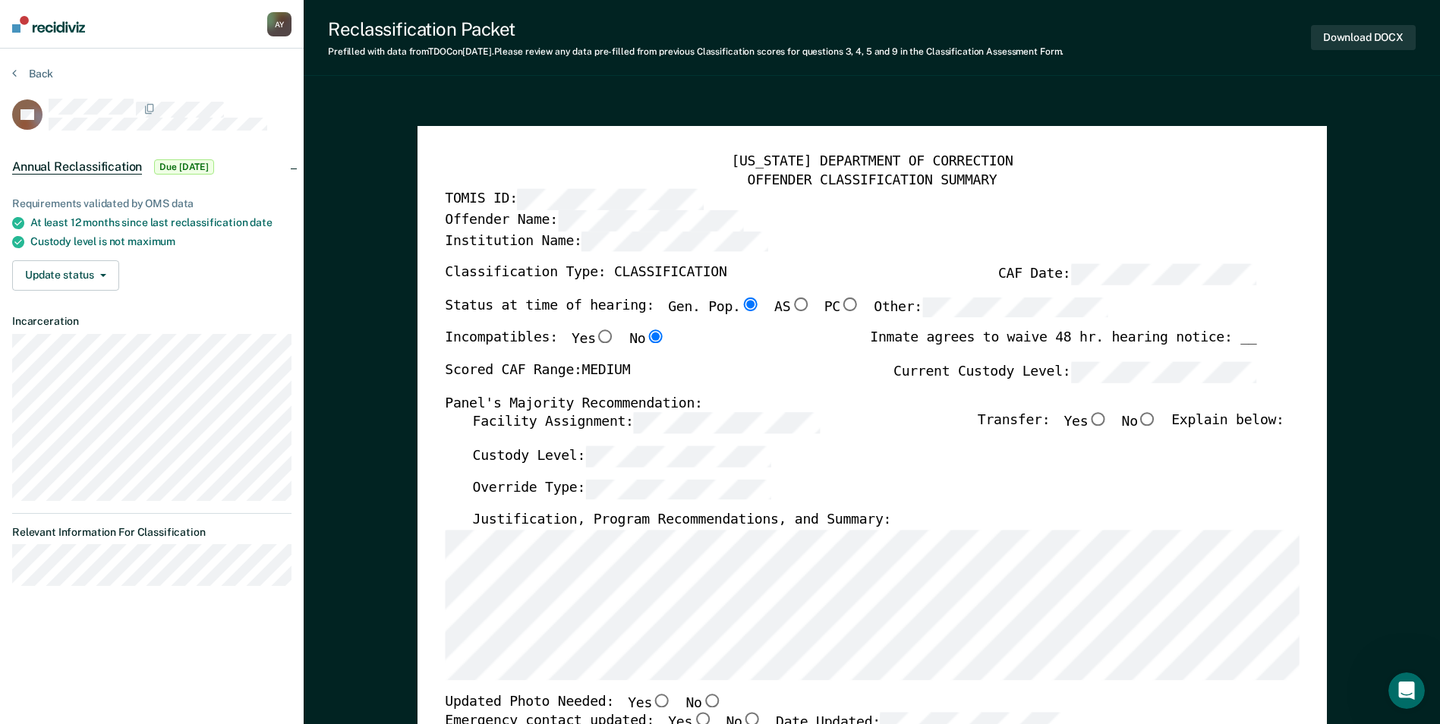
click at [893, 444] on div "Facility Assignment: Transfer: Yes No Explain below:" at bounding box center [877, 429] width 811 height 33
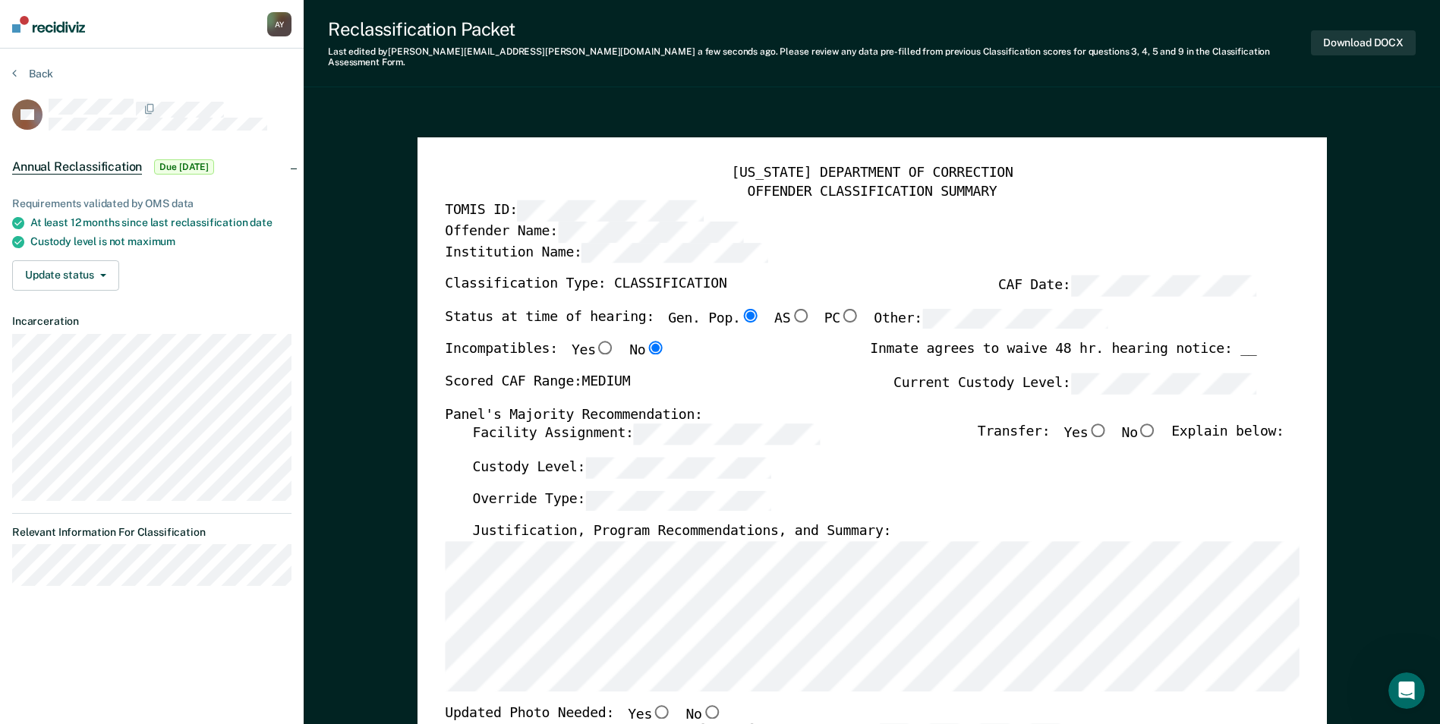
click at [1158, 424] on input "No" at bounding box center [1148, 431] width 20 height 14
type textarea "x"
radio input "true"
type textarea "x"
radio input "false"
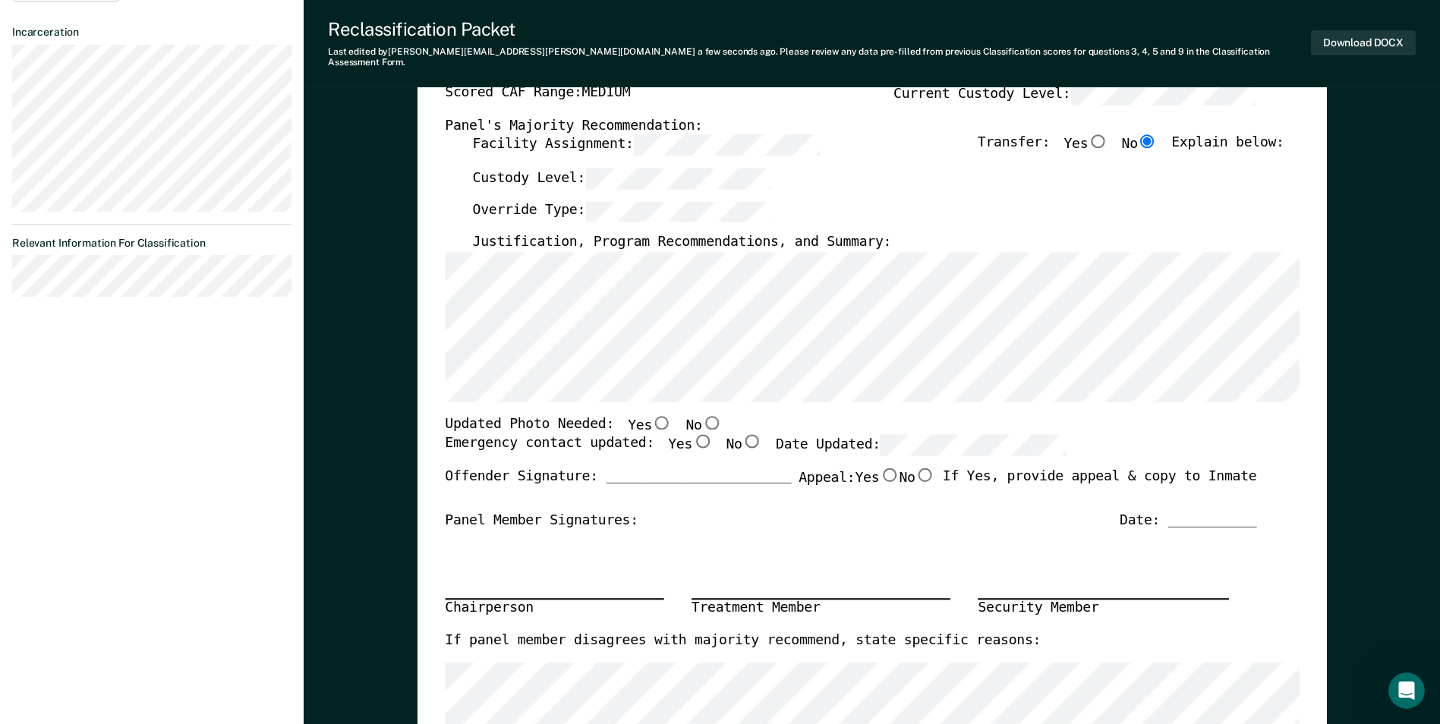
scroll to position [304, 0]
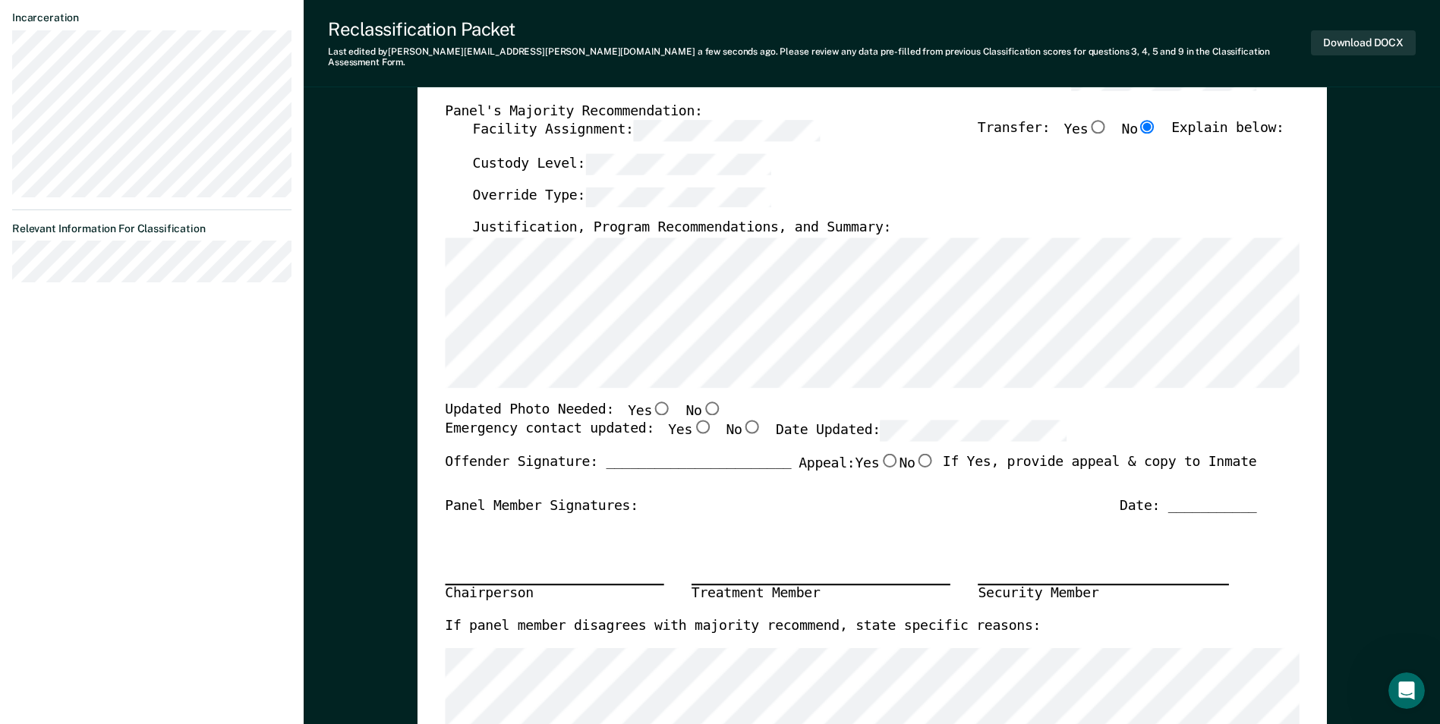
click at [701, 401] on input "No" at bounding box center [711, 408] width 20 height 14
type textarea "x"
radio input "true"
click at [692, 421] on input "Yes" at bounding box center [702, 428] width 20 height 14
type textarea "x"
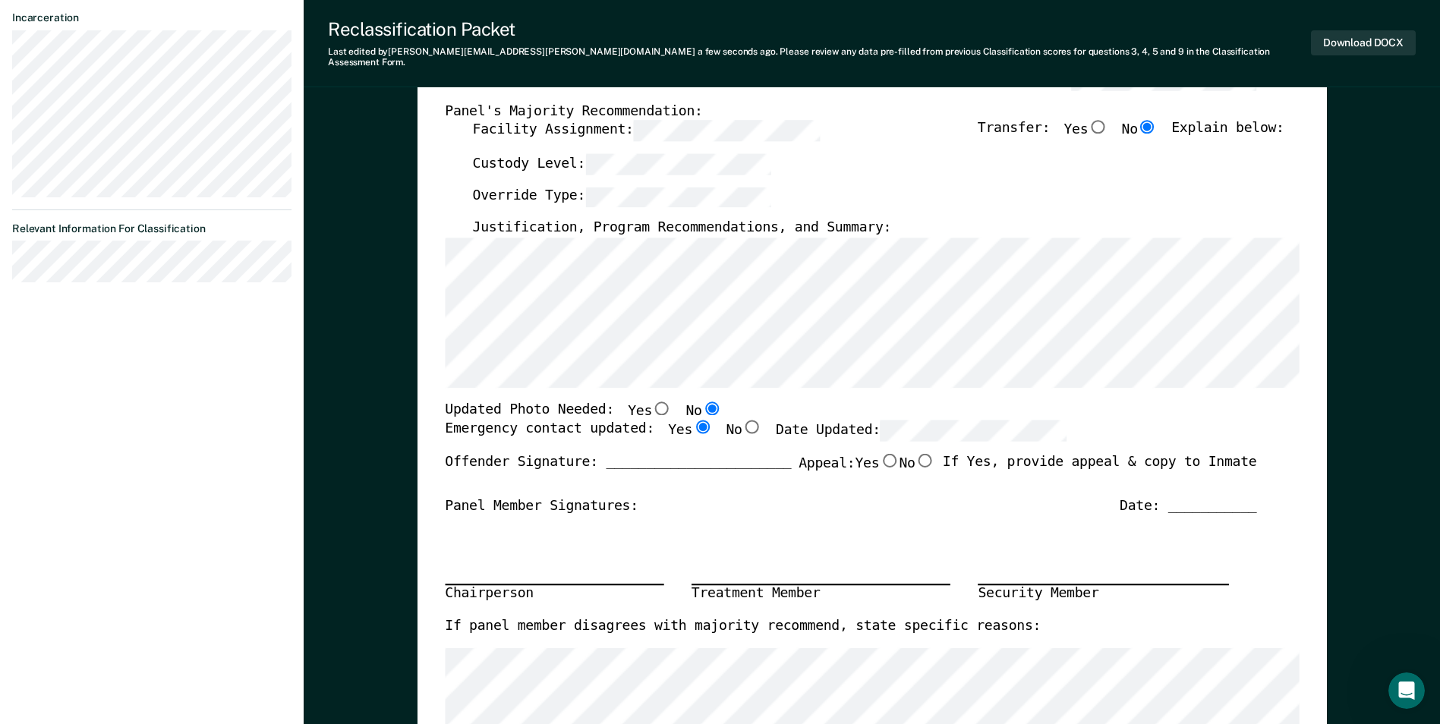
radio input "true"
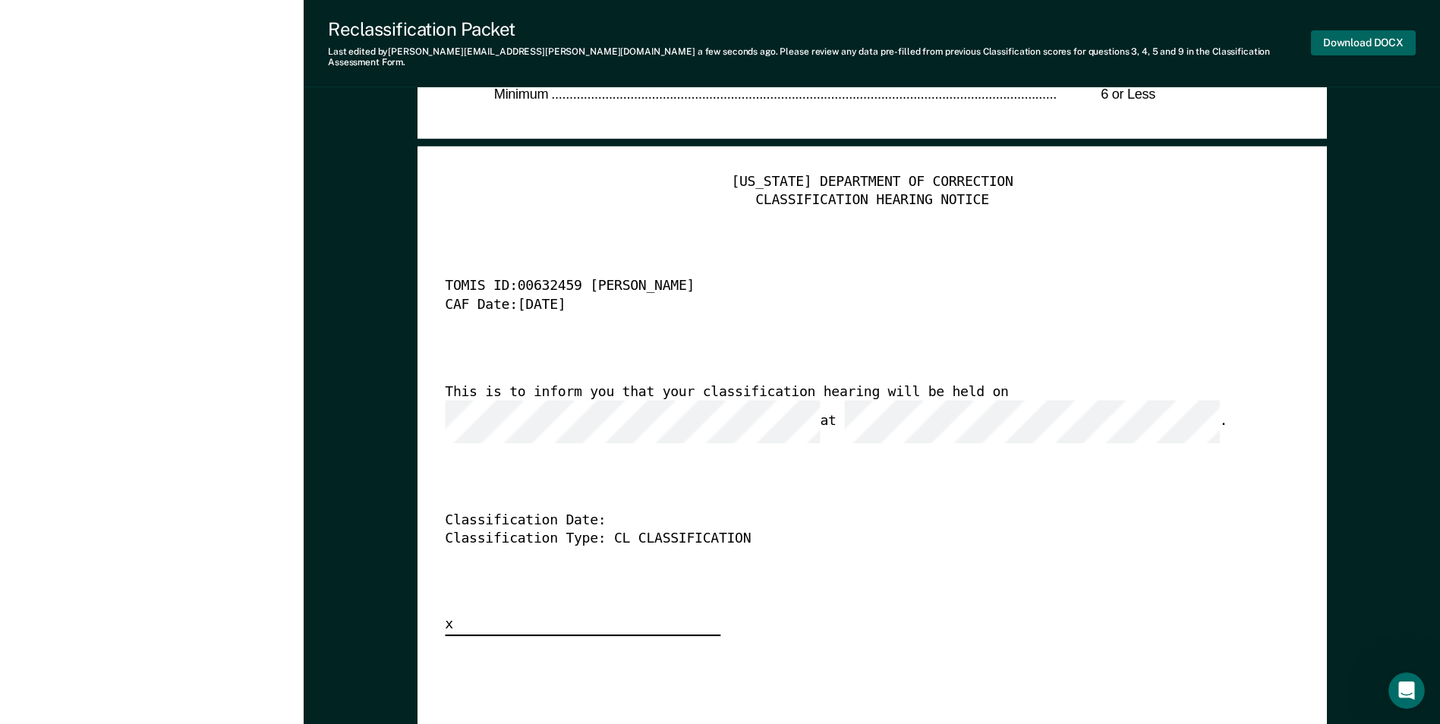
scroll to position [0, 0]
click at [1380, 41] on button "Download DOCX" at bounding box center [1363, 42] width 105 height 25
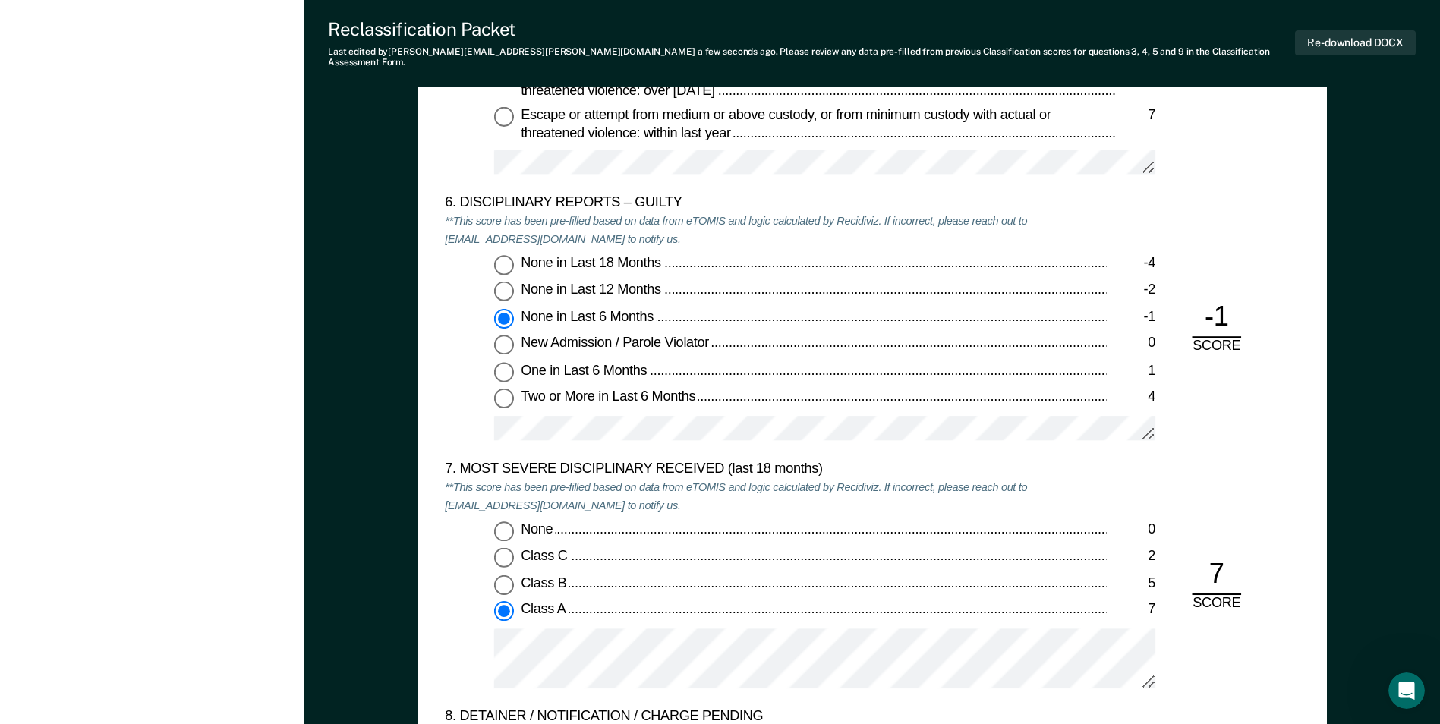
scroll to position [2429, 0]
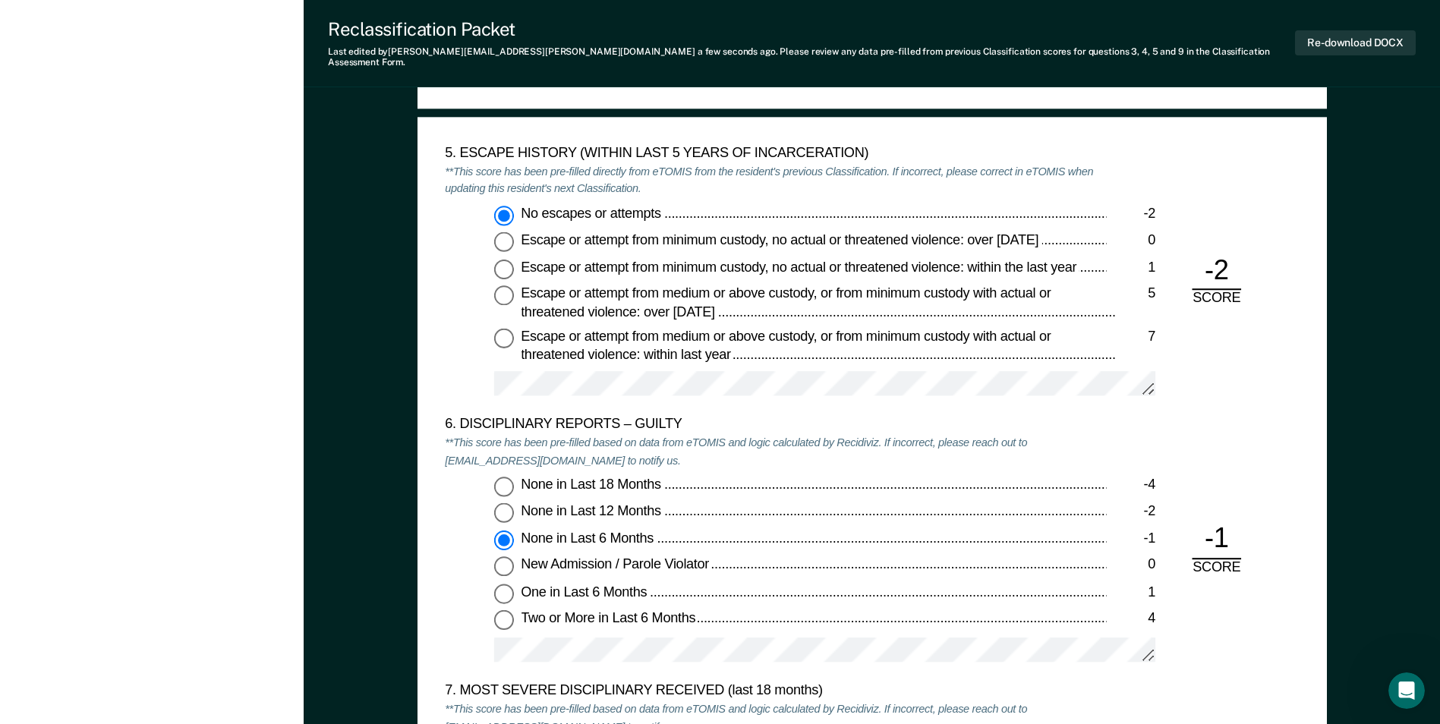
click at [1402, 166] on div "[US_STATE] DEPARTMENT OF CORRECTION OFFENDER CLASSIFICATION SUMMARY TOMIS ID: O…" at bounding box center [872, 213] width 1136 height 5075
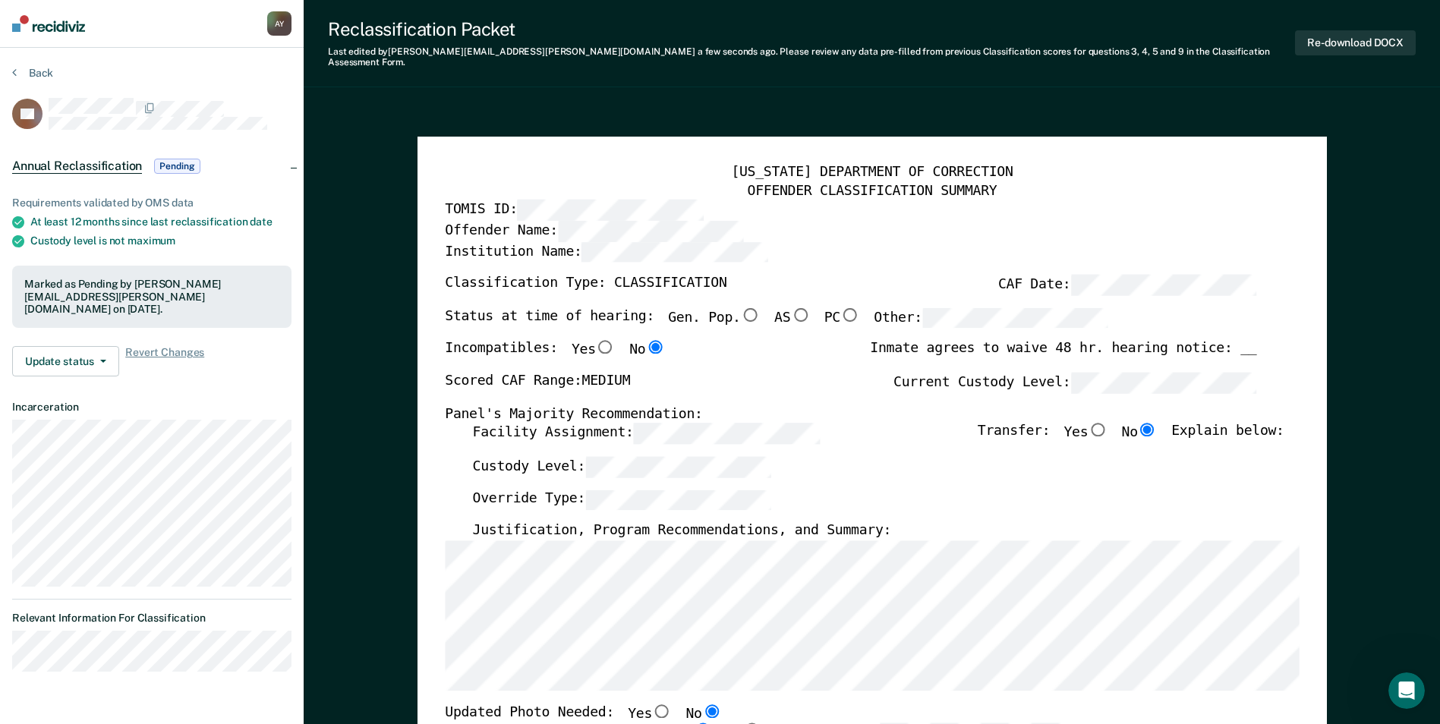
scroll to position [0, 0]
type textarea "x"
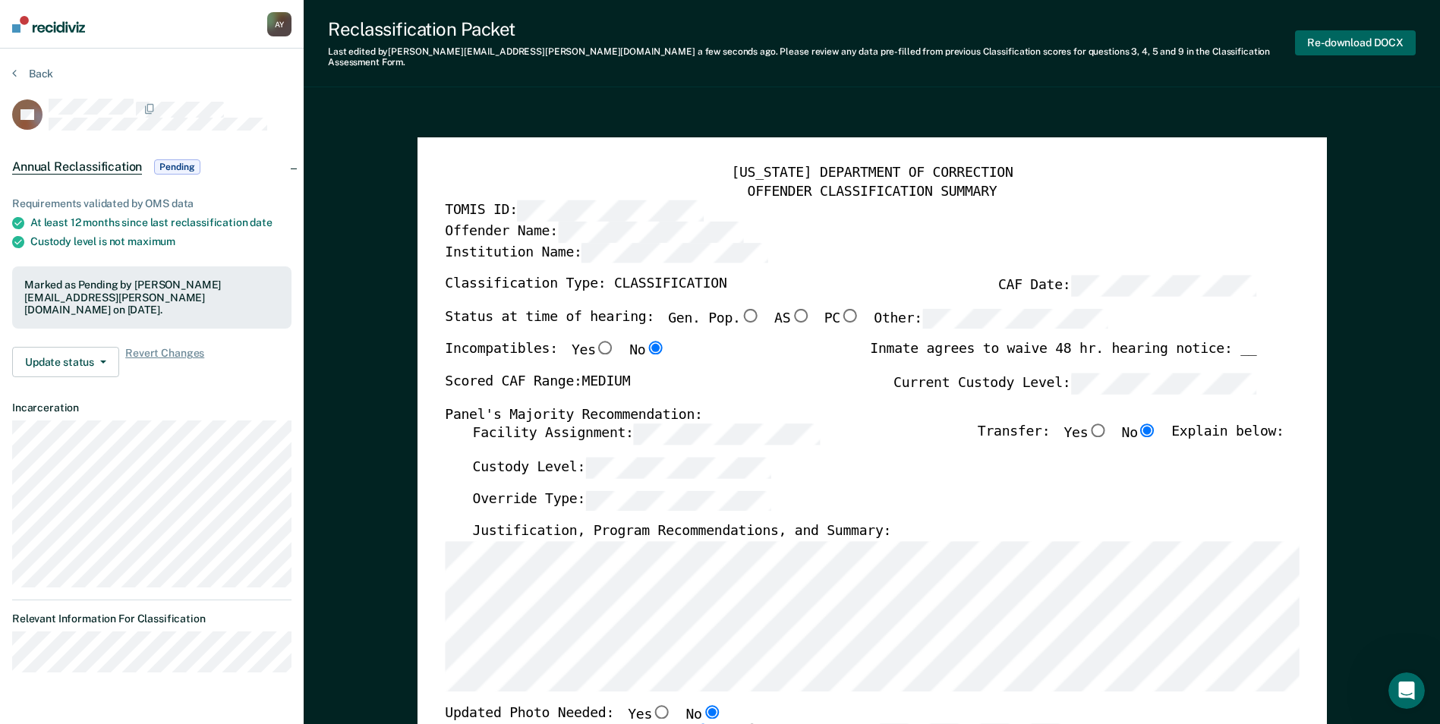
click at [1342, 30] on button "Re-download DOCX" at bounding box center [1355, 42] width 121 height 25
click at [50, 68] on button "Back" at bounding box center [32, 74] width 41 height 14
